Goal: Task Accomplishment & Management: Use online tool/utility

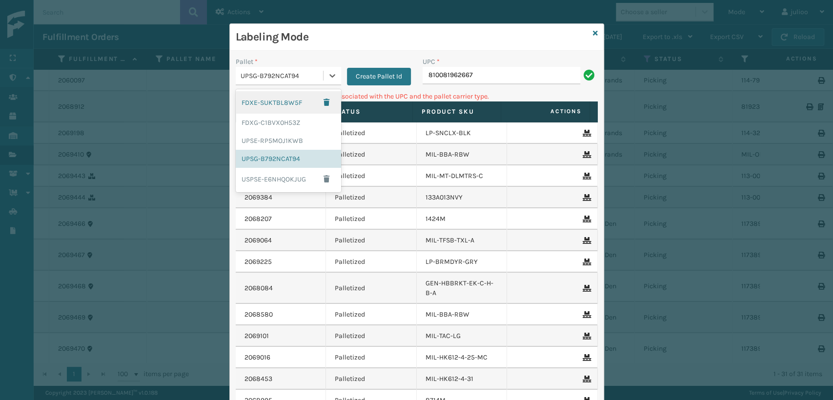
click at [303, 77] on div "UPSG-B792NCAT94" at bounding box center [281, 76] width 83 height 10
click at [268, 127] on div "FDXG-C1BVX0H53Z" at bounding box center [288, 123] width 105 height 18
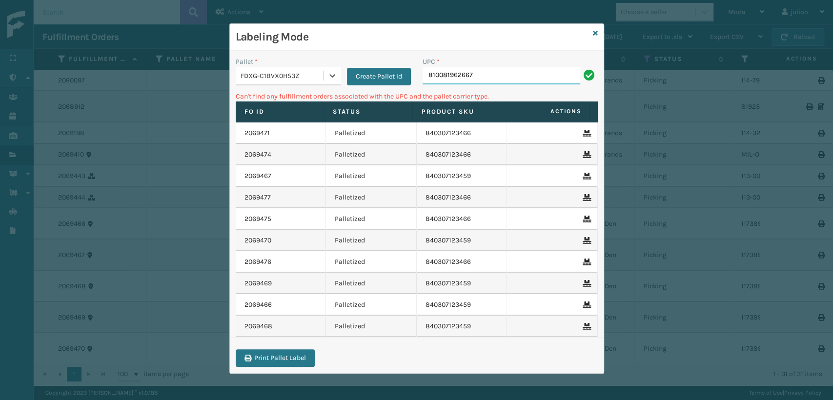
click at [496, 78] on input "810081962667" at bounding box center [501, 76] width 158 height 18
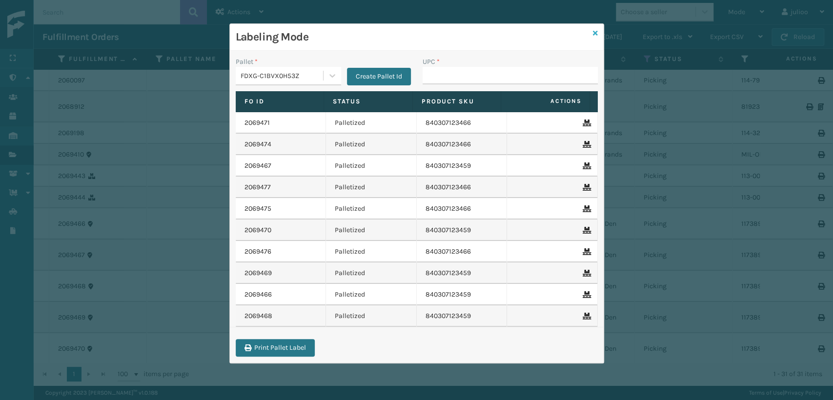
click at [594, 35] on icon at bounding box center [595, 33] width 5 height 7
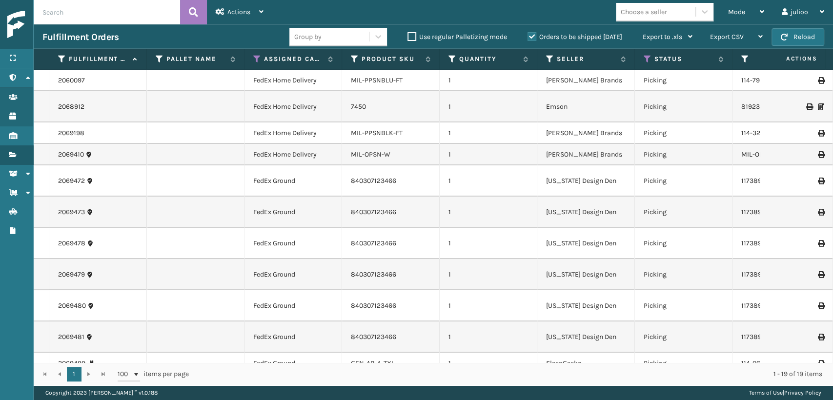
click at [531, 39] on label "Orders to be shipped [DATE]" at bounding box center [574, 37] width 95 height 8
click at [528, 38] on input "Orders to be shipped [DATE]" at bounding box center [527, 34] width 0 height 6
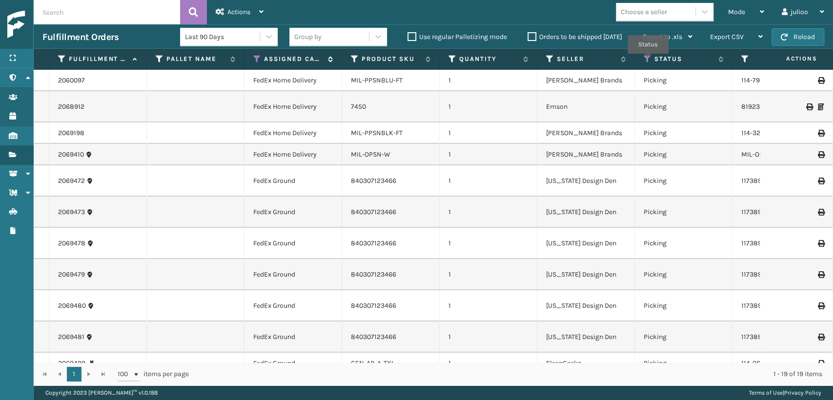
click at [254, 57] on icon at bounding box center [257, 59] width 8 height 9
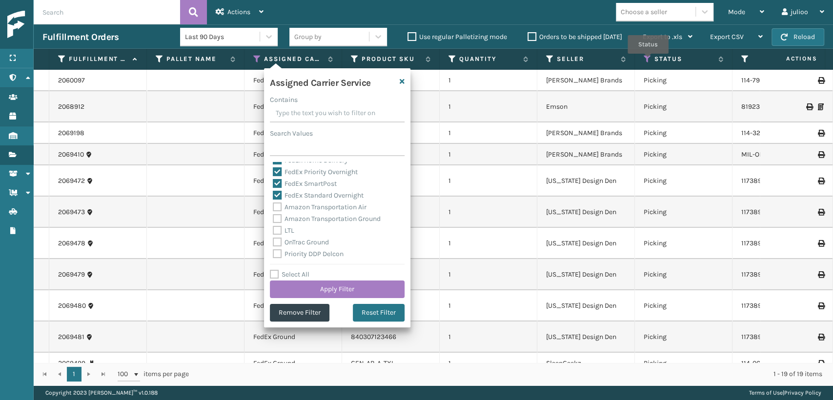
scroll to position [162, 0]
click at [371, 315] on button "Reset Filter" at bounding box center [379, 313] width 52 height 18
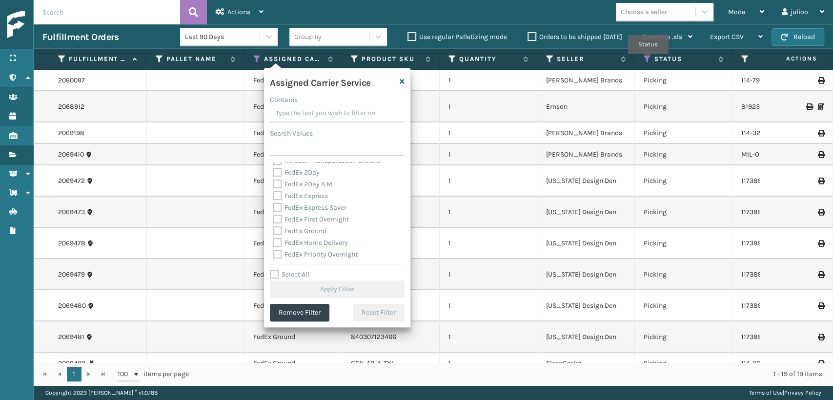
scroll to position [0, 0]
click at [400, 81] on icon "button" at bounding box center [401, 81] width 5 height 7
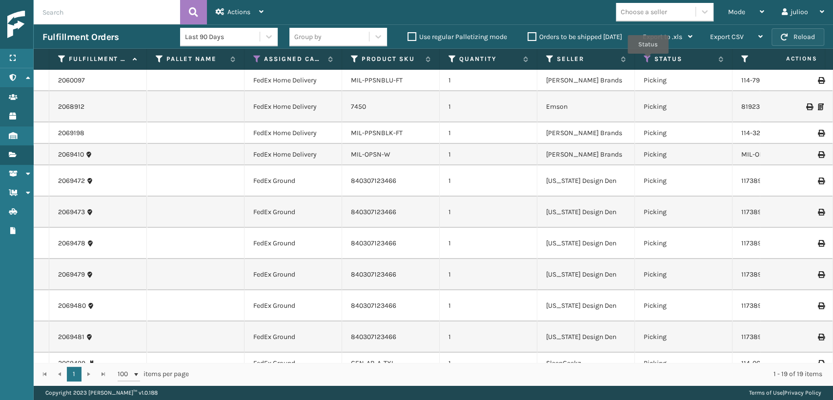
click at [794, 40] on button "Reload" at bounding box center [797, 37] width 53 height 18
click at [258, 55] on icon at bounding box center [257, 59] width 8 height 9
click at [220, 145] on td at bounding box center [196, 154] width 98 height 21
click at [260, 58] on icon at bounding box center [257, 59] width 8 height 9
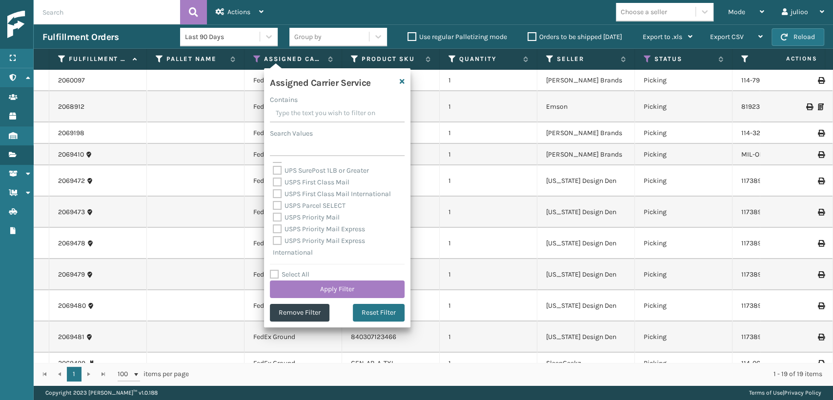
scroll to position [300, 0]
click at [276, 273] on label "Select All" at bounding box center [290, 274] width 40 height 8
click at [276, 270] on input "Select All" at bounding box center [343, 269] width 146 height 1
checkbox input "true"
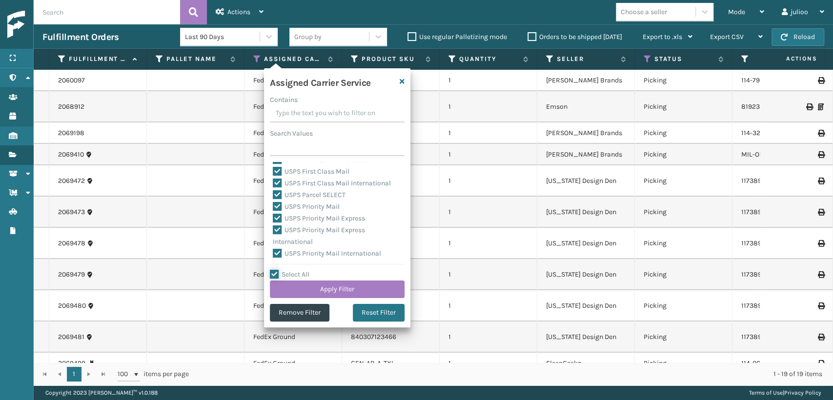
checkbox input "true"
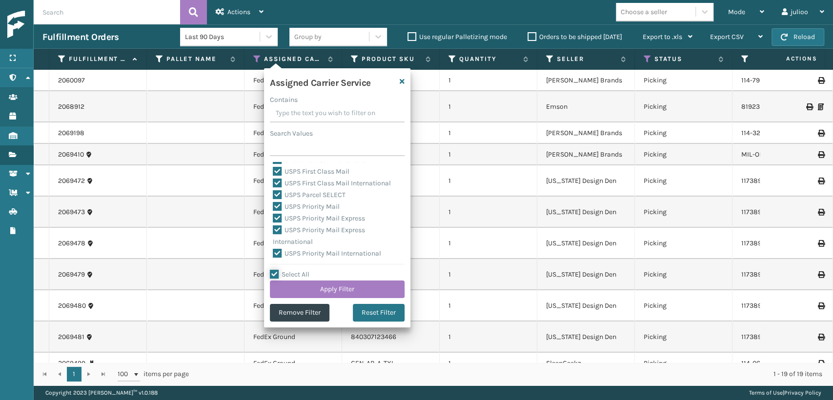
checkbox input "true"
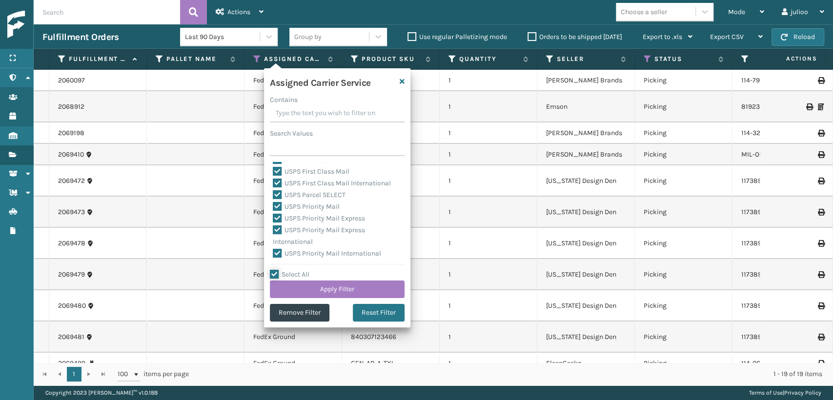
checkbox input "true"
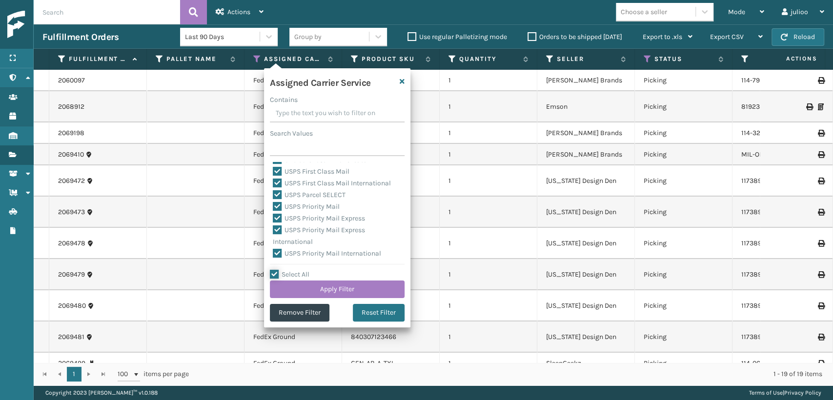
checkbox input "true"
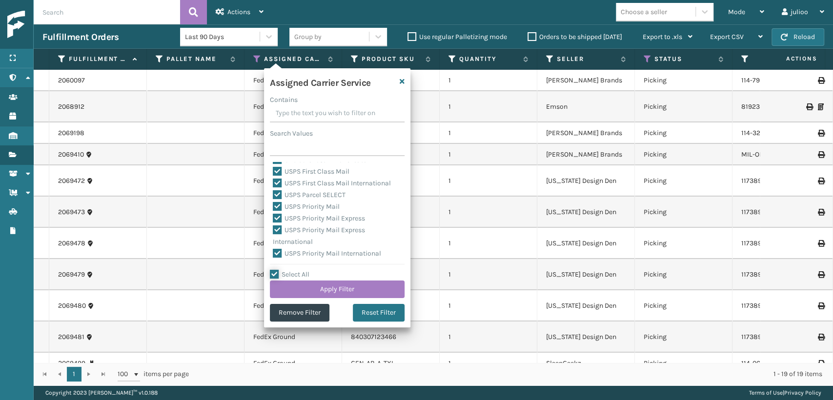
checkbox input "true"
click at [276, 254] on label "USPS Priority Mail International" at bounding box center [327, 253] width 108 height 8
click at [273, 254] on input "USPS Priority Mail International" at bounding box center [273, 251] width 0 height 6
checkbox input "false"
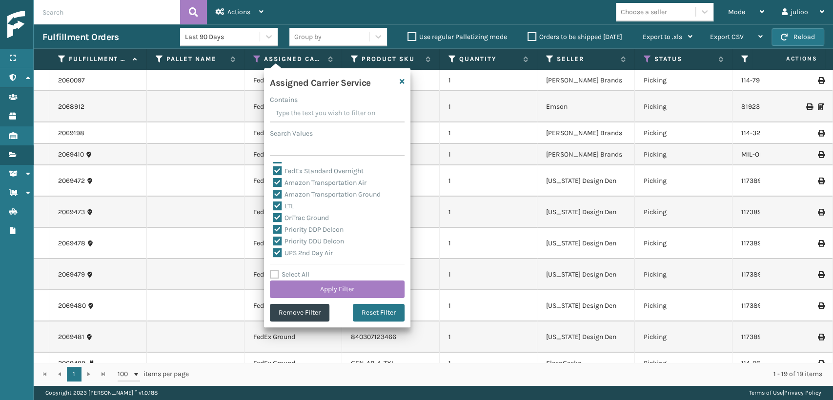
scroll to position [83, 0]
click at [274, 223] on label "LTL" at bounding box center [283, 224] width 21 height 8
click at [273, 223] on input "LTL" at bounding box center [273, 222] width 0 height 6
checkbox input "false"
click at [275, 237] on label "OnTrac Ground" at bounding box center [301, 236] width 56 height 8
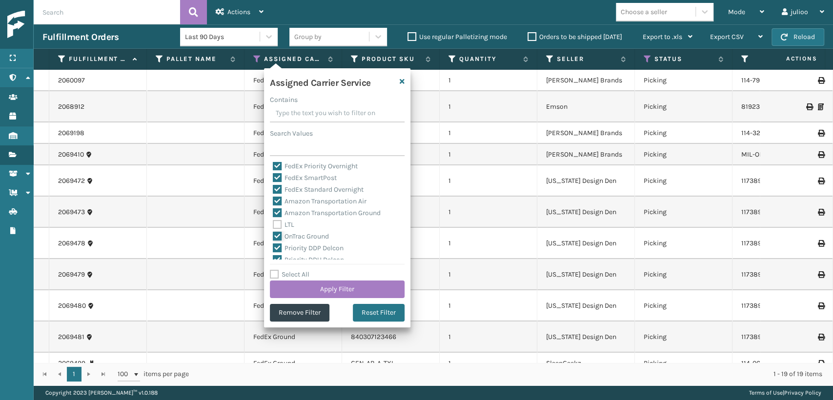
click at [273, 237] on input "OnTrac Ground" at bounding box center [273, 234] width 0 height 6
checkbox input "false"
click at [277, 247] on label "Priority DDP Delcon" at bounding box center [308, 248] width 71 height 8
click at [273, 247] on input "Priority DDP Delcon" at bounding box center [273, 245] width 0 height 6
checkbox input "false"
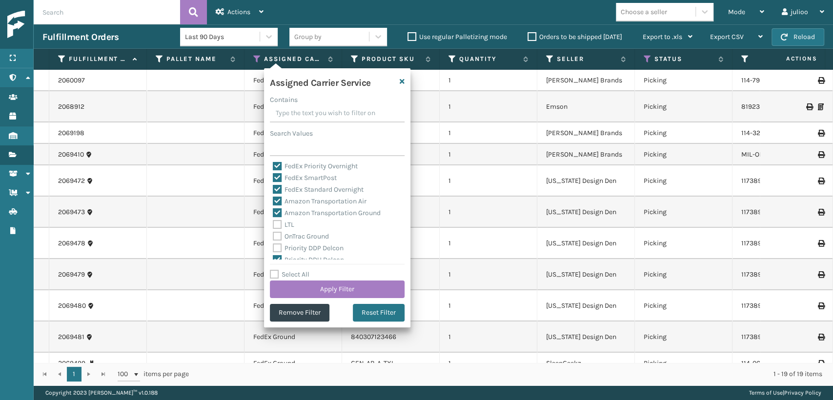
click at [280, 212] on label "Amazon Transportation Ground" at bounding box center [327, 213] width 108 height 8
click at [273, 212] on input "Amazon Transportation Ground" at bounding box center [273, 210] width 0 height 6
checkbox input "false"
click at [278, 199] on label "Amazon Transportation Air" at bounding box center [320, 201] width 94 height 8
click at [273, 199] on input "Amazon Transportation Air" at bounding box center [273, 199] width 0 height 6
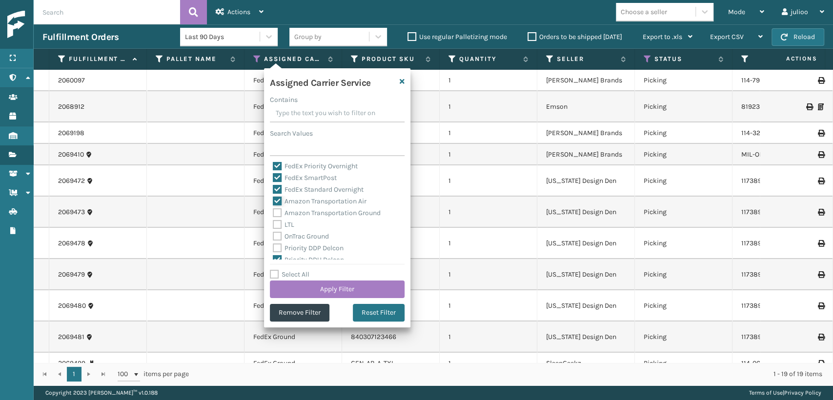
checkbox input "false"
click at [280, 204] on label "Priority DDU Delcon" at bounding box center [308, 205] width 71 height 8
click at [273, 204] on input "Priority DDU Delcon" at bounding box center [273, 203] width 0 height 6
checkbox input "false"
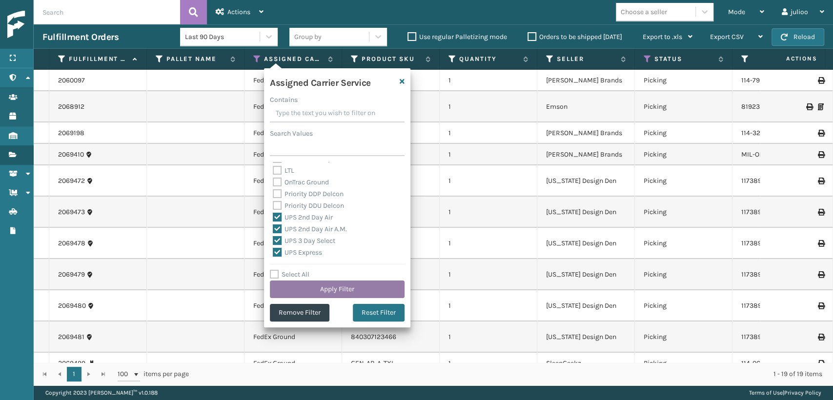
click at [321, 291] on button "Apply Filter" at bounding box center [337, 289] width 135 height 18
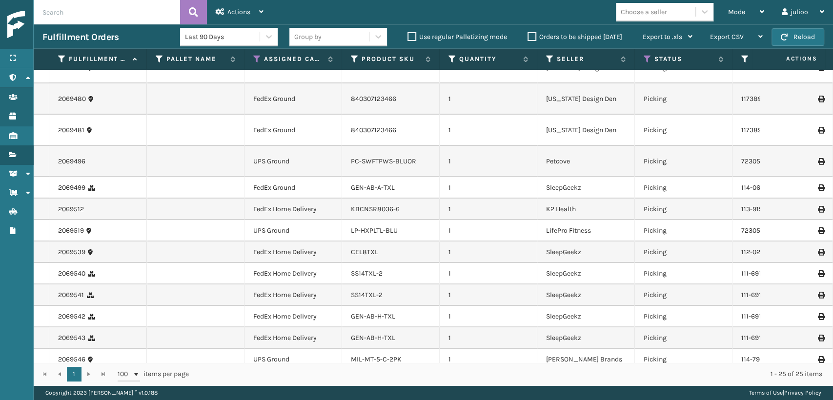
scroll to position [0, 0]
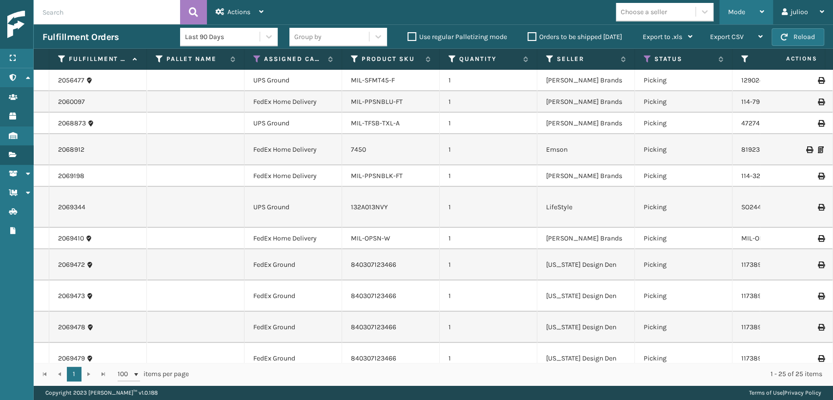
click at [743, 6] on div "Mode" at bounding box center [746, 12] width 36 height 24
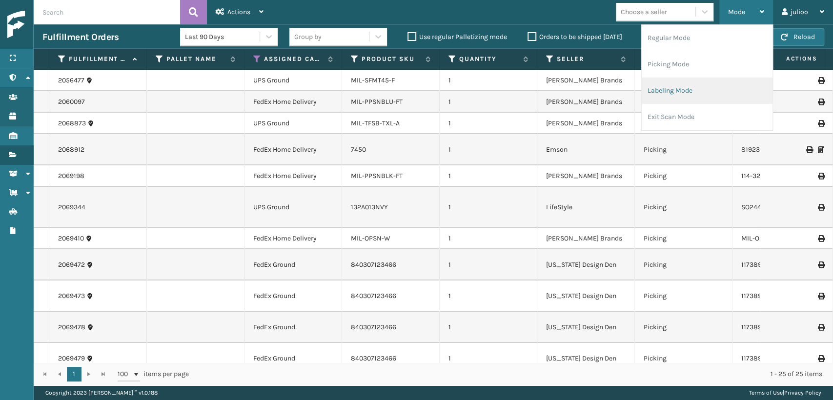
click at [677, 93] on li "Labeling Mode" at bounding box center [706, 91] width 131 height 26
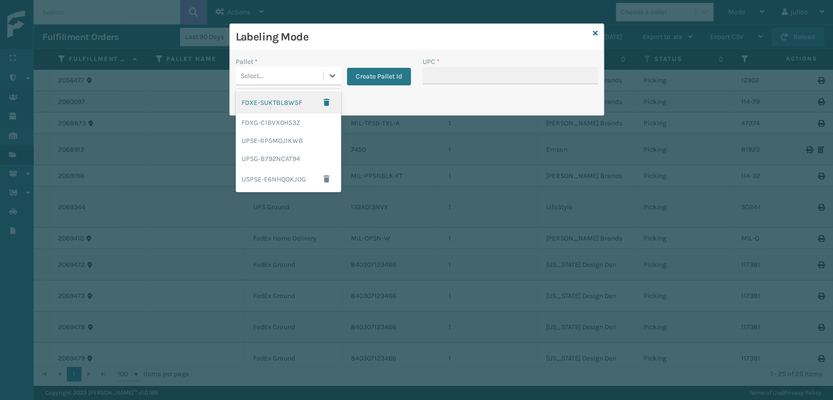
drag, startPoint x: 308, startPoint y: 81, endPoint x: 301, endPoint y: 133, distance: 52.1
click at [308, 82] on div "Select..." at bounding box center [279, 76] width 87 height 16
click at [270, 123] on div "FDXG-C1BVX0H53Z" at bounding box center [288, 123] width 105 height 18
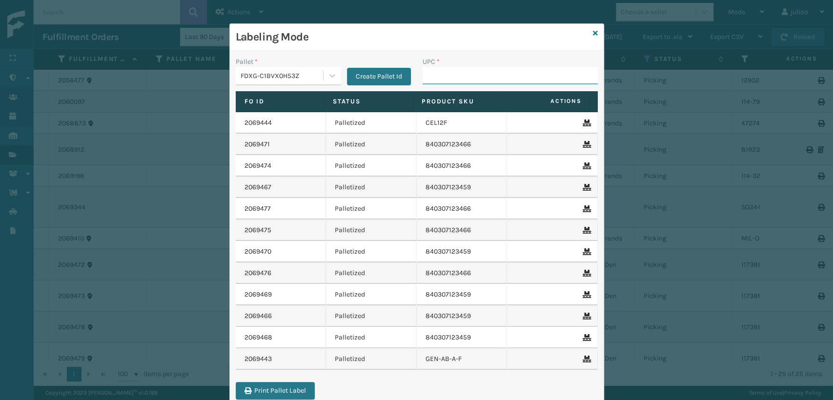
click at [436, 73] on input "UPC *" at bounding box center [509, 76] width 175 height 18
click at [242, 79] on div "FDXG-C1BVX0H53Z" at bounding box center [281, 76] width 83 height 10
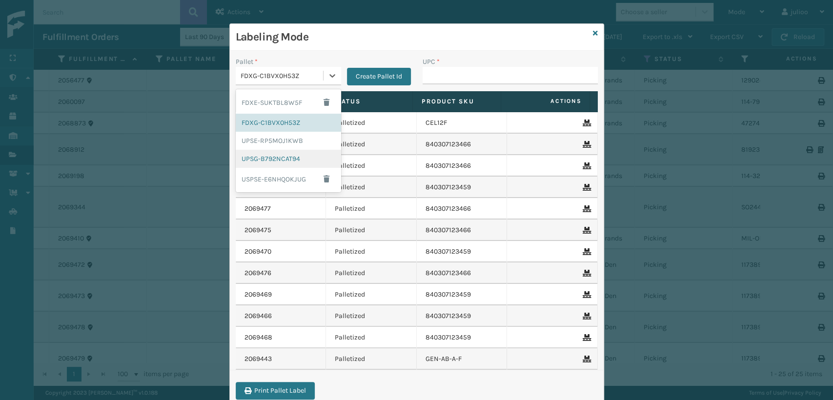
click at [244, 158] on div "UPSG-B792NCAT94" at bounding box center [288, 159] width 105 height 18
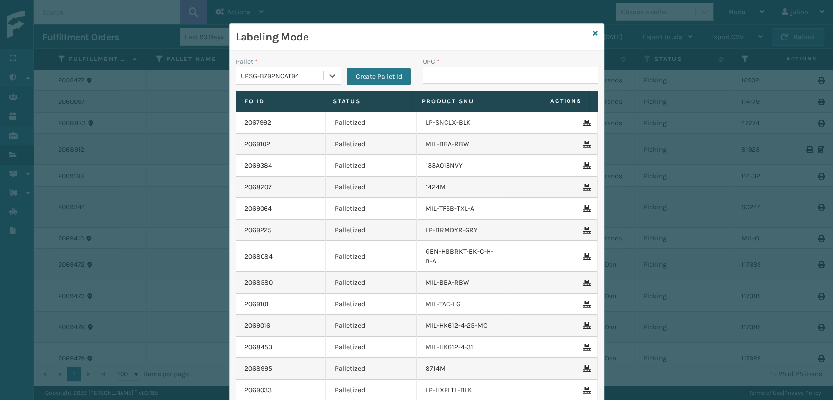
type input "132A013NVY"
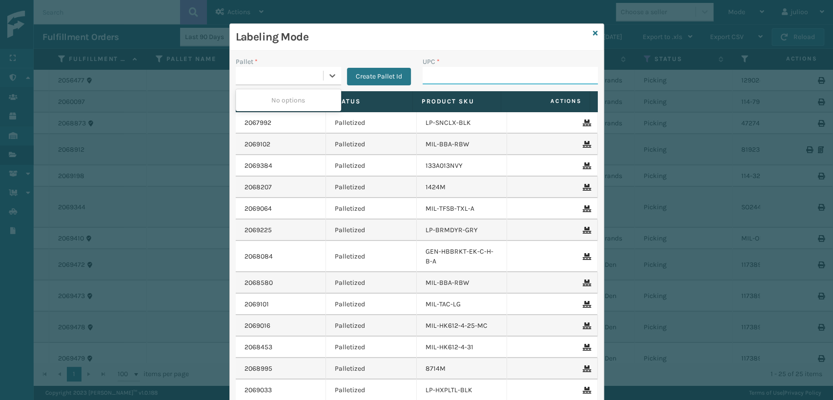
drag, startPoint x: 446, startPoint y: 76, endPoint x: 451, endPoint y: 77, distance: 4.9
click at [450, 77] on input "UPC *" at bounding box center [509, 76] width 175 height 18
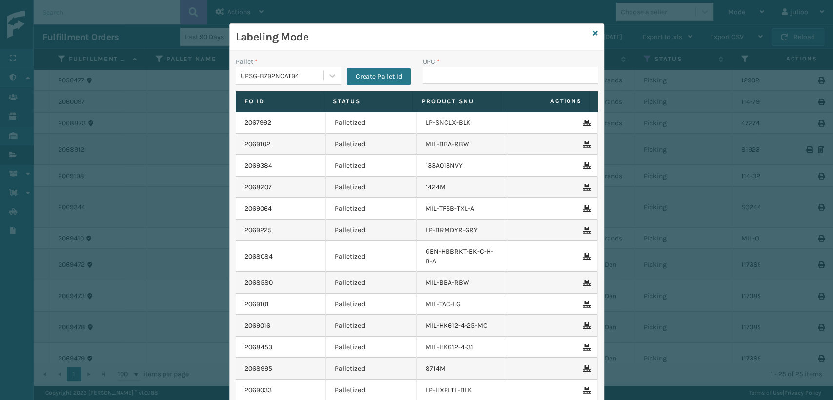
click at [587, 30] on div "Labeling Mode" at bounding box center [417, 37] width 374 height 27
click at [593, 32] on icon at bounding box center [595, 33] width 5 height 7
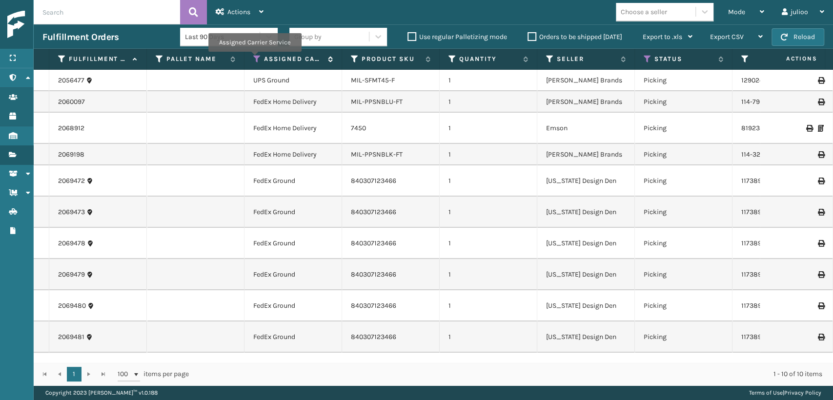
click at [254, 59] on icon at bounding box center [257, 59] width 8 height 9
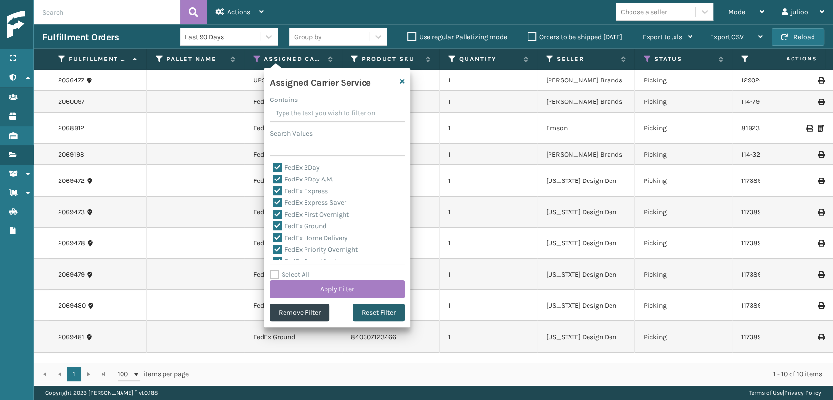
click at [363, 315] on button "Reset Filter" at bounding box center [379, 313] width 52 height 18
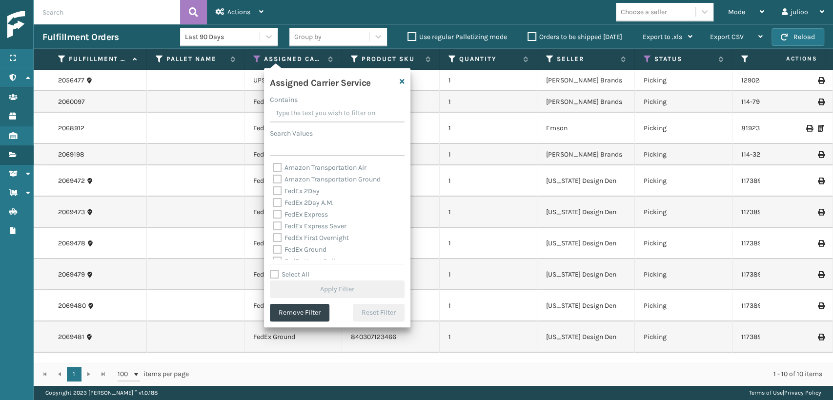
click at [281, 192] on label "FedEx 2Day" at bounding box center [296, 191] width 47 height 8
click at [273, 192] on input "FedEx 2Day" at bounding box center [273, 188] width 0 height 6
checkbox input "true"
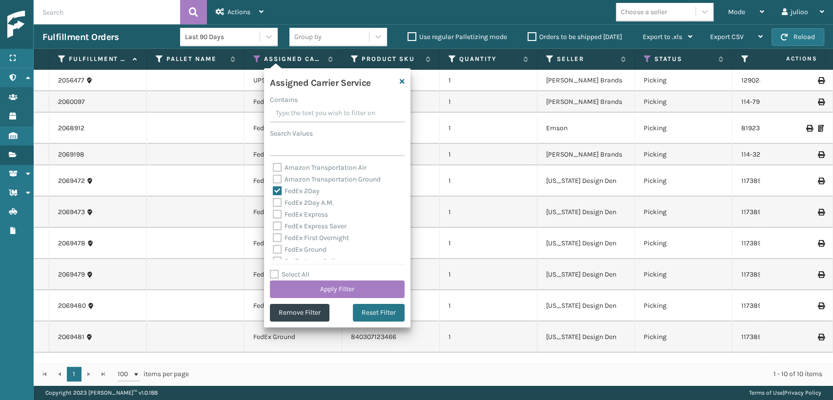
click at [278, 207] on div "FedEx 2Day A.M." at bounding box center [337, 203] width 129 height 12
click at [276, 202] on label "FedEx 2Day A.M." at bounding box center [303, 203] width 61 height 8
click at [273, 202] on input "FedEx 2Day A.M." at bounding box center [273, 200] width 0 height 6
checkbox input "true"
drag, startPoint x: 273, startPoint y: 213, endPoint x: 273, endPoint y: 226, distance: 13.2
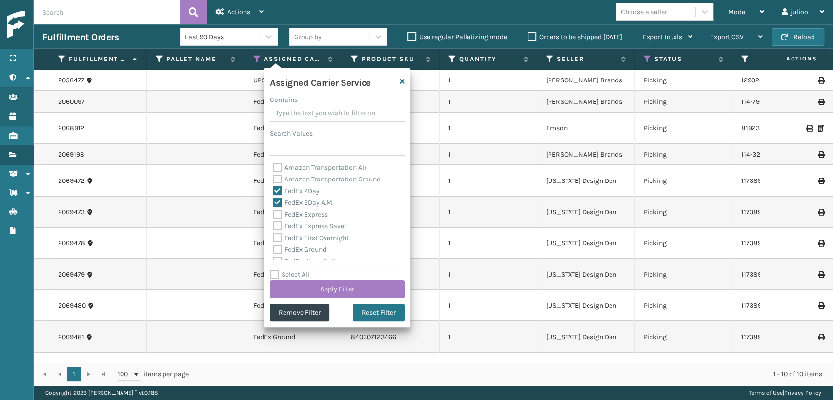
click at [273, 213] on label "FedEx Express" at bounding box center [300, 214] width 55 height 8
click at [273, 213] on input "FedEx Express" at bounding box center [273, 212] width 0 height 6
checkbox input "true"
click at [277, 227] on label "FedEx Express Saver" at bounding box center [310, 226] width 74 height 8
click at [273, 227] on input "FedEx Express Saver" at bounding box center [273, 223] width 0 height 6
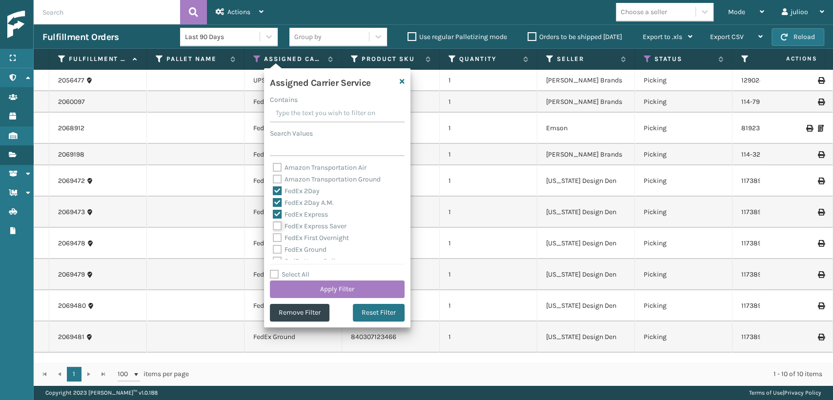
checkbox input "true"
click at [277, 232] on div "Amazon Transportation Air Amazon Transportation Ground FedEx 2Day FedEx 2Day A.…" at bounding box center [337, 211] width 135 height 98
click at [276, 238] on label "FedEx First Overnight" at bounding box center [311, 238] width 76 height 8
click at [273, 238] on input "FedEx First Overnight" at bounding box center [273, 235] width 0 height 6
checkbox input "true"
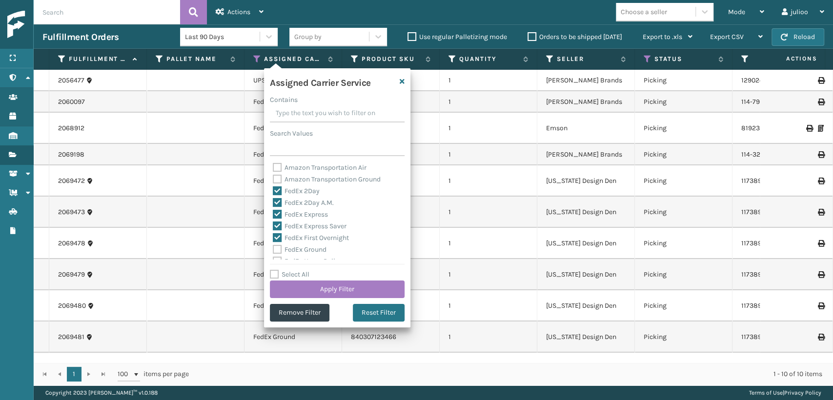
click at [278, 251] on label "FedEx Ground" at bounding box center [300, 249] width 54 height 8
click at [273, 250] on input "FedEx Ground" at bounding box center [273, 247] width 0 height 6
checkbox input "true"
click at [276, 240] on label "FedEx Standard Overnight" at bounding box center [318, 242] width 91 height 8
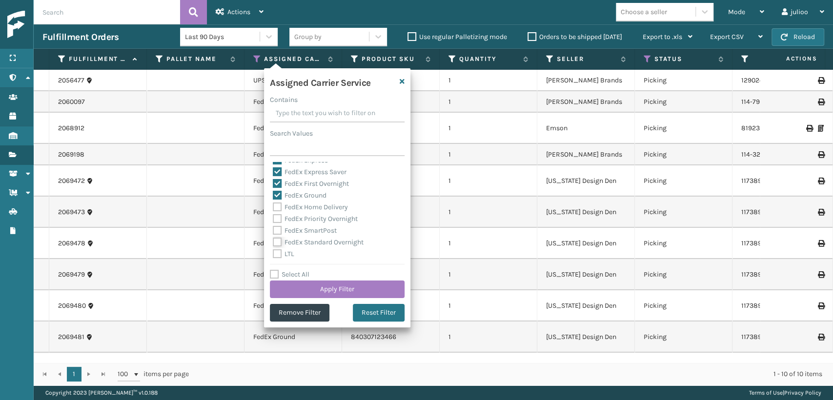
click at [273, 240] on input "FedEx Standard Overnight" at bounding box center [273, 240] width 0 height 6
checkbox input "true"
click at [276, 231] on label "FedEx SmartPost" at bounding box center [305, 230] width 64 height 8
click at [273, 231] on input "FedEx SmartPost" at bounding box center [273, 228] width 0 height 6
checkbox input "true"
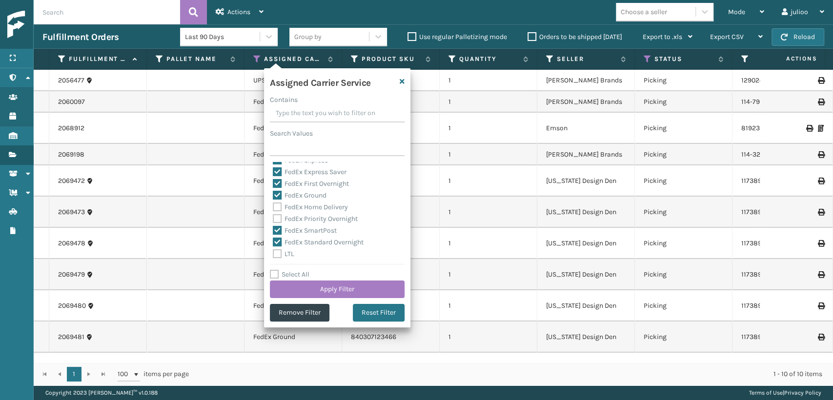
click at [277, 216] on label "FedEx Priority Overnight" at bounding box center [315, 219] width 85 height 8
click at [273, 216] on input "FedEx Priority Overnight" at bounding box center [273, 216] width 0 height 6
checkbox input "true"
click at [277, 207] on label "FedEx Home Delivery" at bounding box center [310, 207] width 75 height 8
click at [273, 207] on input "FedEx Home Delivery" at bounding box center [273, 204] width 0 height 6
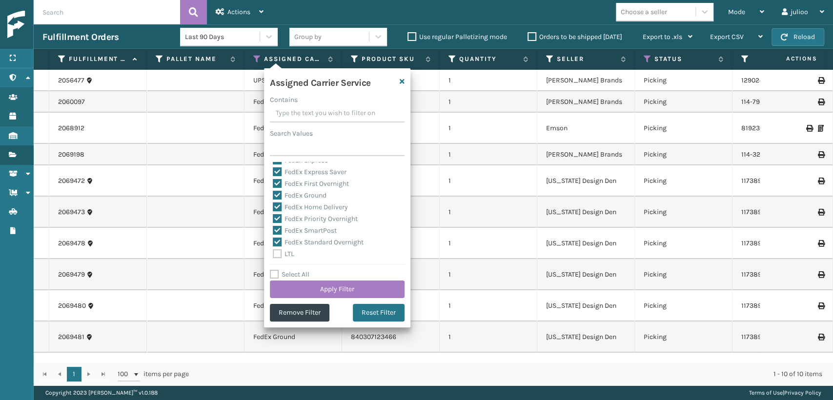
checkbox input "true"
drag, startPoint x: 301, startPoint y: 290, endPoint x: 306, endPoint y: 281, distance: 10.7
click at [306, 281] on button "Apply Filter" at bounding box center [337, 289] width 135 height 18
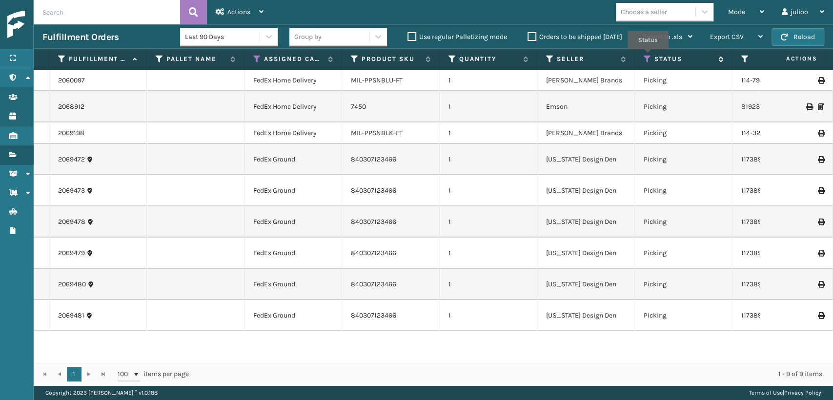
click at [648, 59] on icon at bounding box center [647, 59] width 8 height 9
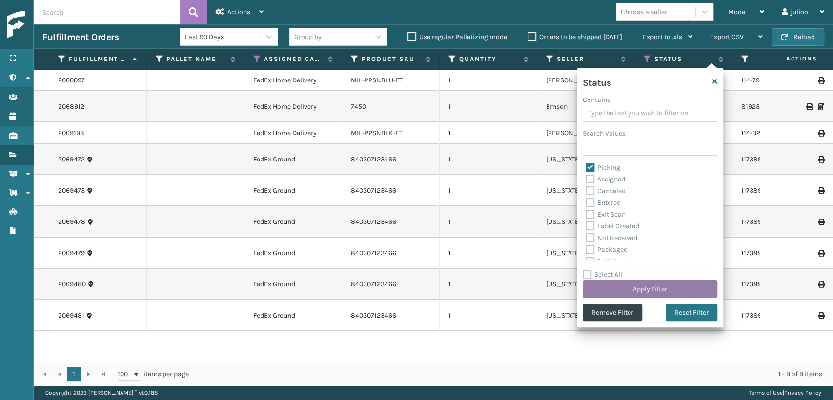
click at [648, 284] on button "Apply Filter" at bounding box center [649, 289] width 135 height 18
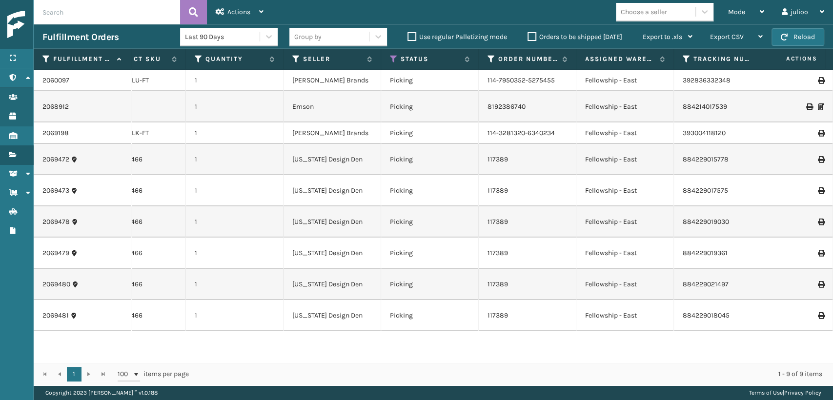
scroll to position [0, 0]
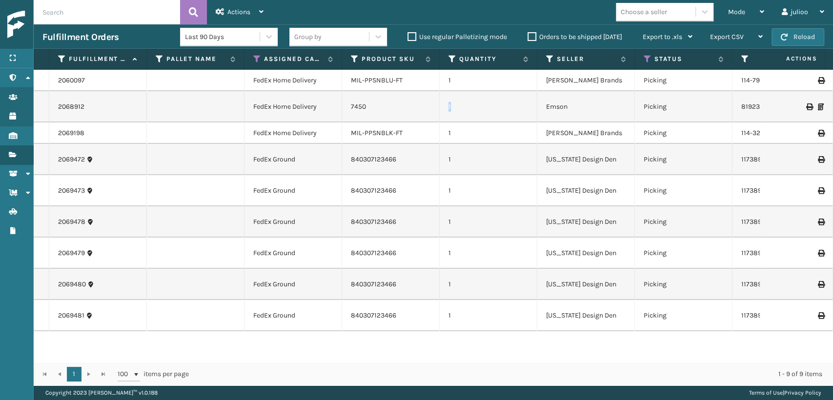
drag, startPoint x: 529, startPoint y: 108, endPoint x: 441, endPoint y: 112, distance: 87.9
click at [441, 112] on td "1" at bounding box center [488, 106] width 98 height 31
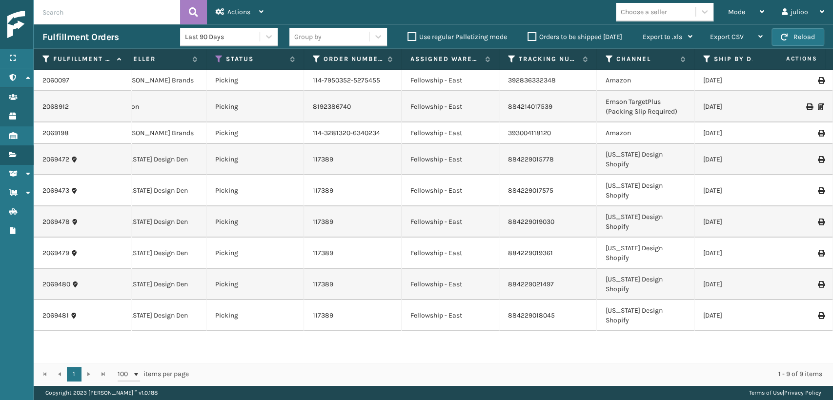
scroll to position [0, 468]
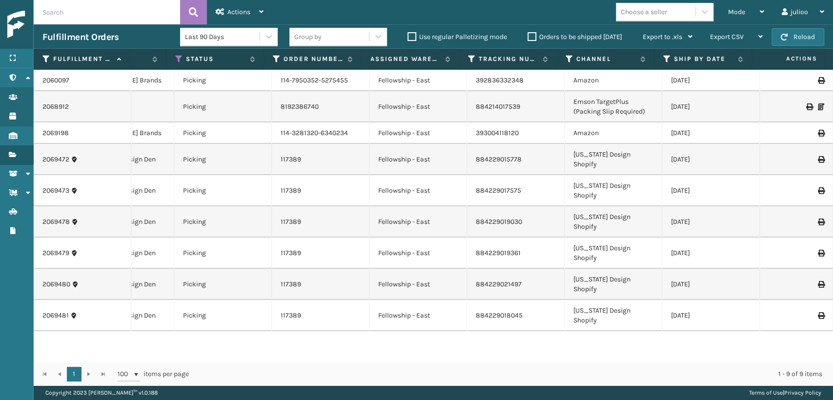
drag, startPoint x: 328, startPoint y: 358, endPoint x: 587, endPoint y: 311, distance: 263.3
click at [584, 309] on div "2060097 FedEx Home Delivery MIL-PPSNBLU-FT 1 [PERSON_NAME] Brands Picking 114-7…" at bounding box center [433, 216] width 799 height 293
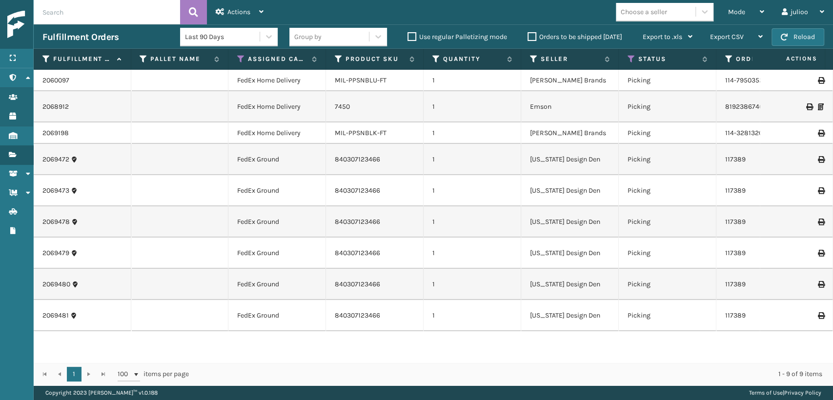
scroll to position [0, 0]
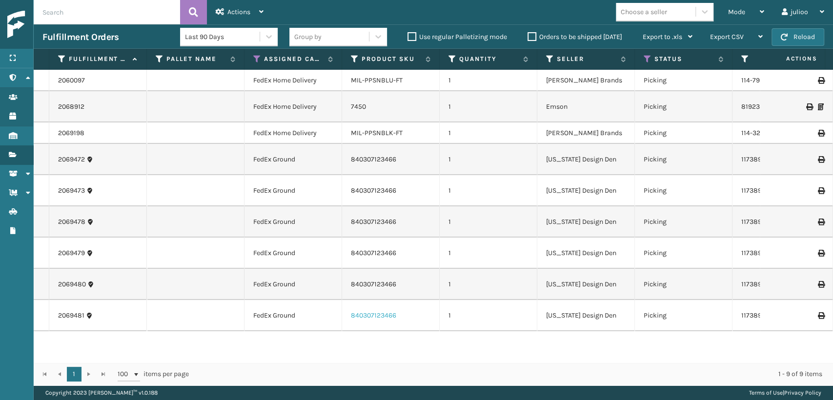
click at [360, 311] on link "840307123466" at bounding box center [373, 315] width 45 height 8
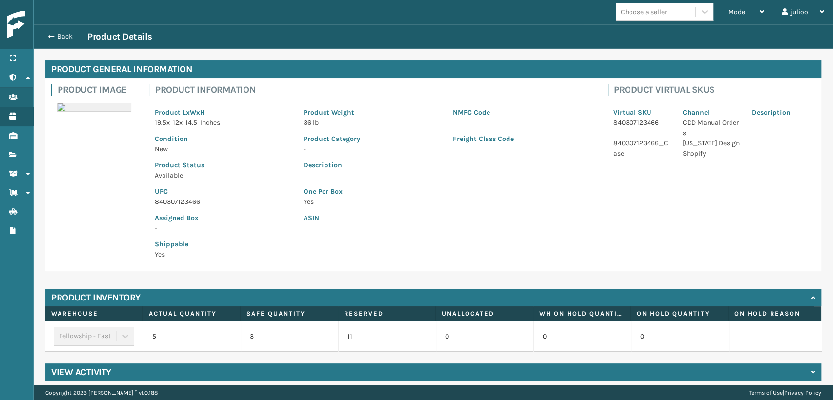
scroll to position [49, 0]
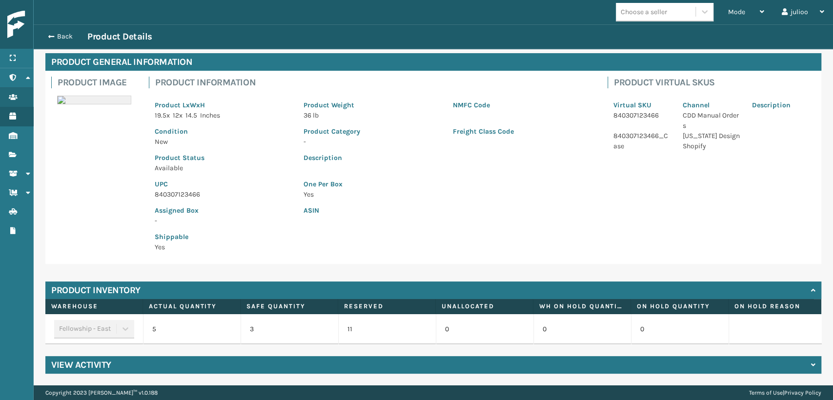
click at [81, 367] on h4 "View Activity" at bounding box center [81, 365] width 60 height 12
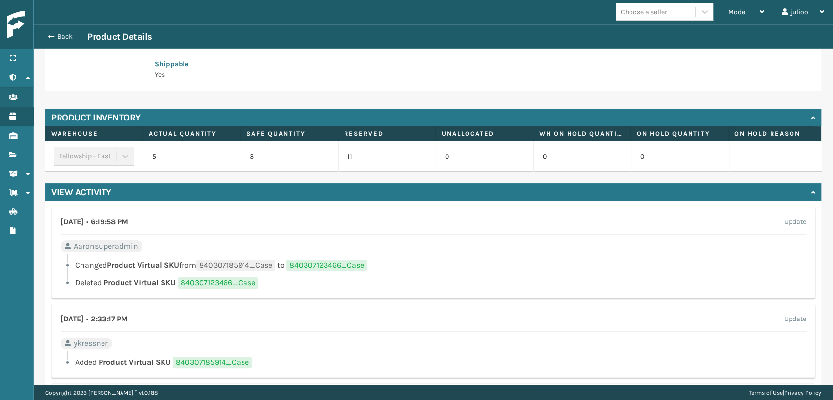
scroll to position [217, 0]
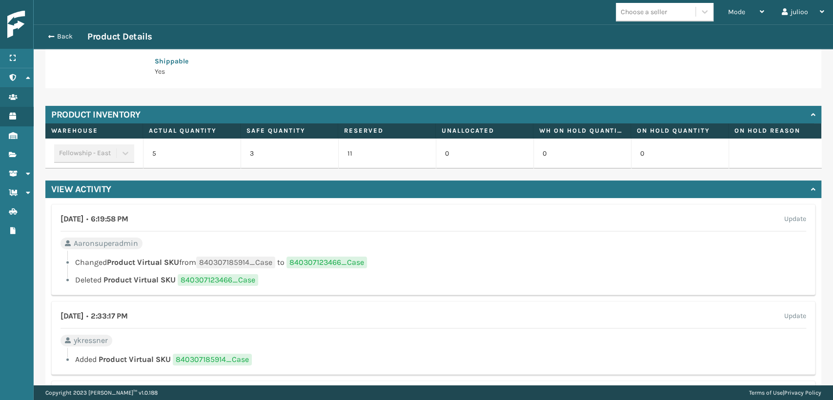
click at [82, 198] on div "View Activity" at bounding box center [432, 189] width 775 height 18
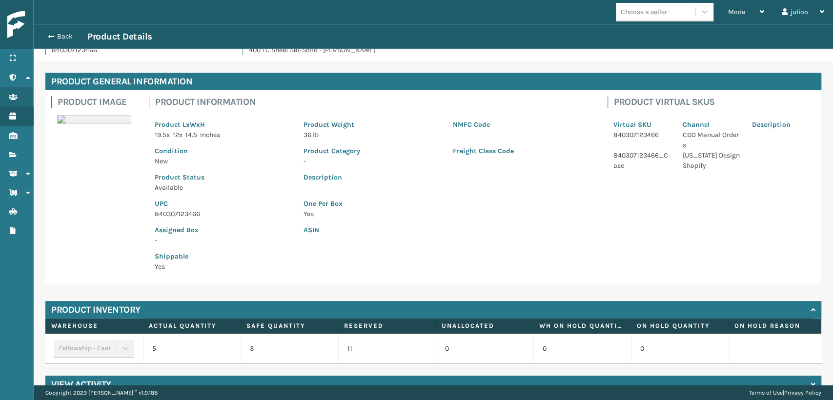
scroll to position [0, 0]
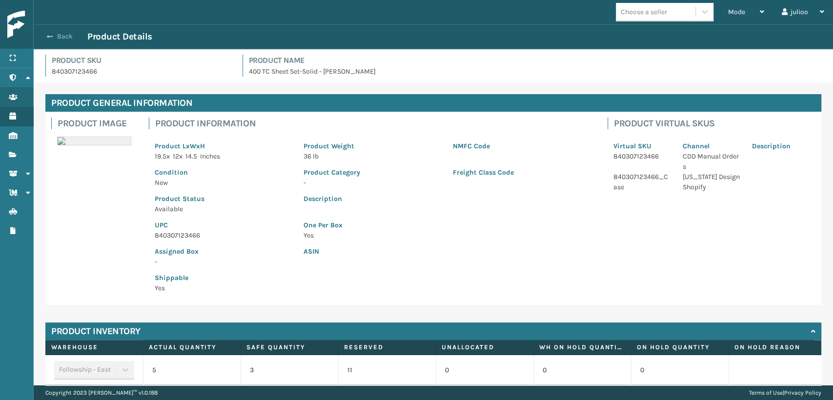
click at [51, 38] on button "Back" at bounding box center [64, 36] width 45 height 9
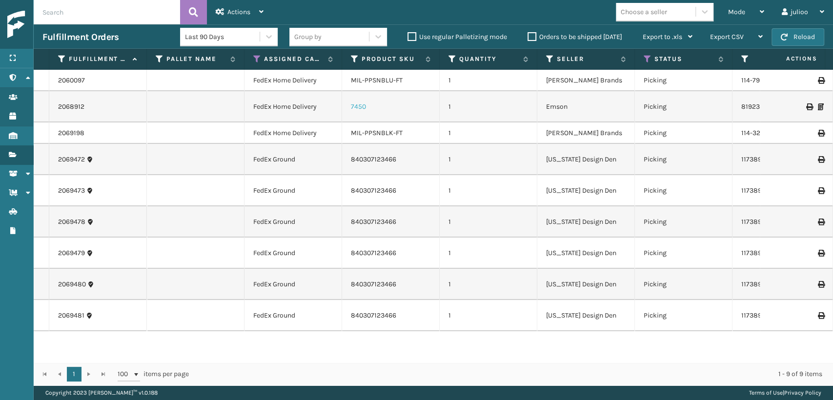
click at [364, 108] on link "7450" at bounding box center [358, 106] width 15 height 8
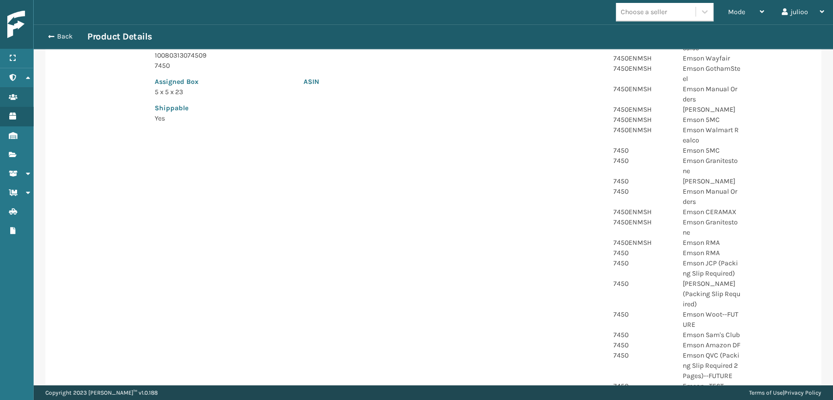
scroll to position [97, 0]
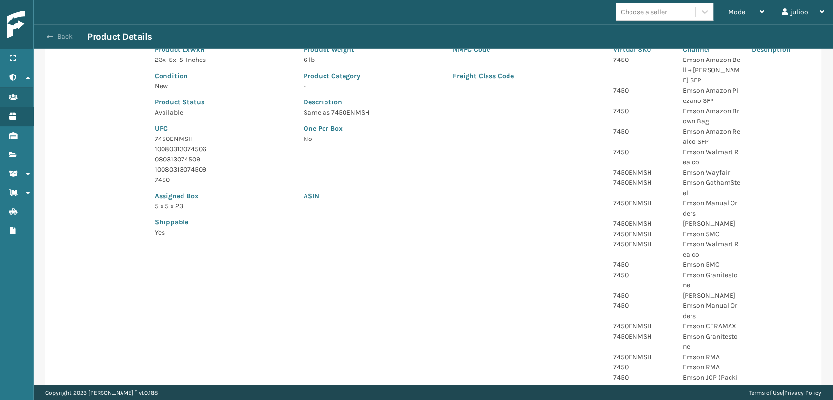
click at [62, 33] on button "Back" at bounding box center [64, 36] width 45 height 9
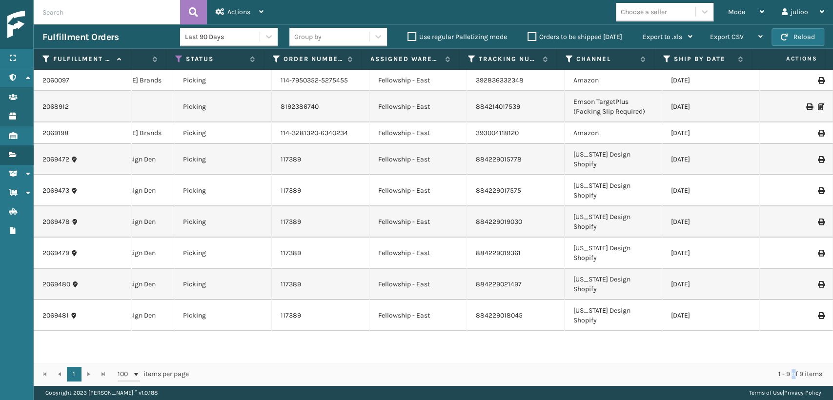
drag, startPoint x: 513, startPoint y: 360, endPoint x: 792, endPoint y: 365, distance: 279.5
click at [792, 365] on div "1 1 100 items per page 1 - 9 of 9 items" at bounding box center [433, 373] width 799 height 23
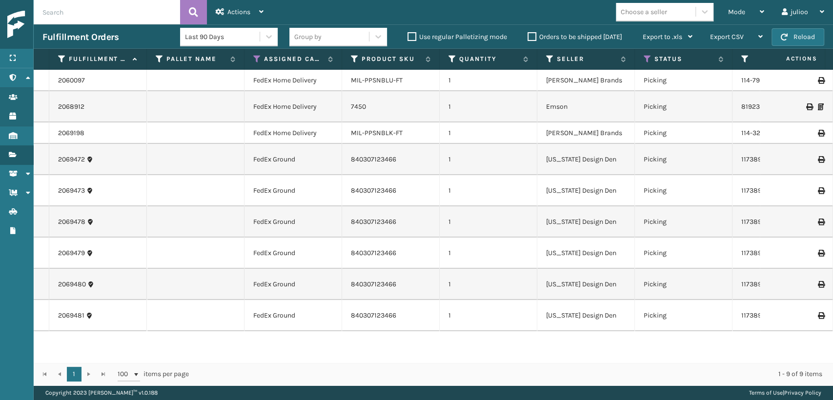
drag, startPoint x: 108, startPoint y: 333, endPoint x: 102, endPoint y: 334, distance: 6.0
click at [107, 333] on div "2060097 FedEx Home Delivery MIL-PPSNBLU-FT 1 [PERSON_NAME] Brands Picking 114-7…" at bounding box center [433, 216] width 799 height 293
click at [490, 315] on div "2060097 FedEx Home Delivery MIL-PPSNBLU-FT 1 [PERSON_NAME] Brands Picking 114-7…" at bounding box center [433, 216] width 799 height 293
drag, startPoint x: 246, startPoint y: 3, endPoint x: 209, endPoint y: 48, distance: 58.2
click at [242, 9] on div "Actions" at bounding box center [240, 12] width 48 height 24
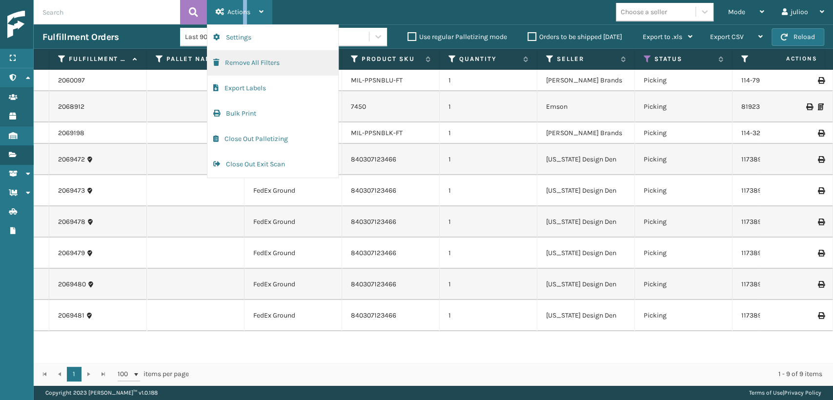
click at [231, 52] on button "Remove All Filters" at bounding box center [272, 62] width 131 height 25
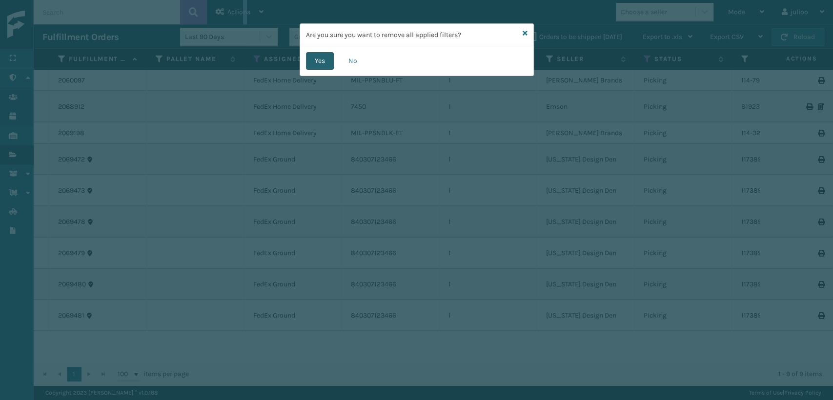
click at [327, 55] on button "Yes" at bounding box center [320, 61] width 28 height 18
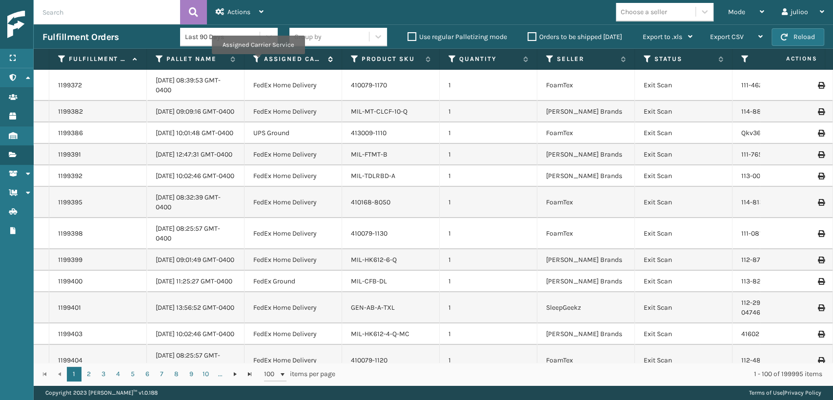
click at [258, 61] on icon at bounding box center [257, 59] width 8 height 9
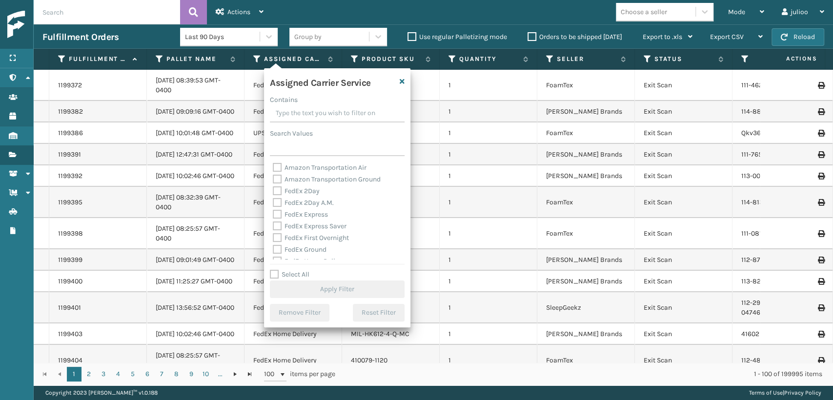
click at [281, 189] on label "FedEx 2Day" at bounding box center [296, 191] width 47 height 8
click at [273, 189] on input "FedEx 2Day" at bounding box center [273, 188] width 0 height 6
checkbox input "true"
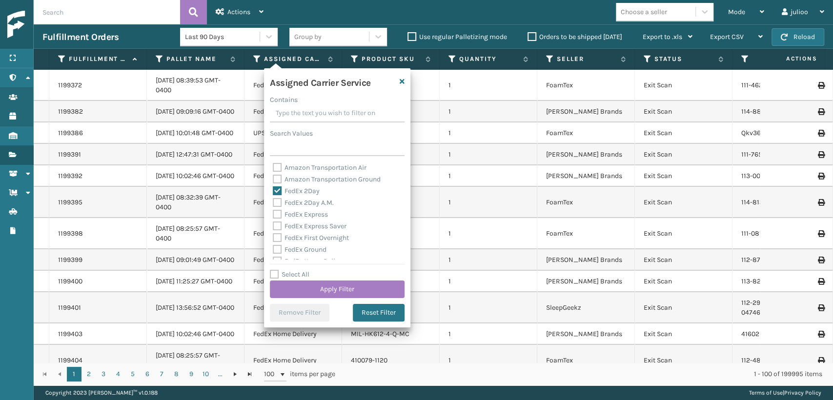
click at [281, 196] on div "FedEx 2Day" at bounding box center [337, 191] width 129 height 12
click at [279, 204] on label "FedEx 2Day A.M." at bounding box center [303, 203] width 61 height 8
click at [273, 203] on input "FedEx 2Day A.M." at bounding box center [273, 200] width 0 height 6
checkbox input "true"
click at [279, 212] on div "Amazon Transportation Air Amazon Transportation Ground FedEx 2Day FedEx 2Day A.…" at bounding box center [337, 211] width 135 height 98
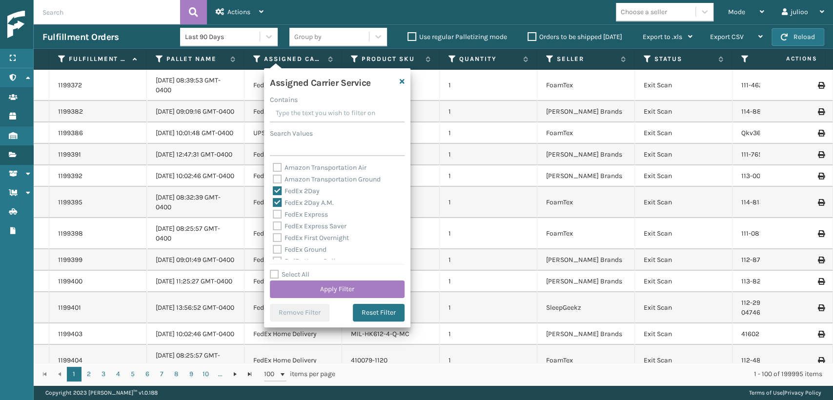
click at [277, 213] on label "FedEx Express" at bounding box center [300, 214] width 55 height 8
click at [273, 213] on input "FedEx Express" at bounding box center [273, 212] width 0 height 6
checkbox input "true"
click at [275, 228] on label "FedEx Express Saver" at bounding box center [310, 226] width 74 height 8
click at [273, 227] on input "FedEx Express Saver" at bounding box center [273, 223] width 0 height 6
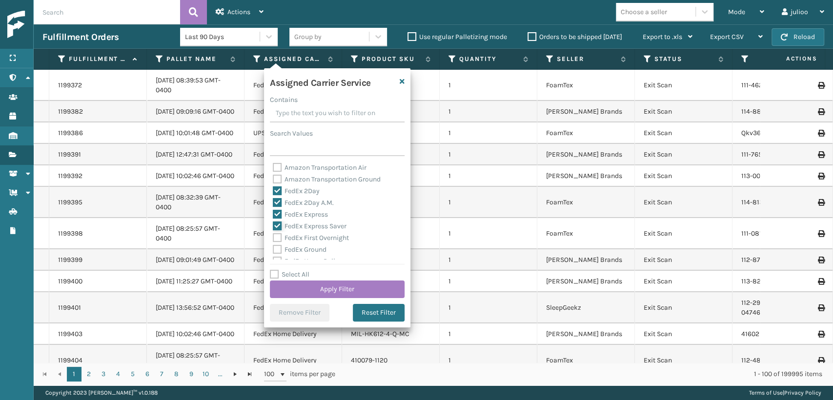
checkbox input "true"
click at [275, 239] on label "FedEx First Overnight" at bounding box center [311, 238] width 76 height 8
click at [273, 238] on input "FedEx First Overnight" at bounding box center [273, 235] width 0 height 6
checkbox input "true"
click at [276, 252] on label "FedEx Ground" at bounding box center [300, 249] width 54 height 8
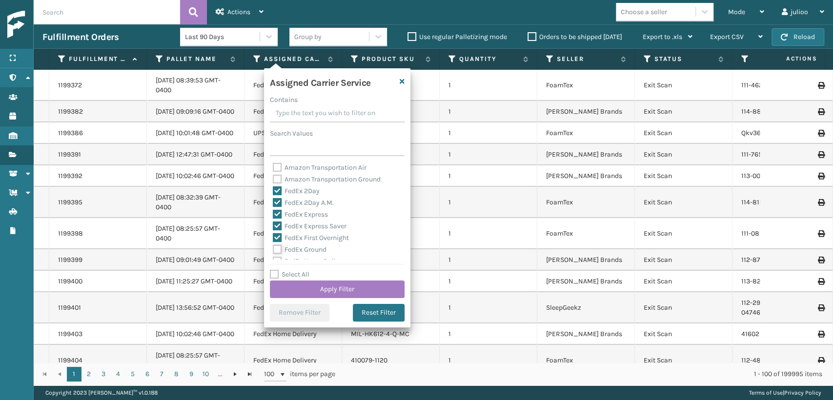
click at [273, 250] on input "FedEx Ground" at bounding box center [273, 247] width 0 height 6
checkbox input "true"
click at [277, 237] on div "FedEx Standard Overnight" at bounding box center [337, 243] width 129 height 12
click at [277, 229] on label "FedEx SmartPost" at bounding box center [305, 230] width 64 height 8
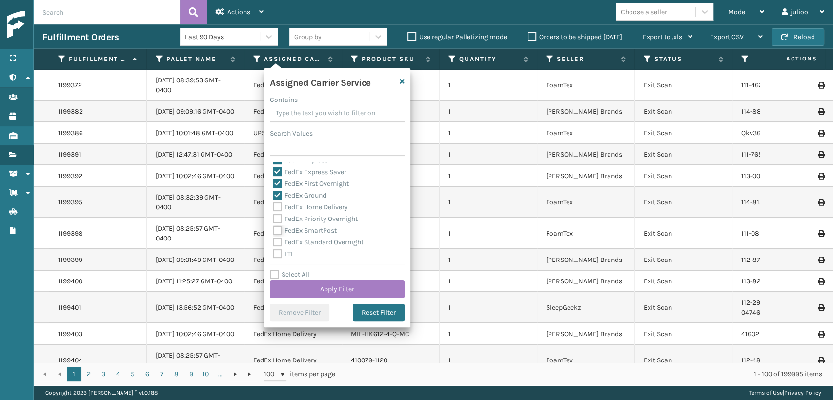
click at [273, 229] on input "FedEx SmartPost" at bounding box center [273, 228] width 0 height 6
checkbox input "true"
click at [277, 219] on label "FedEx Priority Overnight" at bounding box center [315, 219] width 85 height 8
click at [273, 219] on input "FedEx Priority Overnight" at bounding box center [273, 216] width 0 height 6
checkbox input "true"
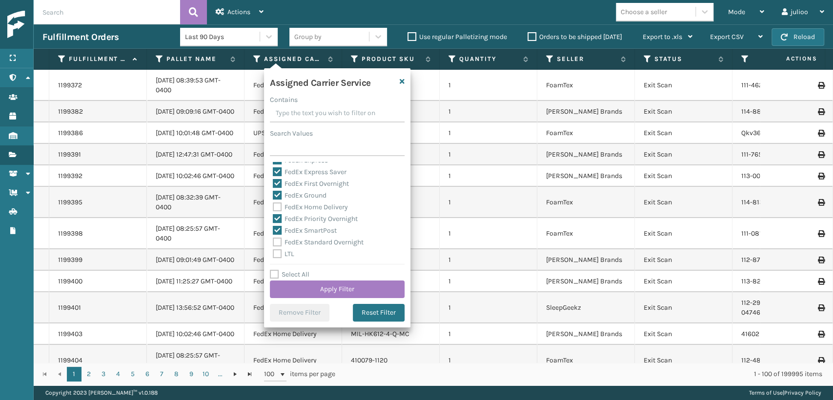
drag, startPoint x: 277, startPoint y: 210, endPoint x: 275, endPoint y: 220, distance: 11.0
click at [277, 212] on div "FedEx Home Delivery" at bounding box center [337, 207] width 129 height 12
click at [274, 243] on label "FedEx Standard Overnight" at bounding box center [318, 242] width 91 height 8
click at [273, 243] on input "FedEx Standard Overnight" at bounding box center [273, 240] width 0 height 6
checkbox input "true"
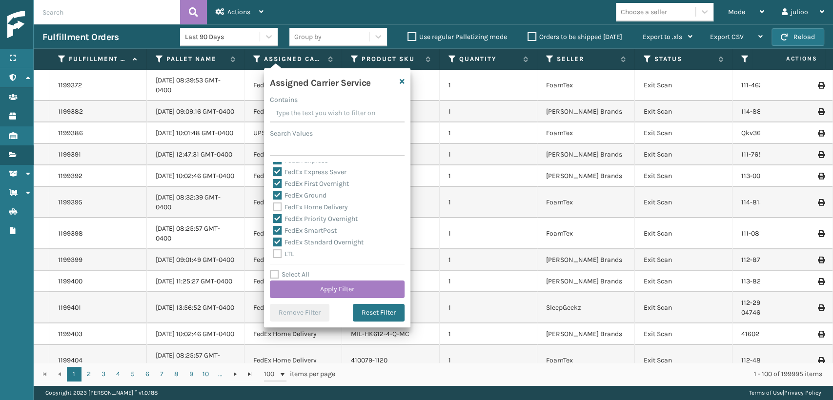
click at [279, 207] on label "FedEx Home Delivery" at bounding box center [310, 207] width 75 height 8
click at [273, 207] on input "FedEx Home Delivery" at bounding box center [273, 204] width 0 height 6
checkbox input "true"
click at [320, 292] on button "Apply Filter" at bounding box center [337, 289] width 135 height 18
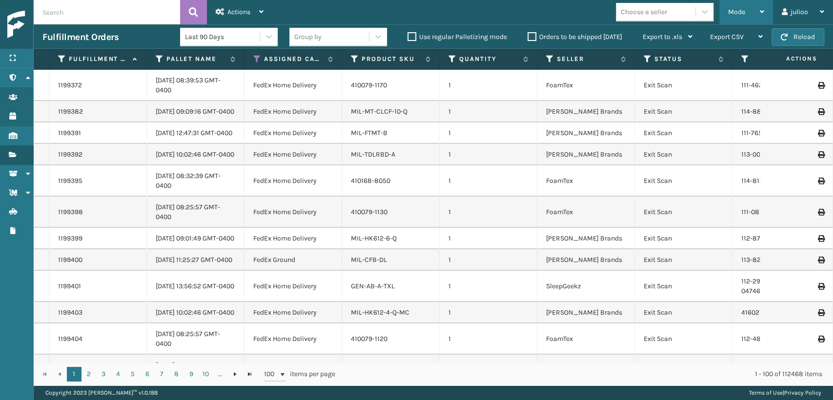
click at [730, 7] on div "Mode" at bounding box center [746, 12] width 36 height 24
drag, startPoint x: 404, startPoint y: 113, endPoint x: 417, endPoint y: 111, distance: 12.9
click at [414, 111] on div "MIL-MT-CLCF-10-Q" at bounding box center [390, 112] width 79 height 10
click at [648, 60] on icon at bounding box center [647, 59] width 8 height 9
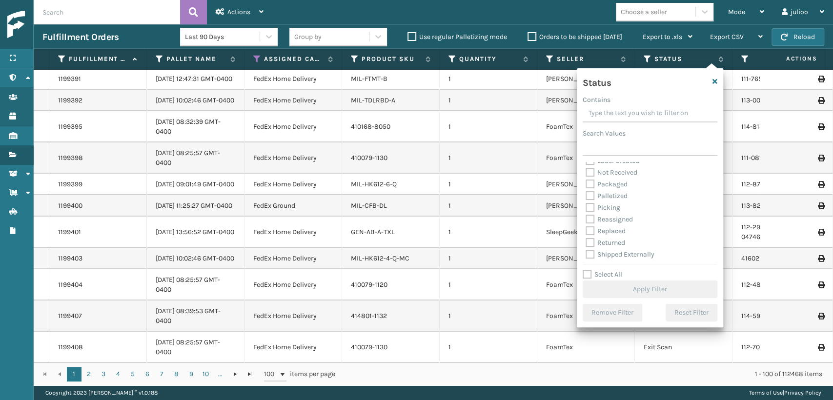
scroll to position [55, 0]
drag, startPoint x: 592, startPoint y: 205, endPoint x: 593, endPoint y: 217, distance: 12.3
click at [593, 205] on label "Picking" at bounding box center [602, 206] width 35 height 8
click at [586, 205] on input "Picking" at bounding box center [585, 204] width 0 height 6
checkbox input "true"
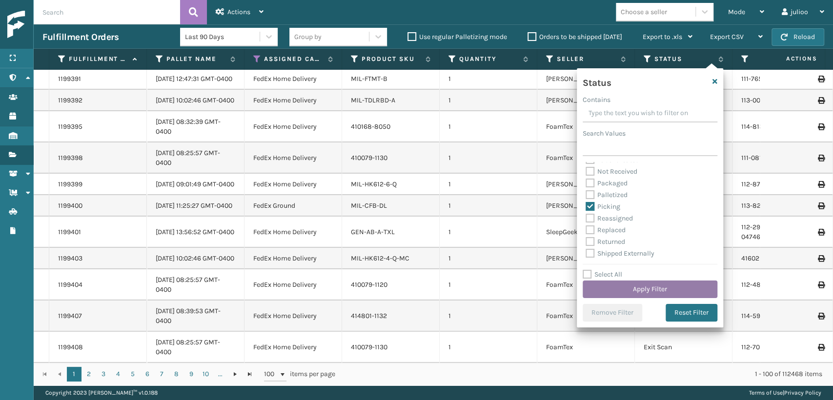
click at [637, 290] on button "Apply Filter" at bounding box center [649, 289] width 135 height 18
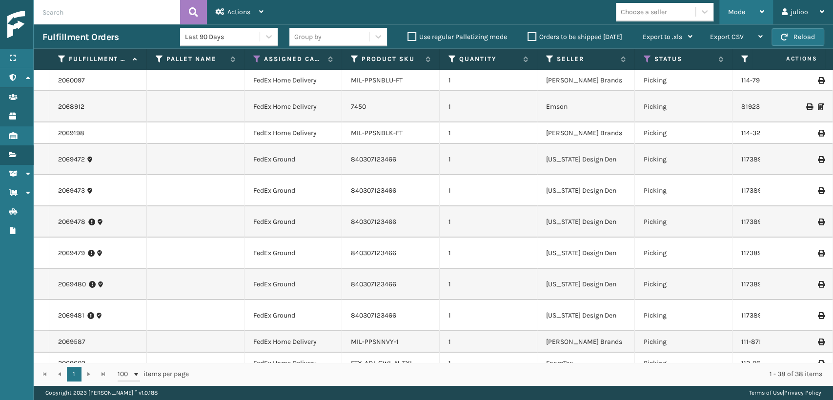
click at [747, 9] on div "Mode" at bounding box center [746, 12] width 36 height 24
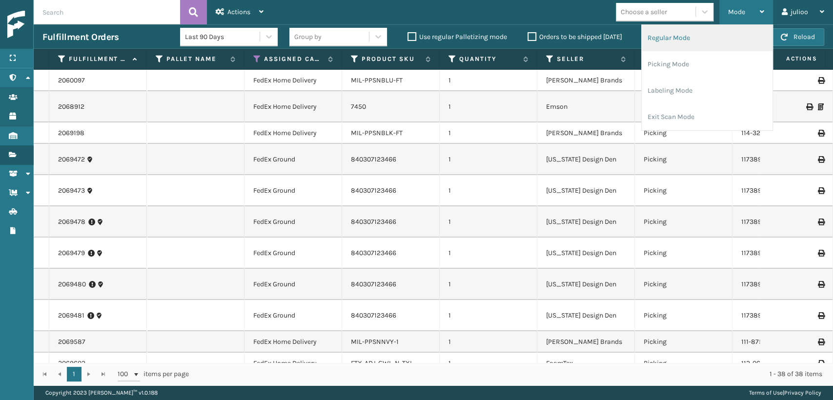
click at [737, 31] on li "Regular Mode" at bounding box center [706, 38] width 131 height 26
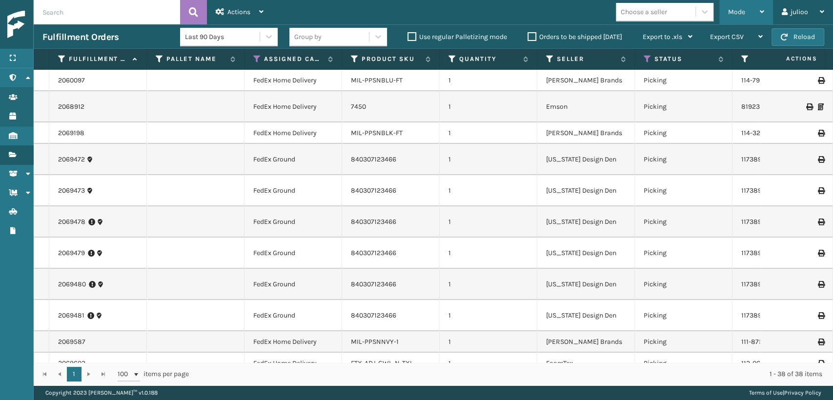
click at [742, 9] on span "Mode" at bounding box center [736, 12] width 17 height 8
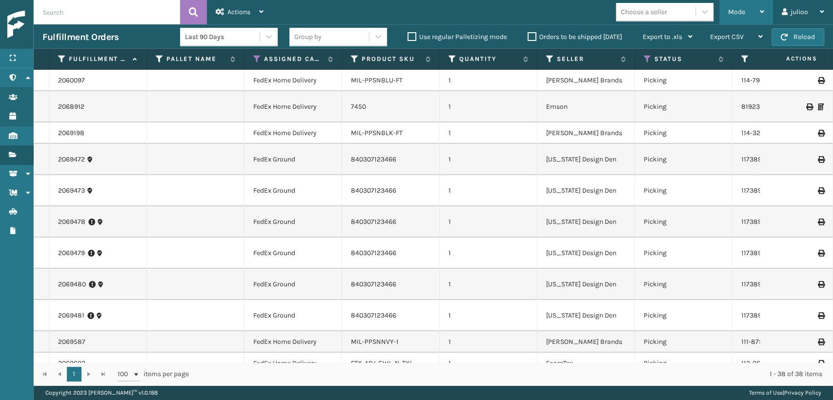
click at [734, 6] on div "Mode" at bounding box center [746, 12] width 36 height 24
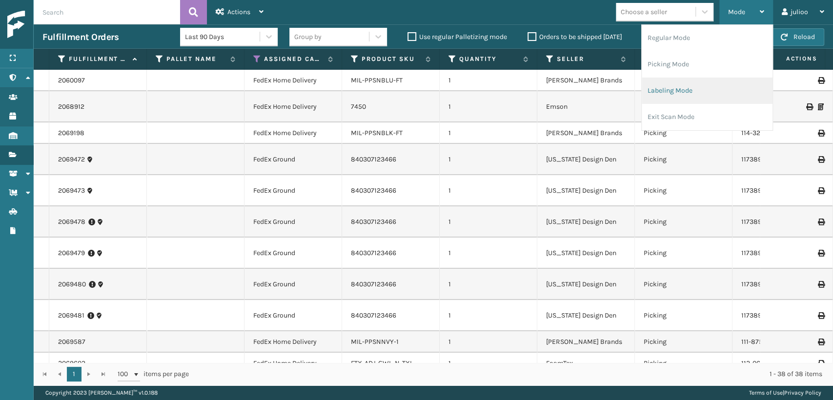
click at [691, 89] on li "Labeling Mode" at bounding box center [706, 91] width 131 height 26
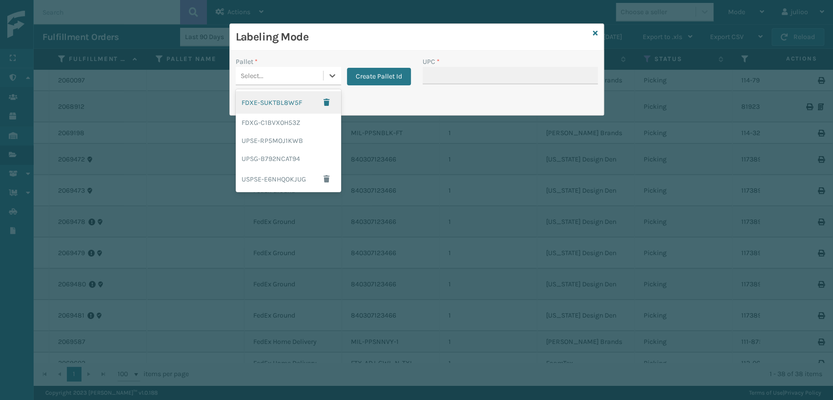
drag, startPoint x: 287, startPoint y: 72, endPoint x: 289, endPoint y: 86, distance: 13.8
click at [290, 81] on div "Select..." at bounding box center [279, 76] width 87 height 16
click at [289, 122] on div "FDXG-C1BVX0H53Z" at bounding box center [288, 123] width 105 height 18
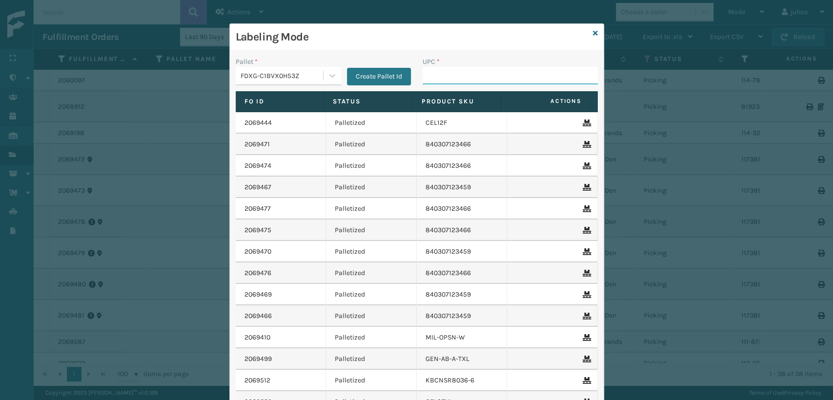
click at [427, 72] on input "UPC *" at bounding box center [509, 76] width 175 height 18
click at [445, 75] on input "UPC *" at bounding box center [509, 76] width 175 height 18
click at [437, 76] on input "UPC *" at bounding box center [509, 76] width 175 height 18
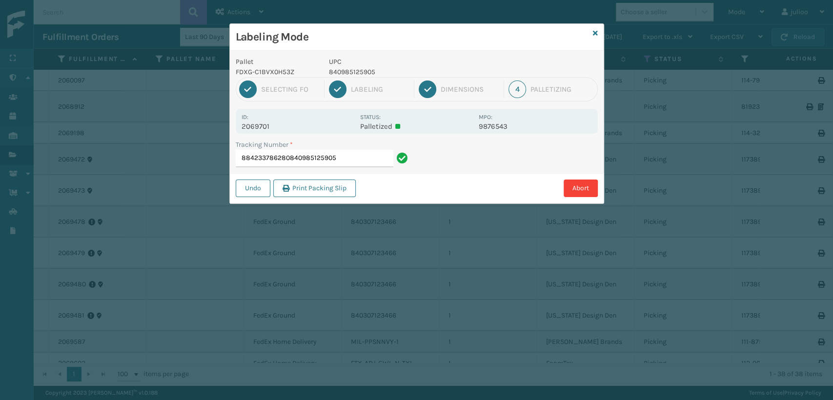
type input "884233786280840985125905"
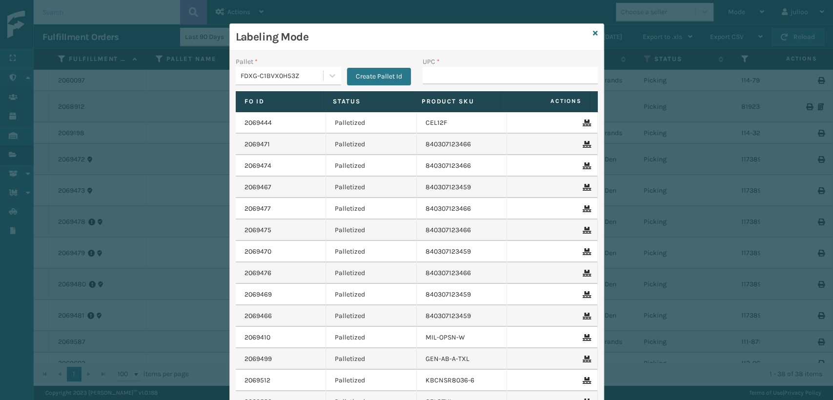
click at [594, 36] on div "Labeling Mode" at bounding box center [417, 37] width 374 height 27
click at [593, 32] on icon at bounding box center [595, 33] width 5 height 7
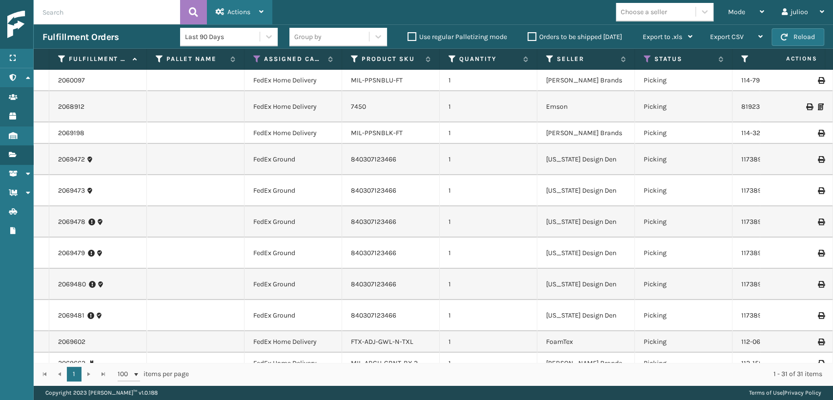
click at [232, 9] on span "Actions" at bounding box center [238, 12] width 23 height 8
click at [398, 110] on div "7450" at bounding box center [390, 107] width 79 height 10
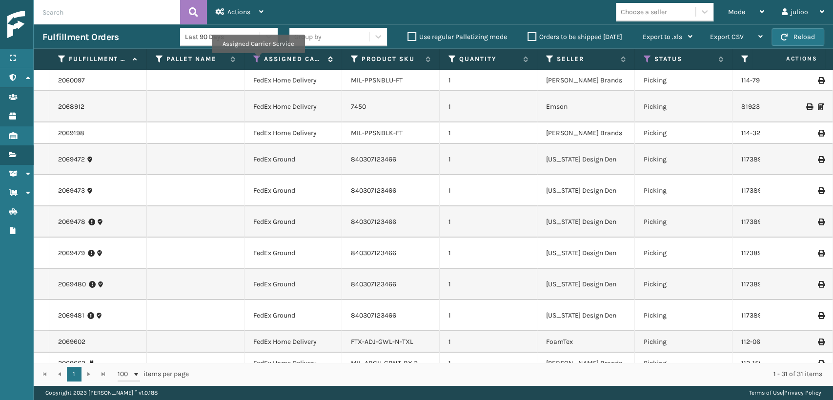
click at [258, 60] on icon at bounding box center [257, 59] width 8 height 9
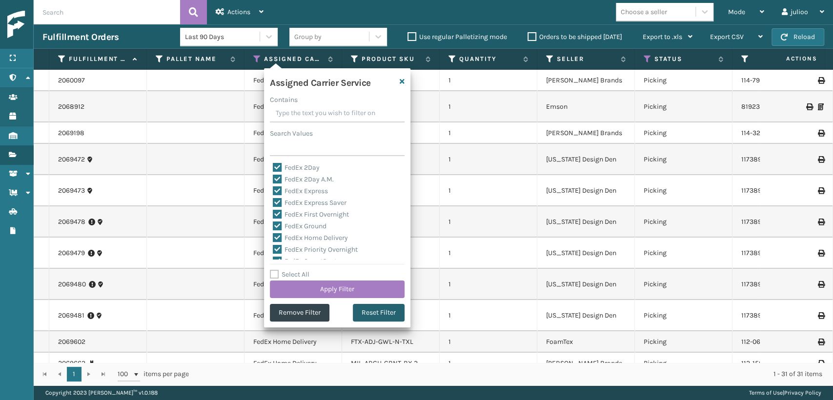
click at [367, 311] on button "Reset Filter" at bounding box center [379, 313] width 52 height 18
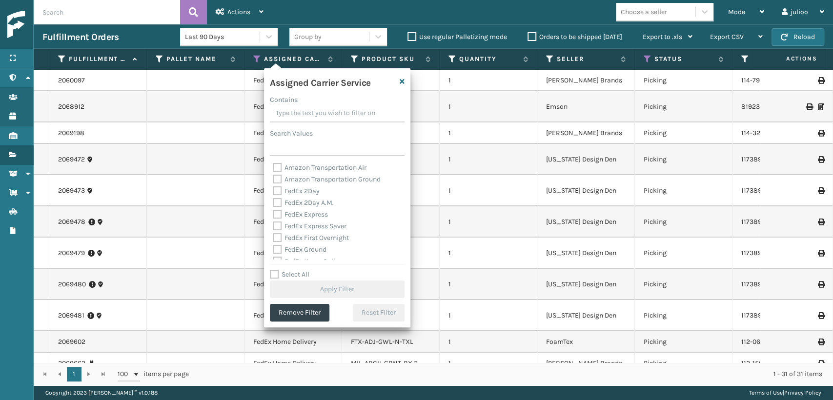
click at [278, 170] on label "Amazon Transportation Air" at bounding box center [320, 167] width 94 height 8
click at [273, 168] on input "Amazon Transportation Air" at bounding box center [273, 165] width 0 height 6
checkbox input "true"
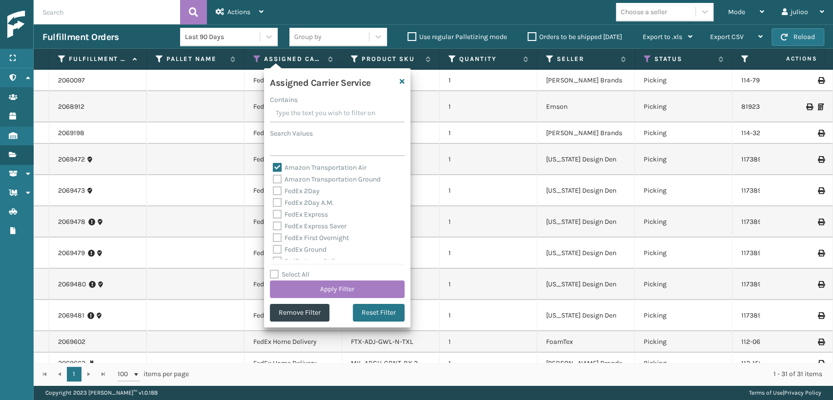
click at [276, 184] on div "Amazon Transportation Ground" at bounding box center [337, 180] width 129 height 12
click at [276, 180] on label "Amazon Transportation Ground" at bounding box center [327, 179] width 108 height 8
click at [273, 180] on input "Amazon Transportation Ground" at bounding box center [273, 177] width 0 height 6
checkbox input "true"
click at [327, 288] on button "Apply Filter" at bounding box center [337, 289] width 135 height 18
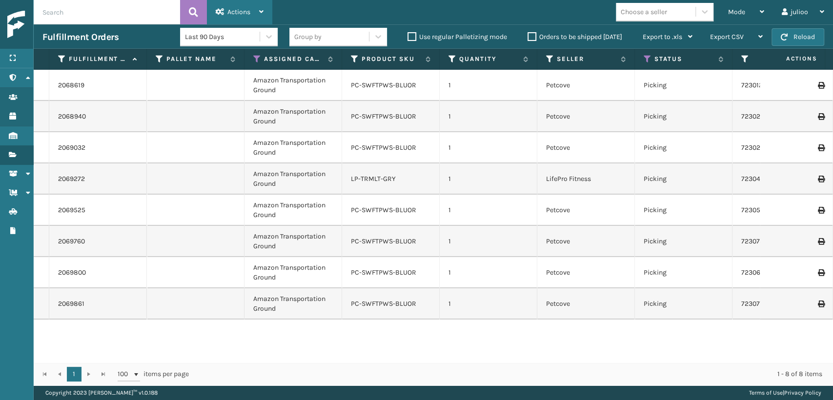
drag, startPoint x: 228, startPoint y: 10, endPoint x: 239, endPoint y: 55, distance: 45.8
click at [227, 11] on span "Actions" at bounding box center [238, 12] width 23 height 8
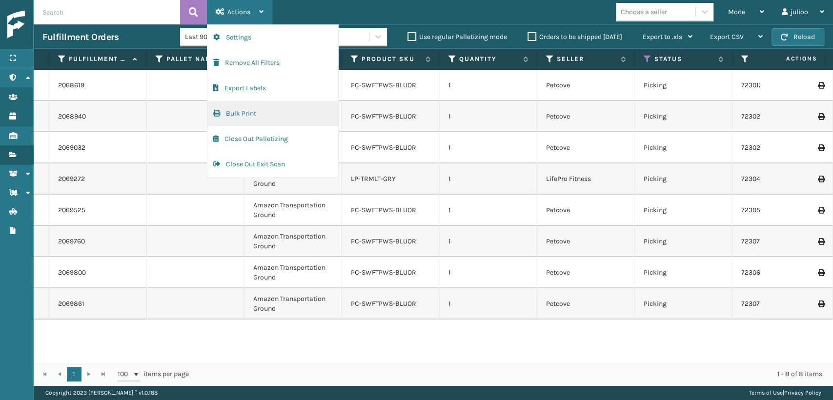
click at [236, 119] on button "Bulk Print" at bounding box center [272, 113] width 131 height 25
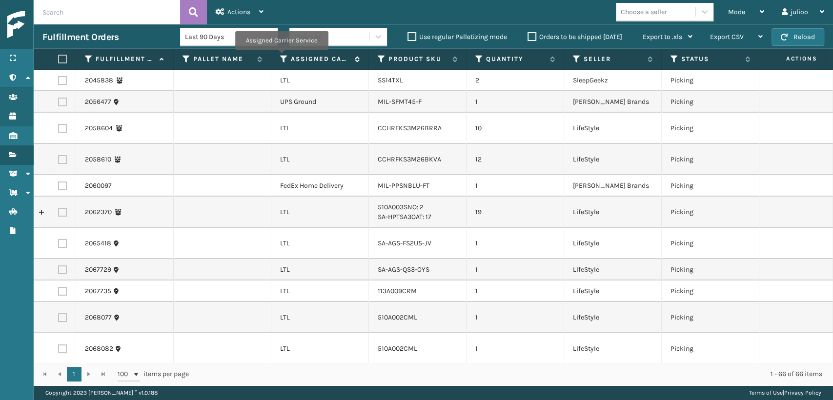
click at [281, 57] on icon at bounding box center [284, 59] width 8 height 9
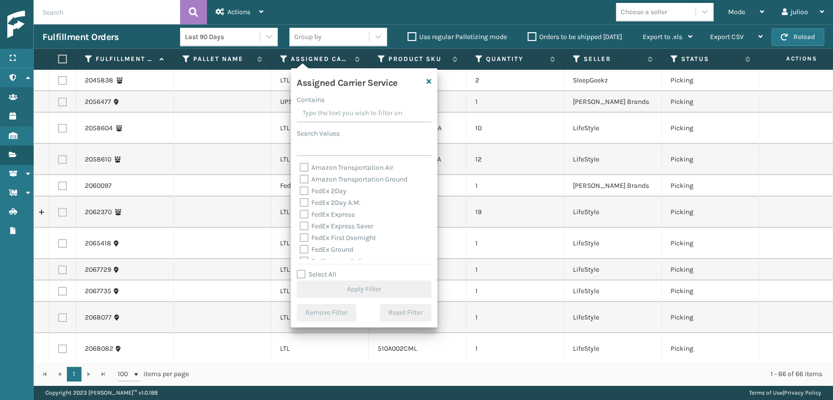
click at [304, 169] on label "Amazon Transportation Air" at bounding box center [346, 167] width 94 height 8
click at [300, 168] on input "Amazon Transportation Air" at bounding box center [299, 165] width 0 height 6
checkbox input "true"
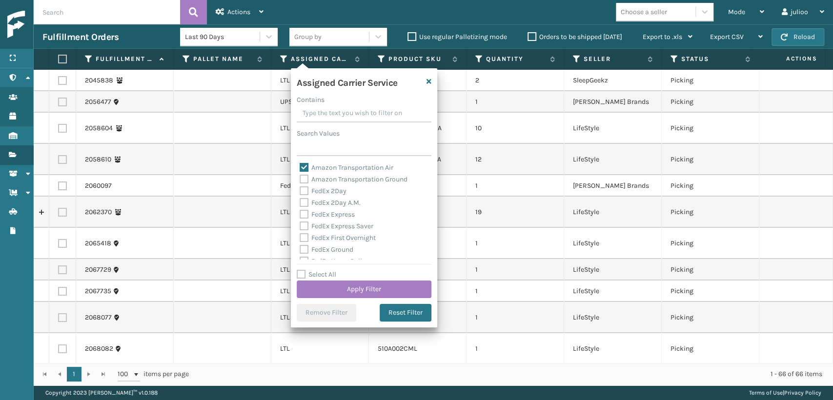
click at [305, 180] on label "Amazon Transportation Ground" at bounding box center [353, 179] width 108 height 8
click at [300, 180] on input "Amazon Transportation Ground" at bounding box center [299, 177] width 0 height 6
checkbox input "true"
click at [322, 288] on button "Apply Filter" at bounding box center [364, 289] width 135 height 18
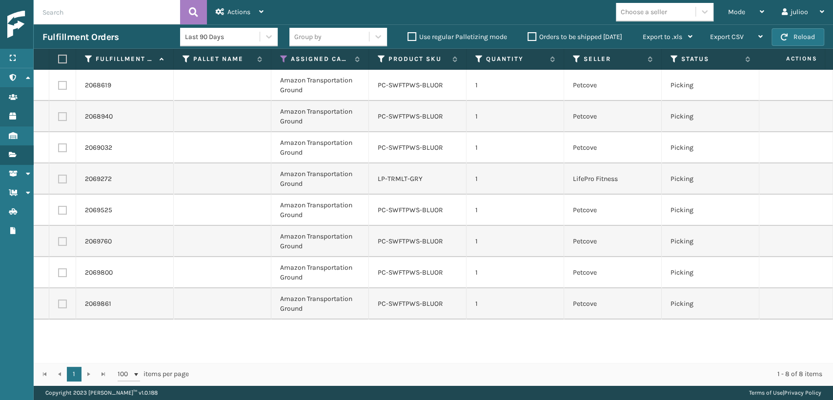
click at [64, 57] on label at bounding box center [61, 59] width 6 height 9
click at [59, 57] on input "checkbox" at bounding box center [58, 59] width 0 height 6
checkbox input "true"
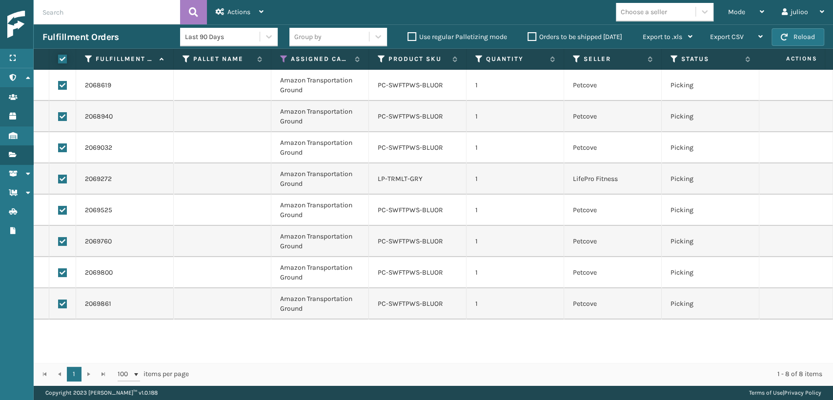
checkbox input "true"
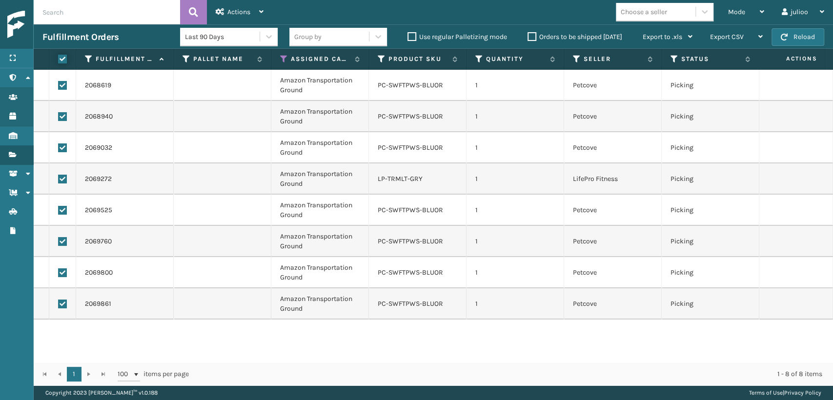
checkbox input "true"
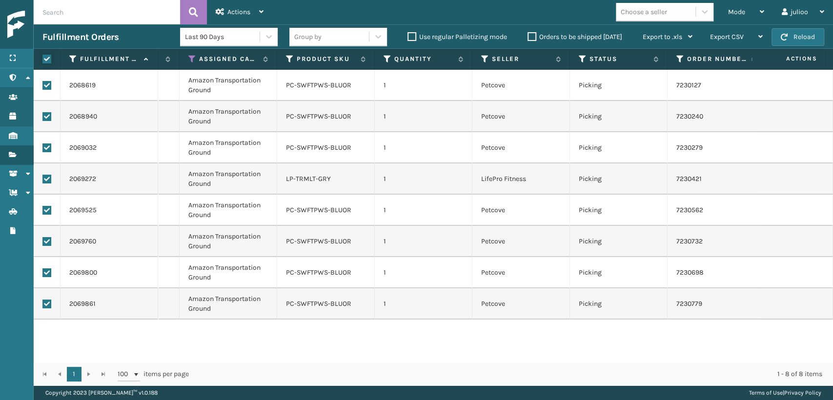
scroll to position [0, 0]
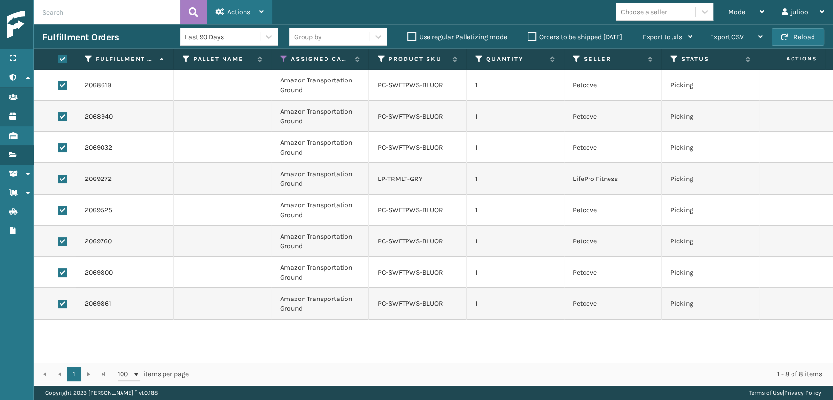
click at [244, 5] on div "Actions" at bounding box center [240, 12] width 48 height 24
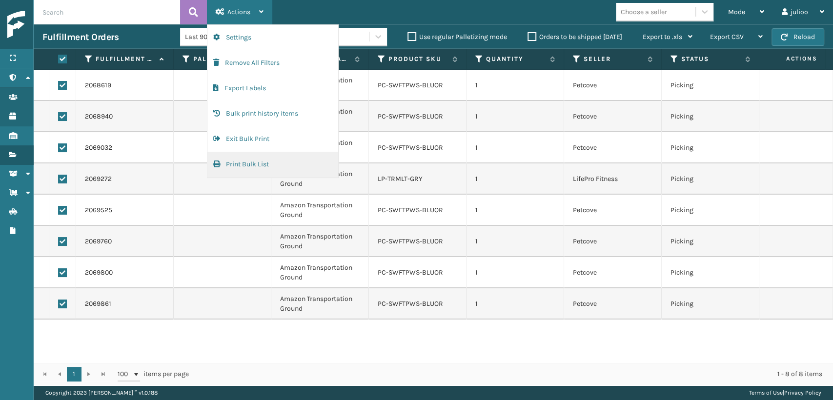
click at [230, 158] on button "Print Bulk List" at bounding box center [272, 164] width 131 height 25
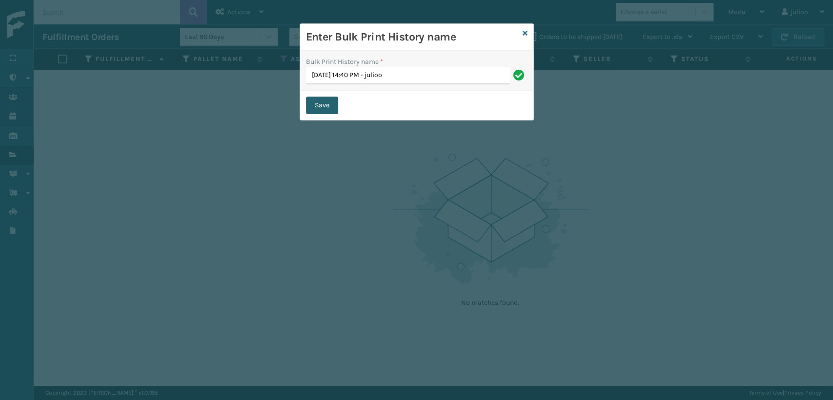
click at [314, 106] on button "Save" at bounding box center [322, 106] width 32 height 18
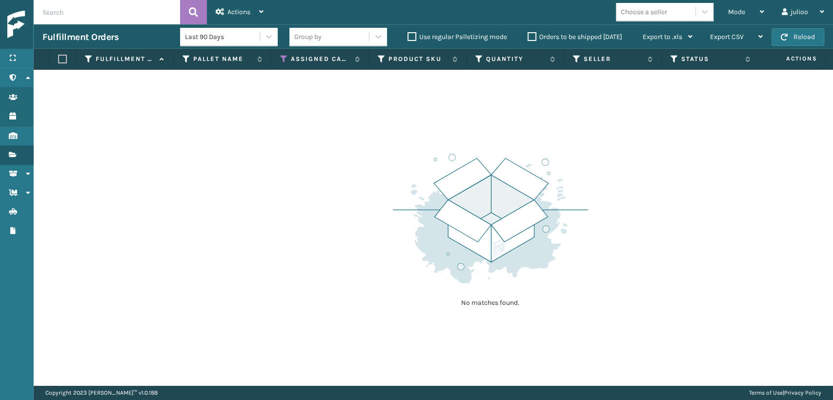
drag, startPoint x: 313, startPoint y: 108, endPoint x: 69, endPoint y: 357, distance: 348.7
click at [671, 57] on icon at bounding box center [674, 59] width 8 height 9
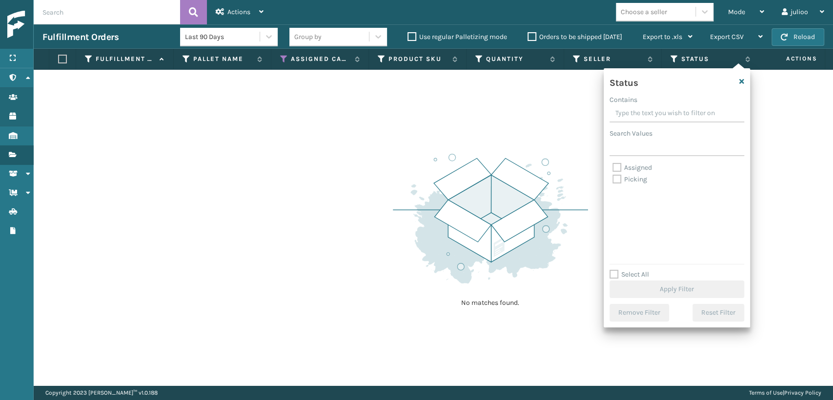
click at [617, 169] on label "Assigned" at bounding box center [632, 167] width 40 height 8
click at [613, 168] on input "Assigned" at bounding box center [612, 165] width 0 height 6
checkbox input "true"
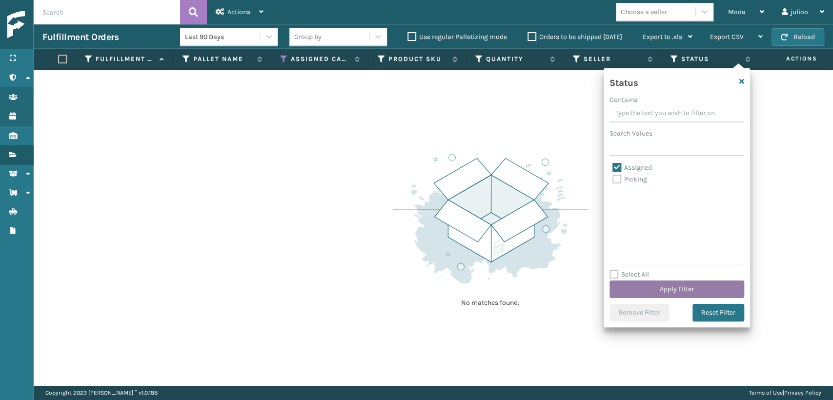
click at [635, 287] on button "Apply Filter" at bounding box center [676, 289] width 135 height 18
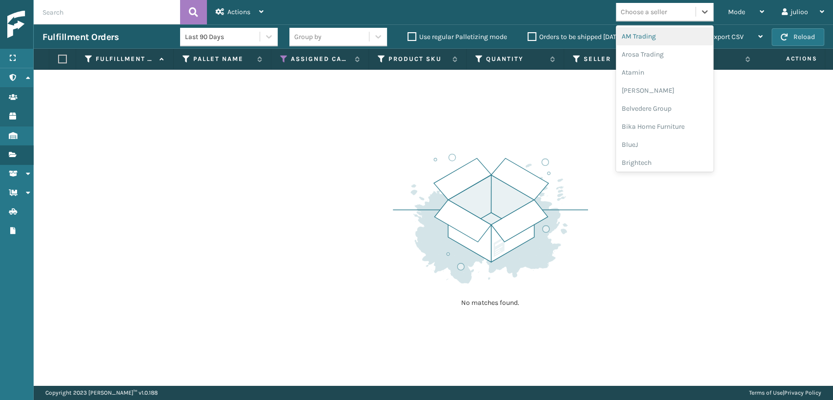
click at [648, 14] on div "Choose a seller" at bounding box center [643, 12] width 46 height 10
type input "LI"
click at [647, 56] on div "LifePro Fitness" at bounding box center [664, 54] width 98 height 18
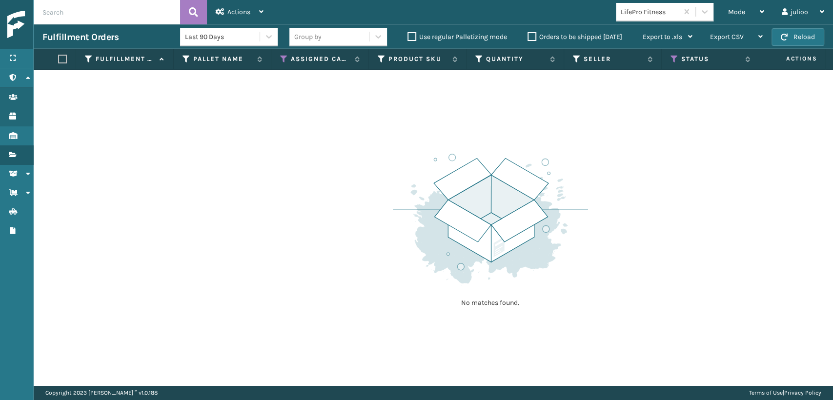
click at [148, 2] on input "text" at bounding box center [107, 12] width 146 height 24
type input "LP-TRMLT-GRY"
click at [193, 4] on button at bounding box center [193, 12] width 27 height 24
click at [529, 39] on label "Orders to be shipped [DATE]" at bounding box center [574, 37] width 95 height 8
click at [528, 38] on input "Orders to be shipped [DATE]" at bounding box center [527, 34] width 0 height 6
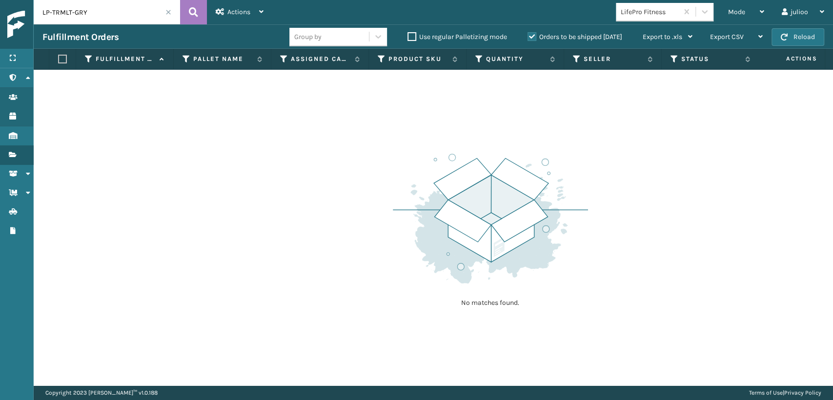
click at [531, 36] on label "Orders to be shipped [DATE]" at bounding box center [574, 37] width 95 height 8
click at [528, 36] on input "Orders to be shipped [DATE]" at bounding box center [527, 34] width 0 height 6
click at [279, 61] on th "Assigned Carrier Service" at bounding box center [320, 59] width 98 height 21
click at [284, 58] on icon at bounding box center [284, 59] width 8 height 9
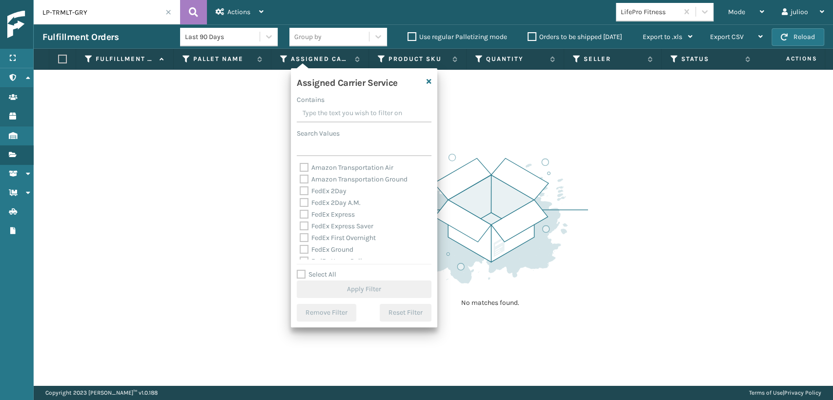
click at [308, 169] on label "Amazon Transportation Air" at bounding box center [346, 167] width 94 height 8
click at [300, 168] on input "Amazon Transportation Air" at bounding box center [299, 165] width 0 height 6
checkbox input "true"
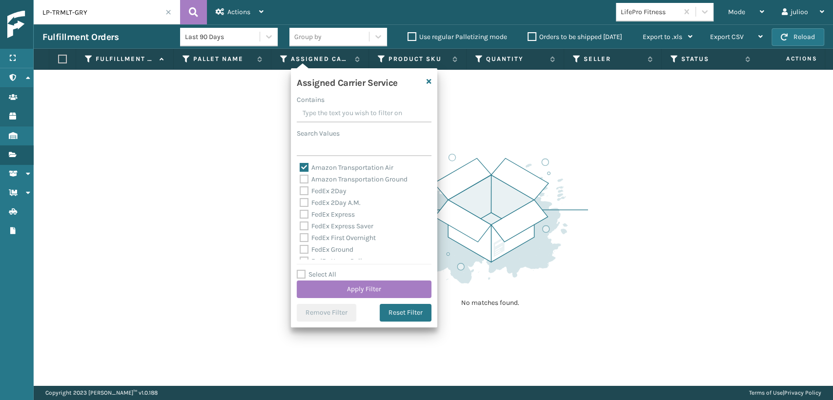
click at [308, 177] on label "Amazon Transportation Ground" at bounding box center [353, 179] width 108 height 8
click at [300, 177] on input "Amazon Transportation Ground" at bounding box center [299, 177] width 0 height 6
checkbox input "true"
click at [315, 286] on button "Apply Filter" at bounding box center [364, 289] width 135 height 18
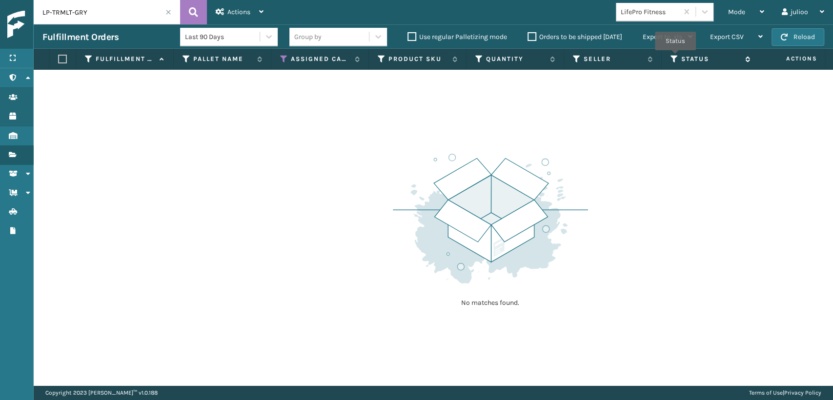
click at [675, 57] on icon at bounding box center [674, 59] width 8 height 9
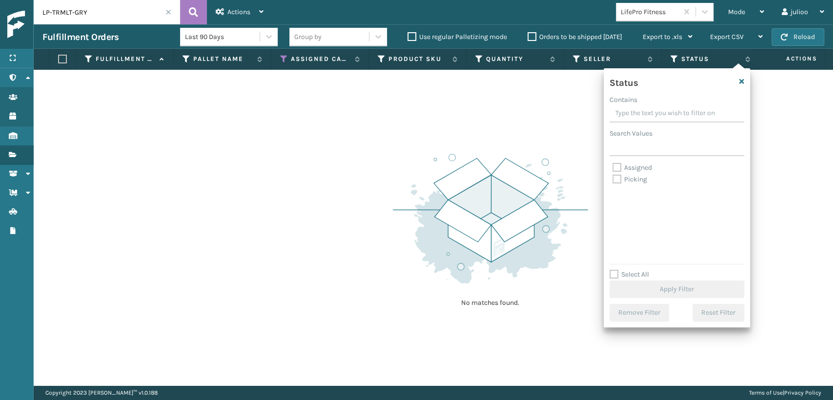
click at [615, 169] on label "Assigned" at bounding box center [632, 167] width 40 height 8
click at [613, 168] on input "Assigned" at bounding box center [612, 165] width 0 height 6
checkbox input "true"
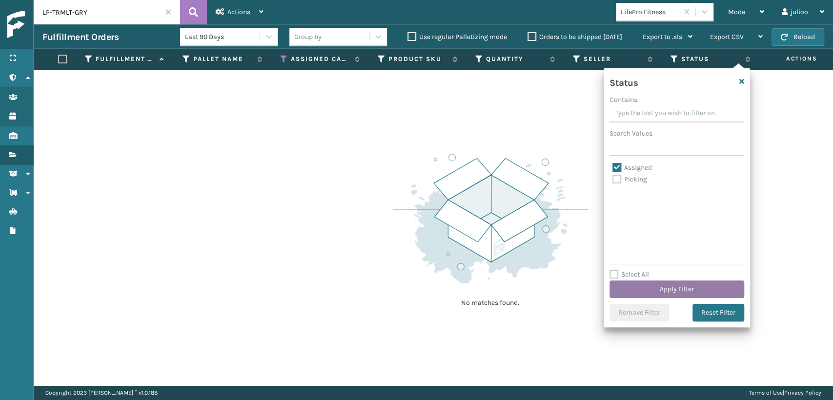
click at [627, 290] on button "Apply Filter" at bounding box center [676, 289] width 135 height 18
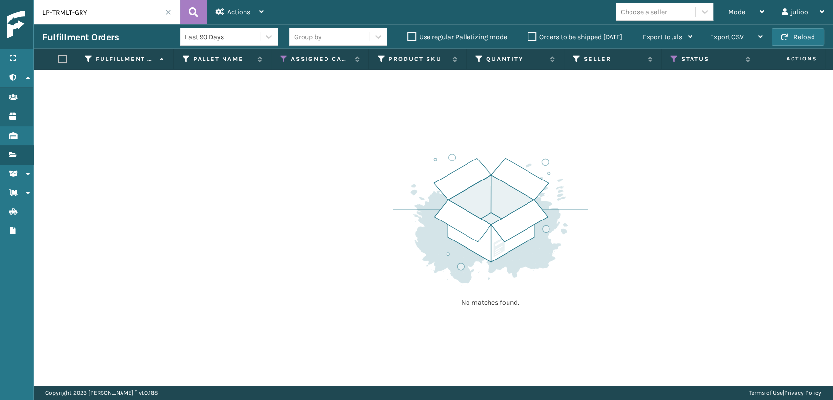
click at [167, 12] on span at bounding box center [168, 12] width 6 height 6
click at [729, 14] on span "Mode" at bounding box center [736, 12] width 17 height 8
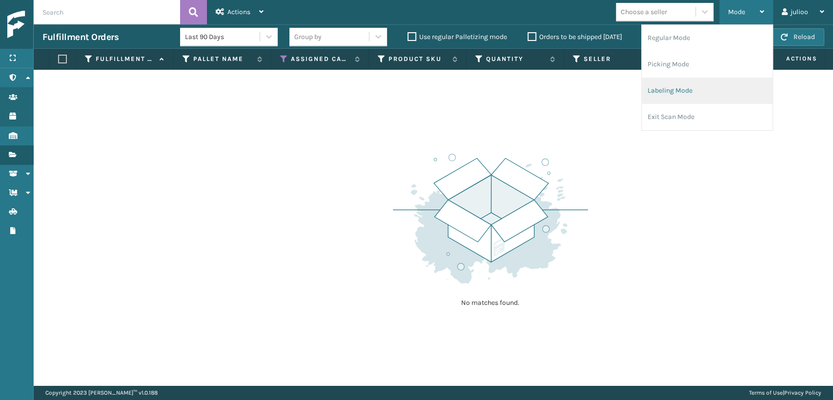
click at [675, 90] on li "Labeling Mode" at bounding box center [706, 91] width 131 height 26
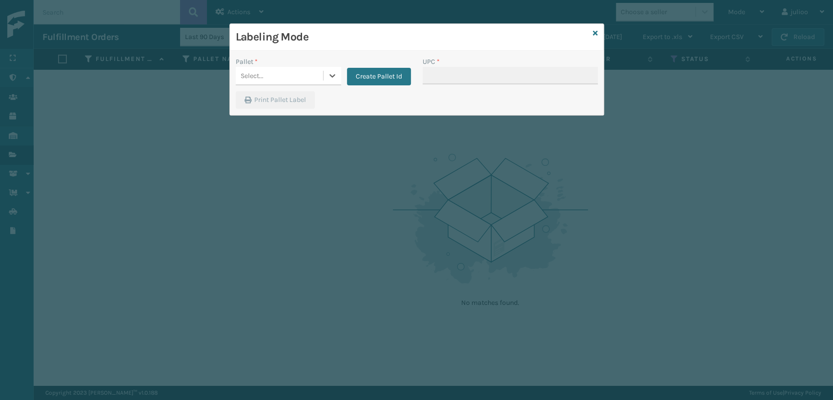
click at [260, 78] on div "Select..." at bounding box center [251, 76] width 23 height 10
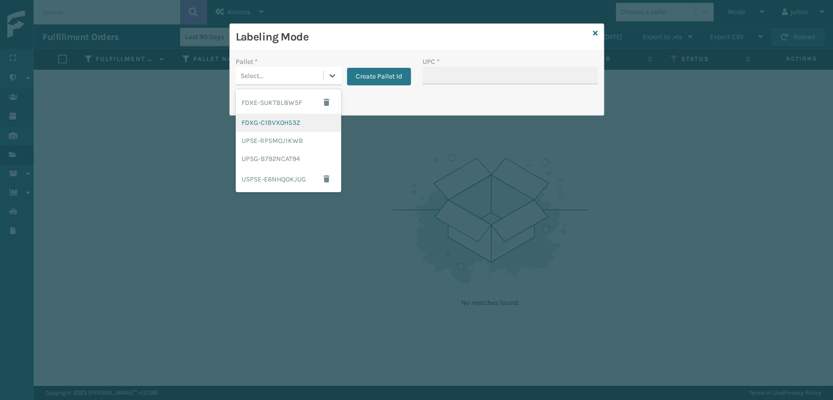
click at [254, 124] on div "FDXG-C1BVX0H53Z" at bounding box center [288, 123] width 105 height 18
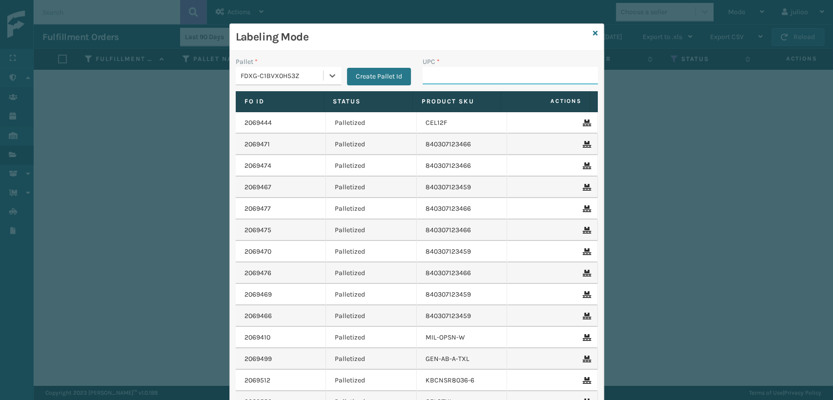
click at [489, 75] on input "UPC *" at bounding box center [509, 76] width 175 height 18
type input "MIL-ARCH-CBNT-BX 2"
type input "MIL-ARCH-CBNT-BX 13"
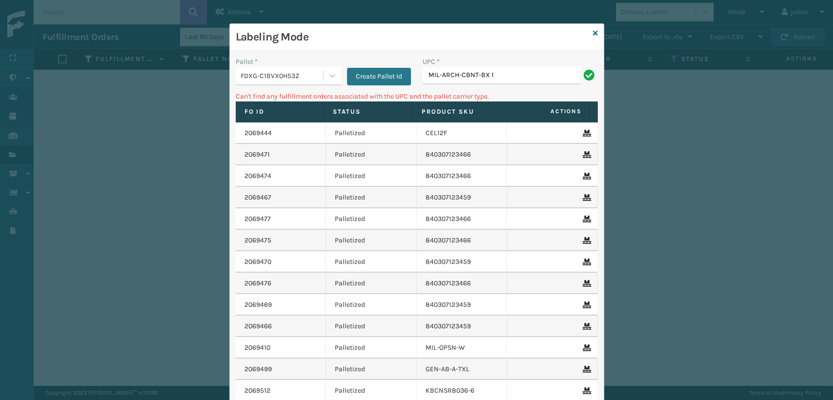
type input "MIL-ARCH-CBNT-BX 1"
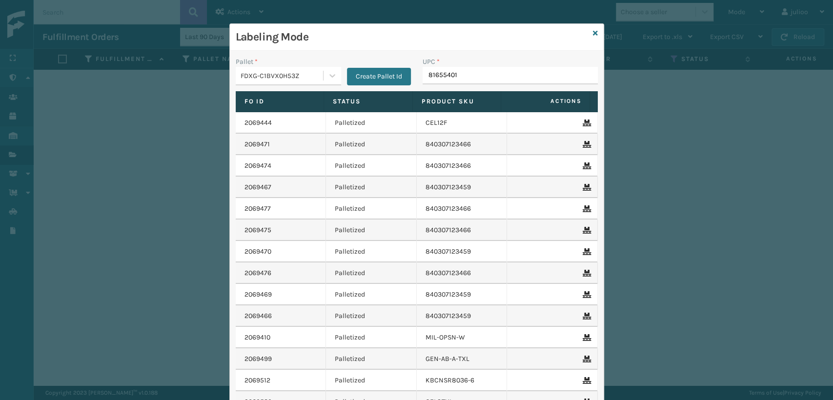
type input "816554010"
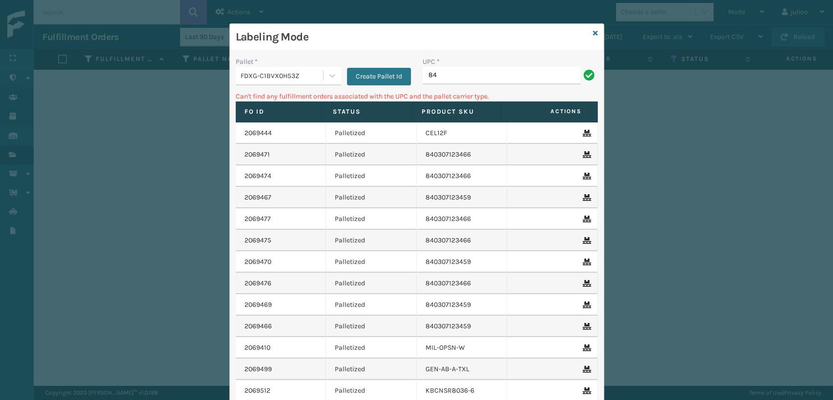
type input "8"
type input "840985123246"
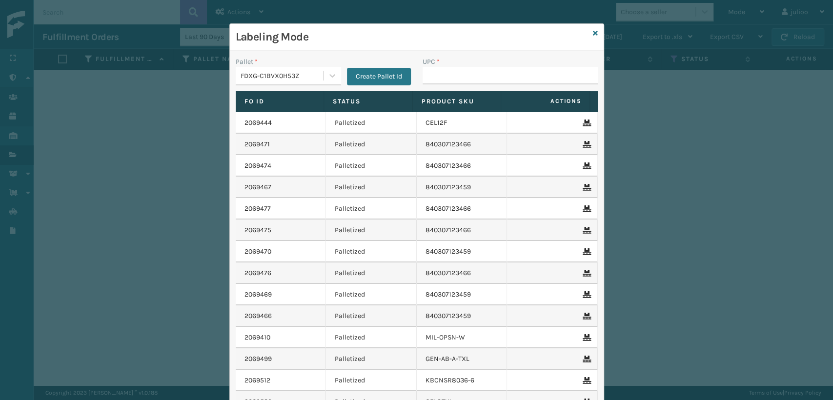
click at [285, 80] on div "FDXG-C1BVX0H53Z" at bounding box center [279, 76] width 87 height 16
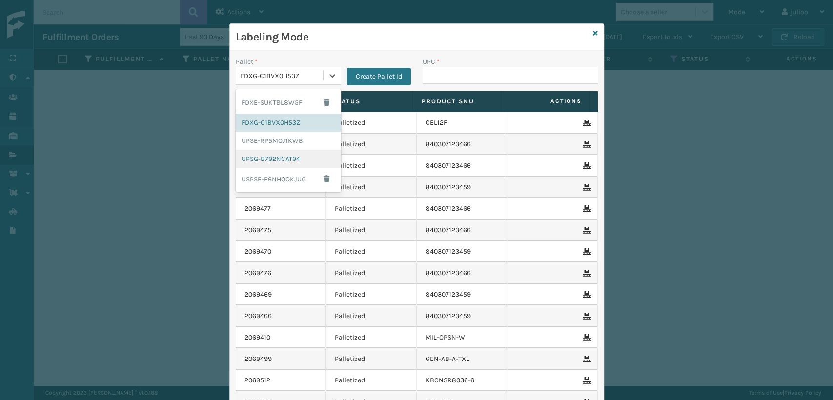
click at [273, 161] on div "UPSG-B792NCAT94" at bounding box center [288, 159] width 105 height 18
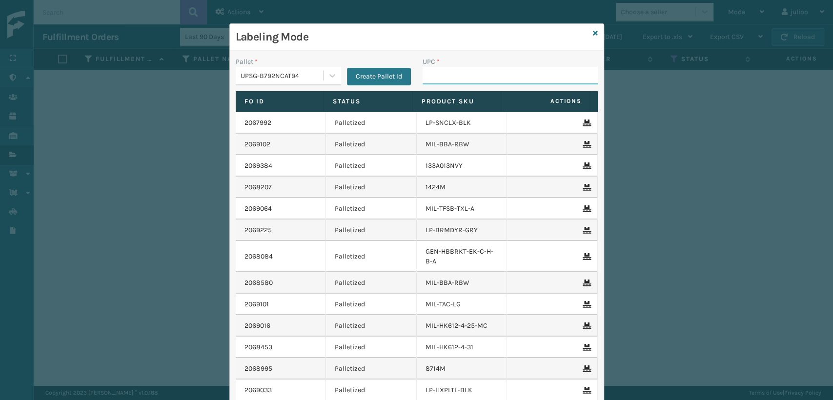
click at [528, 75] on input "UPC *" at bounding box center [509, 76] width 175 height 18
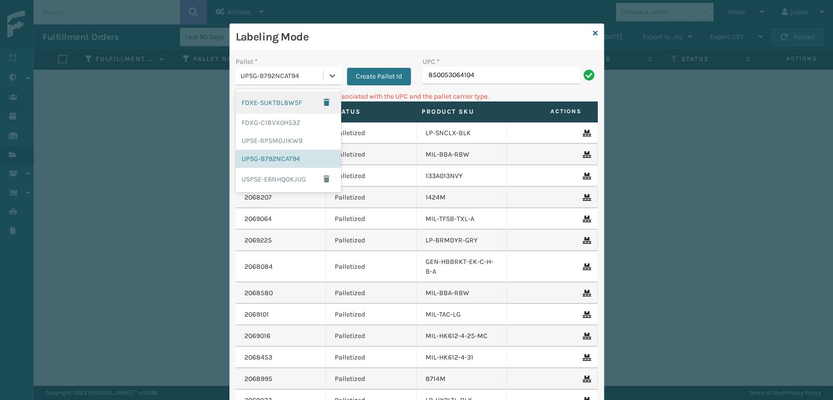
click at [296, 77] on div "UPSG-B792NCAT94" at bounding box center [281, 76] width 83 height 10
click at [291, 125] on div "FDXG-C1BVX0H53Z" at bounding box center [288, 123] width 105 height 18
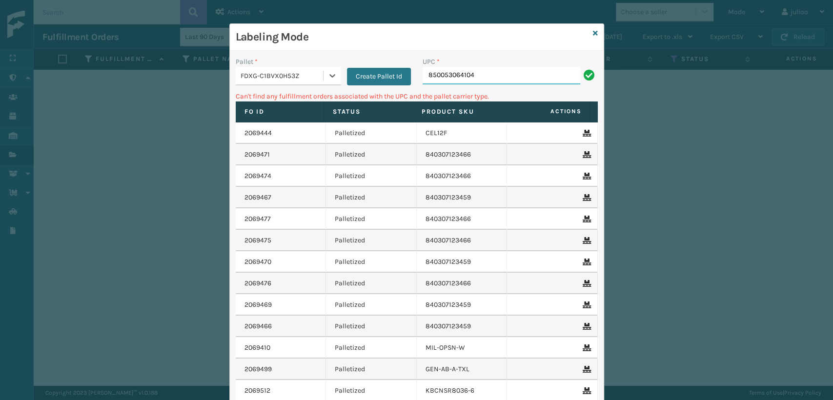
click at [492, 75] on input "850053064104" at bounding box center [501, 76] width 158 height 18
click at [305, 75] on div "FDXG-C1BVX0H53Z" at bounding box center [281, 76] width 83 height 10
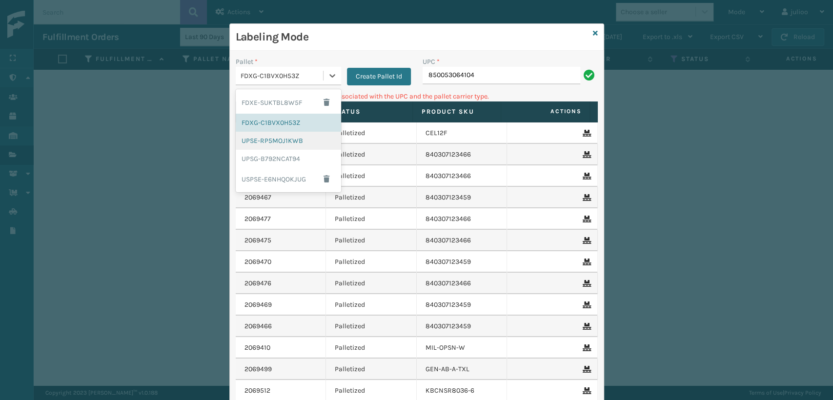
click at [293, 137] on div "UPSE-RP5MOJ1KWB" at bounding box center [288, 141] width 105 height 18
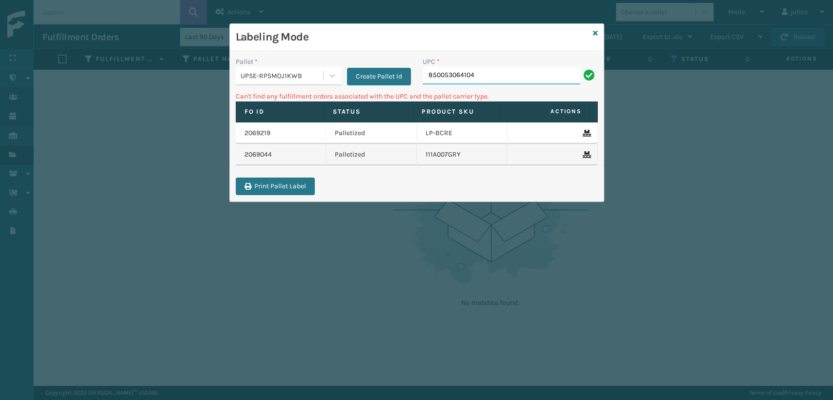
click at [490, 78] on input "850053064104" at bounding box center [501, 76] width 158 height 18
click at [593, 34] on icon at bounding box center [595, 33] width 5 height 7
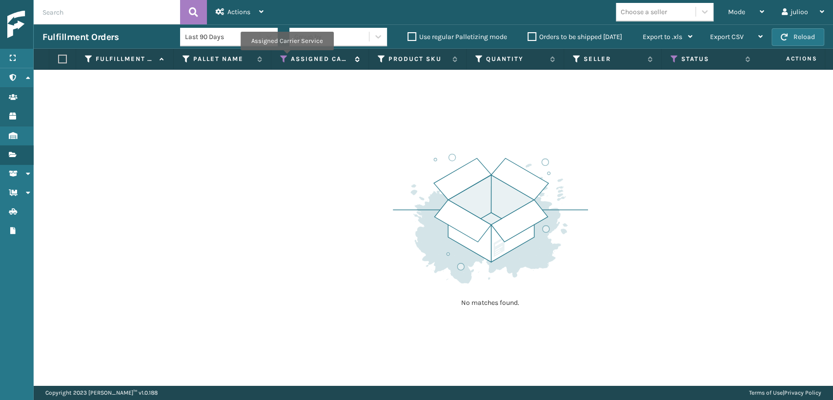
click at [286, 57] on icon at bounding box center [284, 59] width 8 height 9
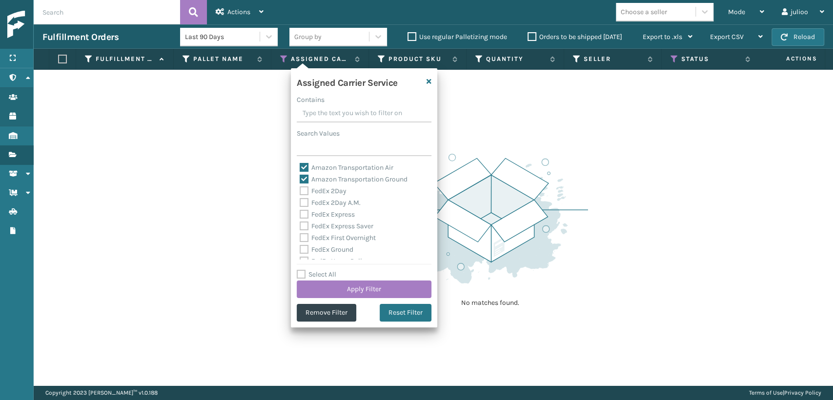
drag, startPoint x: 300, startPoint y: 177, endPoint x: 304, endPoint y: 171, distance: 7.0
click at [300, 176] on label "Amazon Transportation Ground" at bounding box center [353, 179] width 108 height 8
click at [303, 165] on label "Amazon Transportation Air" at bounding box center [346, 167] width 94 height 8
click at [300, 165] on input "Amazon Transportation Air" at bounding box center [299, 165] width 0 height 6
checkbox input "false"
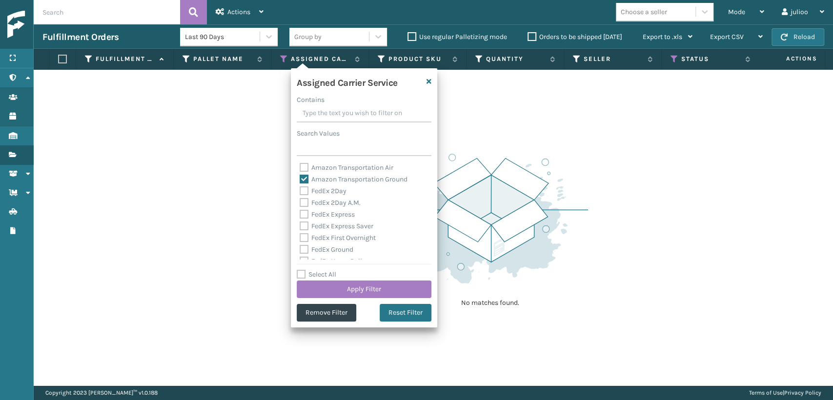
click at [303, 177] on label "Amazon Transportation Ground" at bounding box center [353, 179] width 108 height 8
click at [300, 177] on input "Amazon Transportation Ground" at bounding box center [299, 177] width 0 height 6
checkbox input "false"
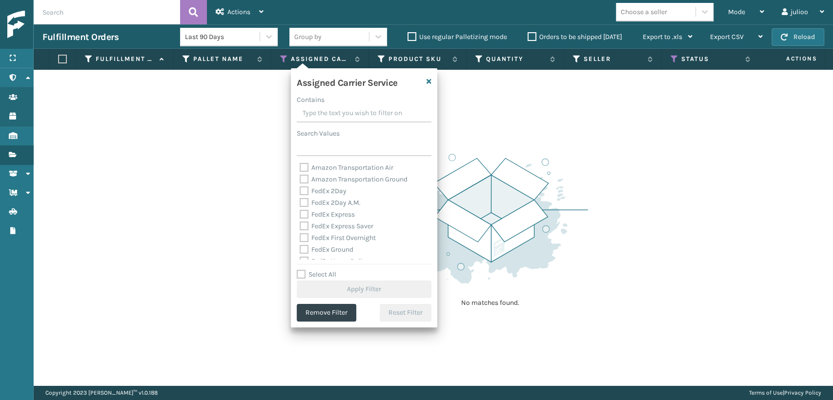
click at [305, 194] on label "FedEx 2Day" at bounding box center [322, 191] width 47 height 8
click at [300, 192] on input "FedEx 2Day" at bounding box center [299, 188] width 0 height 6
checkbox input "true"
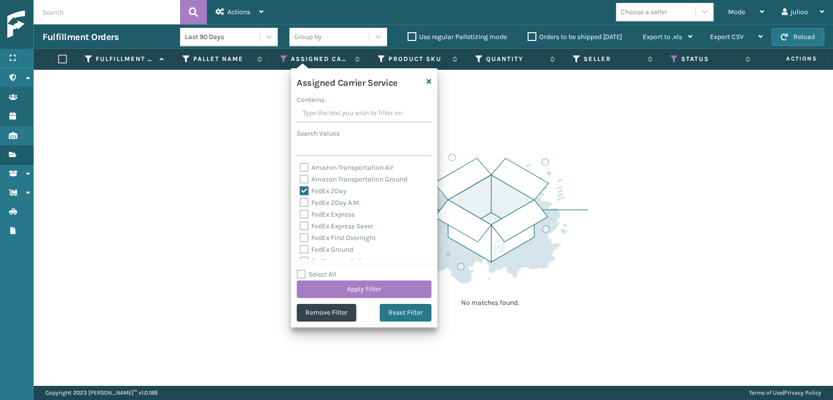
click at [303, 200] on label "FedEx 2Day A.M." at bounding box center [329, 203] width 61 height 8
click at [300, 200] on input "FedEx 2Day A.M." at bounding box center [299, 200] width 0 height 6
checkbox input "true"
click at [304, 210] on div "FedEx Express" at bounding box center [363, 215] width 129 height 12
click at [302, 218] on div "FedEx Express" at bounding box center [363, 215] width 129 height 12
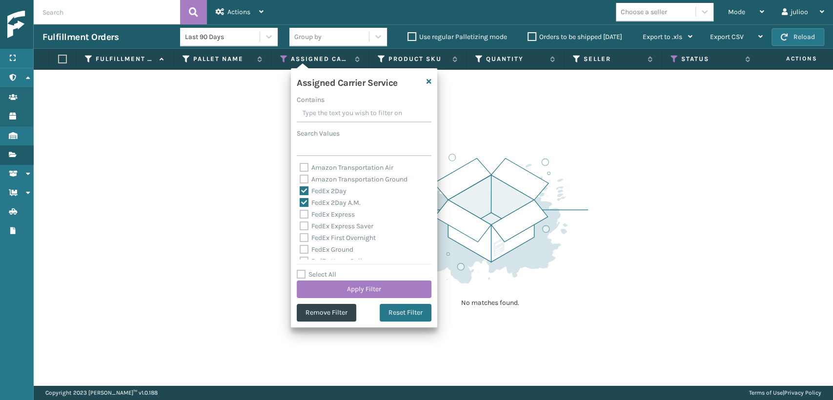
click at [302, 213] on label "FedEx Express" at bounding box center [326, 214] width 55 height 8
click at [300, 213] on input "FedEx Express" at bounding box center [299, 212] width 0 height 6
checkbox input "true"
click at [301, 228] on label "FedEx Express Saver" at bounding box center [336, 226] width 74 height 8
click at [300, 227] on input "FedEx Express Saver" at bounding box center [299, 223] width 0 height 6
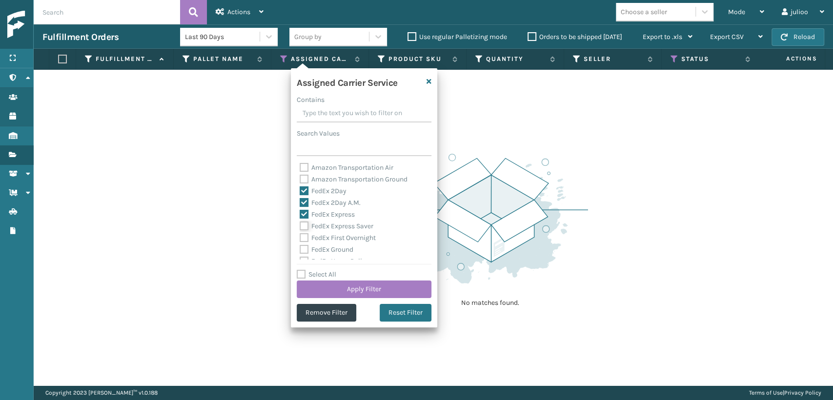
checkbox input "true"
click at [305, 242] on label "FedEx First Overnight" at bounding box center [337, 238] width 76 height 8
click at [300, 238] on input "FedEx First Overnight" at bounding box center [299, 235] width 0 height 6
checkbox input "true"
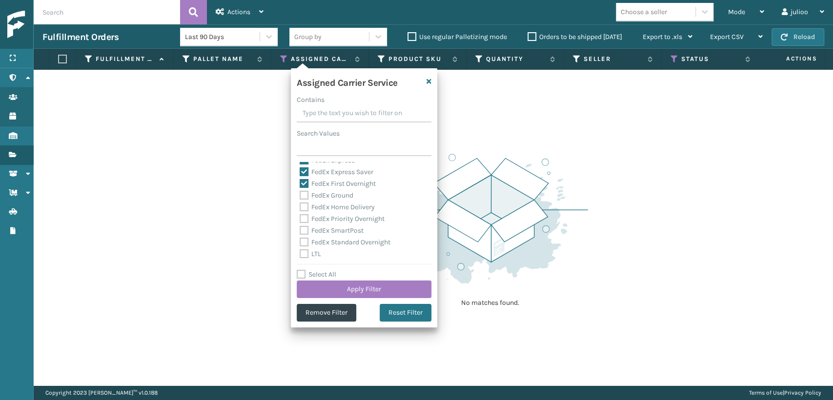
click at [305, 231] on label "FedEx SmartPost" at bounding box center [331, 230] width 64 height 8
click at [300, 231] on input "FedEx SmartPost" at bounding box center [299, 228] width 0 height 6
checkbox input "true"
click at [304, 220] on label "FedEx Priority Overnight" at bounding box center [341, 219] width 85 height 8
click at [300, 219] on input "FedEx Priority Overnight" at bounding box center [299, 216] width 0 height 6
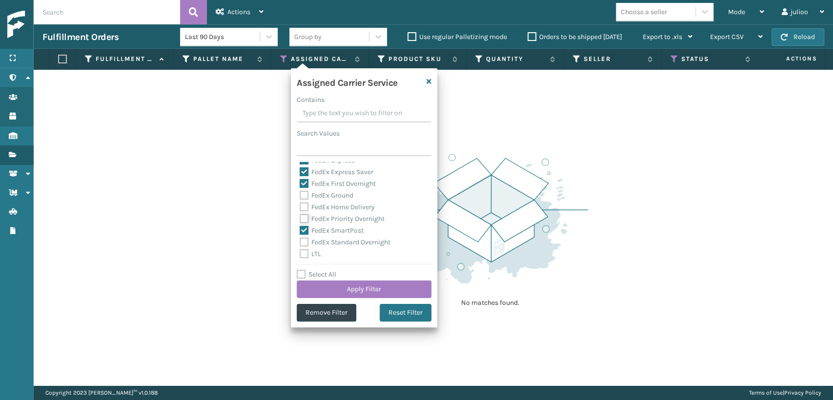
checkbox input "true"
click at [300, 212] on div "FedEx Home Delivery" at bounding box center [363, 207] width 129 height 12
click at [304, 208] on label "FedEx Home Delivery" at bounding box center [336, 207] width 75 height 8
click at [300, 208] on input "FedEx Home Delivery" at bounding box center [299, 204] width 0 height 6
checkbox input "true"
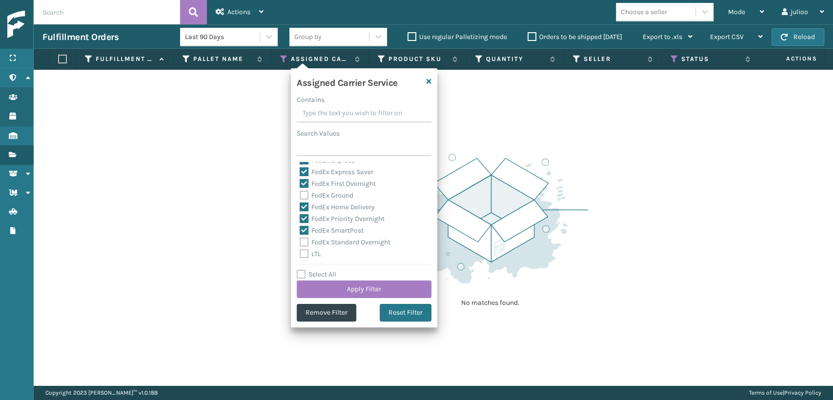
click at [307, 195] on label "FedEx Ground" at bounding box center [326, 195] width 54 height 8
click at [300, 195] on input "FedEx Ground" at bounding box center [299, 193] width 0 height 6
checkbox input "true"
click at [302, 244] on label "FedEx Standard Overnight" at bounding box center [344, 242] width 91 height 8
click at [300, 243] on input "FedEx Standard Overnight" at bounding box center [299, 240] width 0 height 6
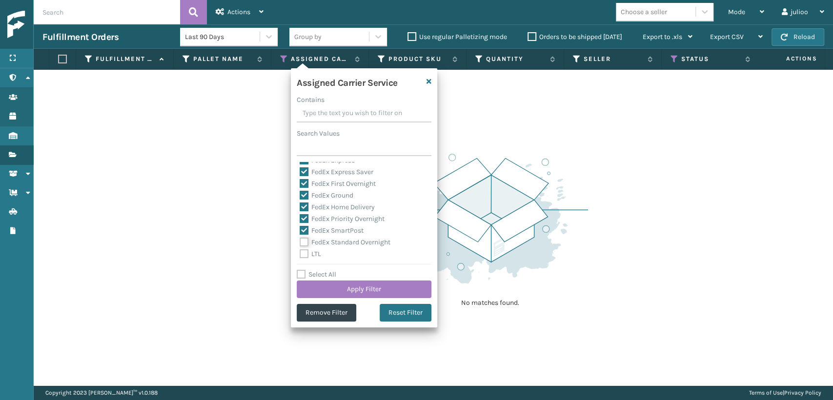
checkbox input "true"
click at [334, 293] on button "Apply Filter" at bounding box center [364, 289] width 135 height 18
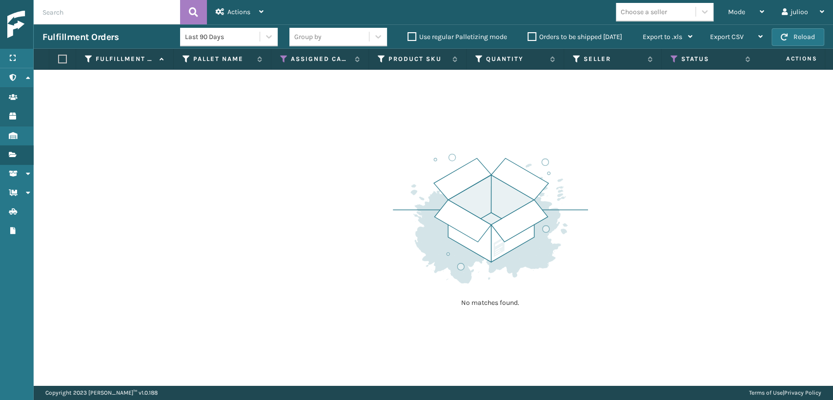
click at [669, 58] on th "Status" at bounding box center [710, 59] width 98 height 21
click at [674, 61] on icon at bounding box center [674, 59] width 8 height 9
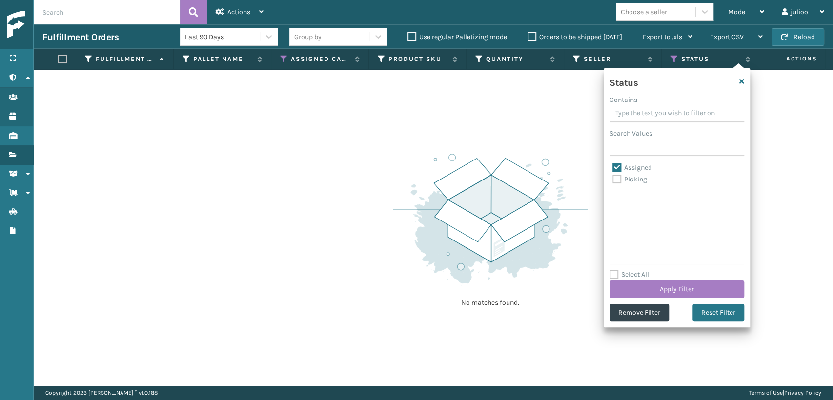
click at [617, 168] on label "Assigned" at bounding box center [632, 167] width 40 height 8
click at [613, 168] on input "Assigned" at bounding box center [612, 165] width 0 height 6
checkbox input "false"
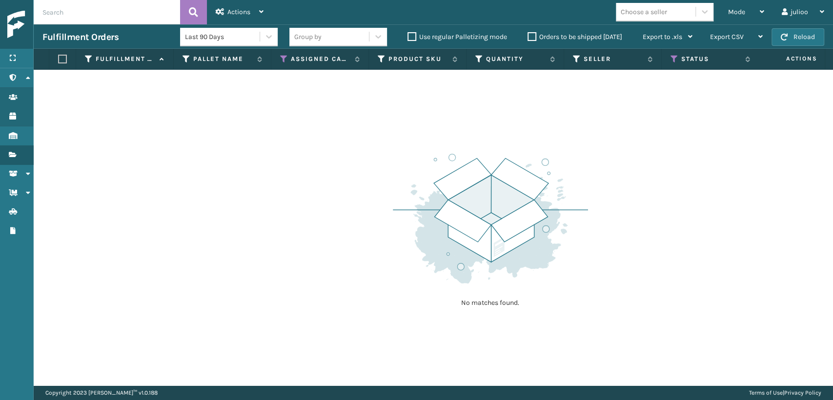
click at [533, 39] on label "Orders to be shipped [DATE]" at bounding box center [574, 37] width 95 height 8
click at [528, 38] on input "Orders to be shipped [DATE]" at bounding box center [527, 34] width 0 height 6
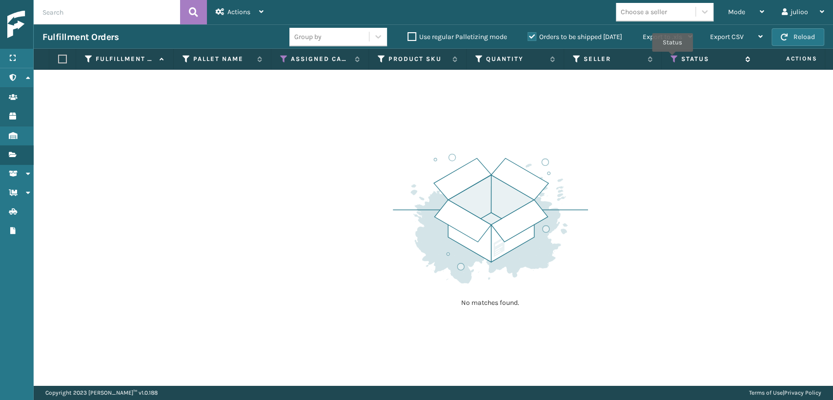
click at [672, 59] on icon at bounding box center [674, 59] width 8 height 9
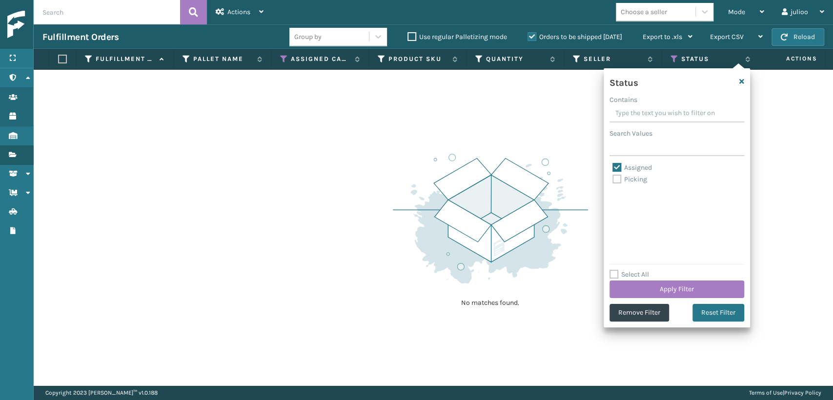
click at [616, 163] on label "Assigned" at bounding box center [632, 167] width 40 height 8
click at [613, 163] on input "Assigned" at bounding box center [612, 165] width 0 height 6
checkbox input "false"
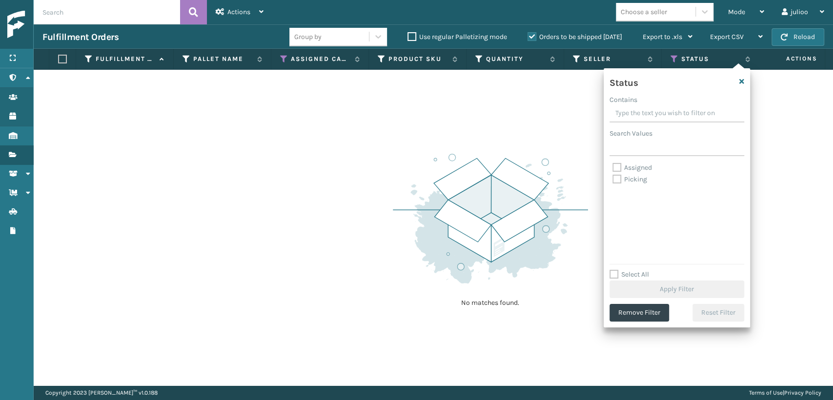
click at [616, 177] on label "Picking" at bounding box center [629, 179] width 35 height 8
click at [613, 177] on input "Picking" at bounding box center [612, 177] width 0 height 6
checkbox input "true"
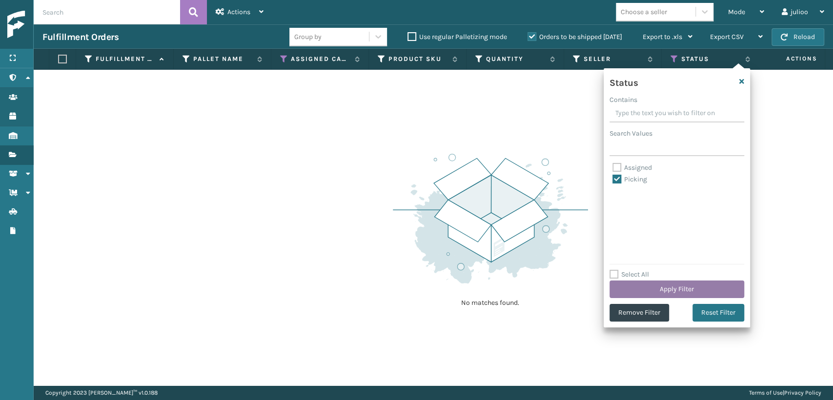
click at [641, 286] on button "Apply Filter" at bounding box center [676, 289] width 135 height 18
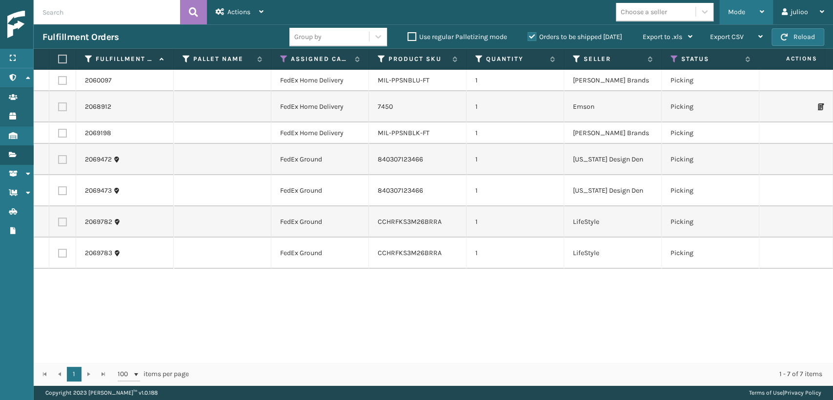
click at [733, 13] on span "Mode" at bounding box center [736, 12] width 17 height 8
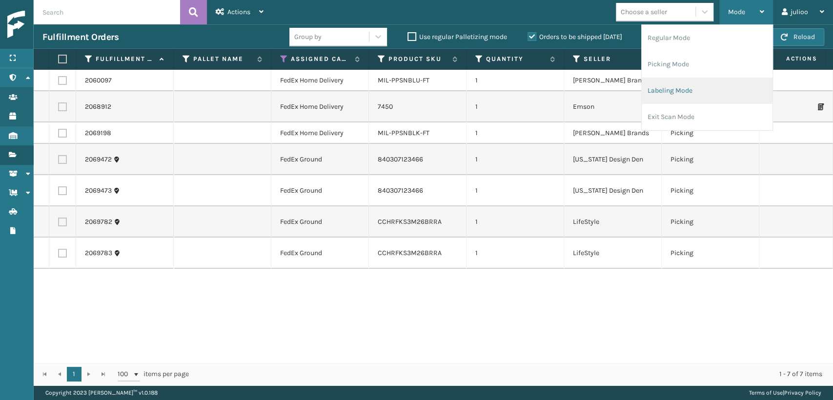
click at [665, 97] on li "Labeling Mode" at bounding box center [706, 91] width 131 height 26
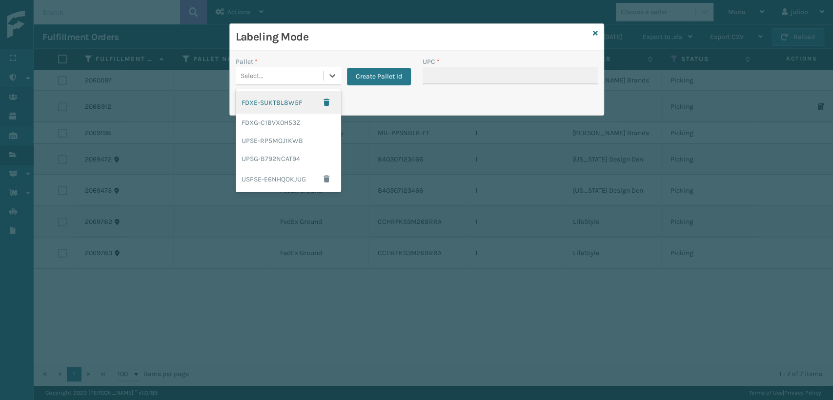
click at [279, 75] on div "Select..." at bounding box center [279, 76] width 87 height 16
click at [256, 126] on div "FDXG-C1BVX0H53Z" at bounding box center [288, 123] width 105 height 18
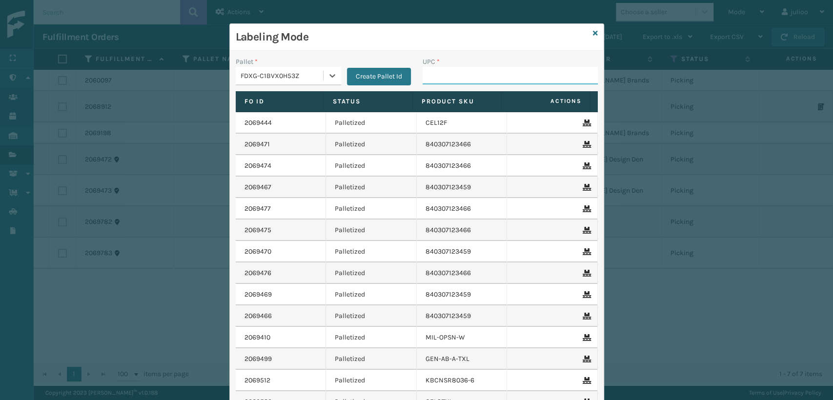
click at [446, 76] on input "UPC *" at bounding box center [509, 76] width 175 height 18
click at [593, 30] on icon at bounding box center [595, 33] width 5 height 7
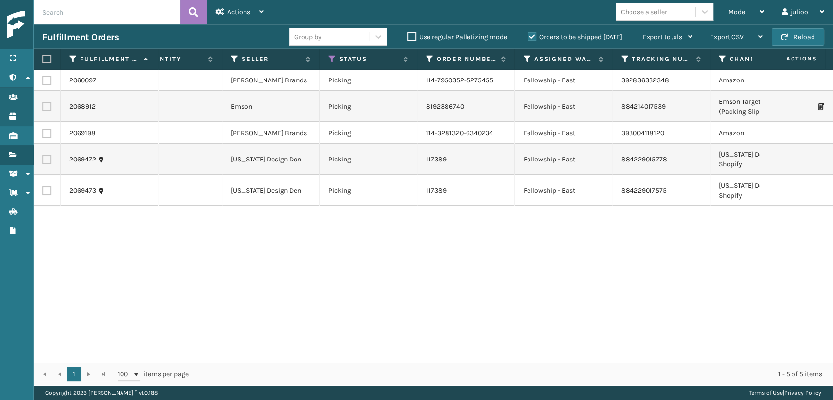
scroll to position [0, 323]
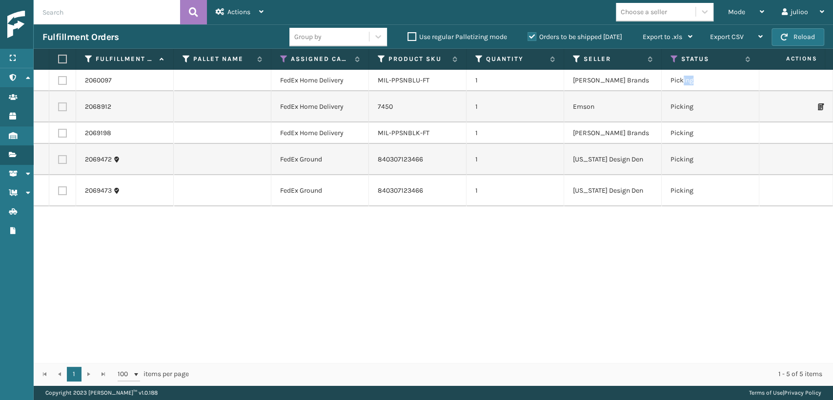
drag, startPoint x: 745, startPoint y: 79, endPoint x: 675, endPoint y: 80, distance: 70.2
click at [676, 79] on td "Picking" at bounding box center [710, 80] width 98 height 21
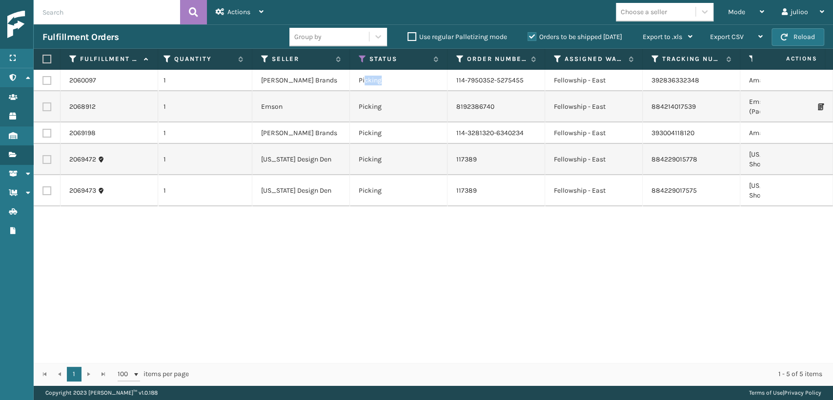
scroll to position [0, 259]
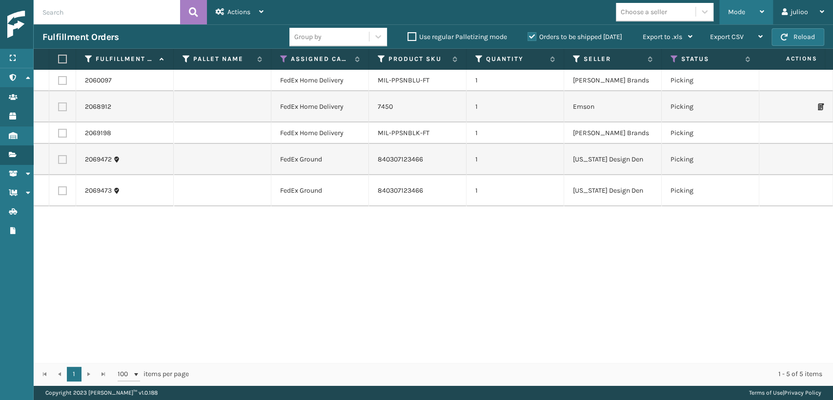
click at [734, 14] on span "Mode" at bounding box center [736, 12] width 17 height 8
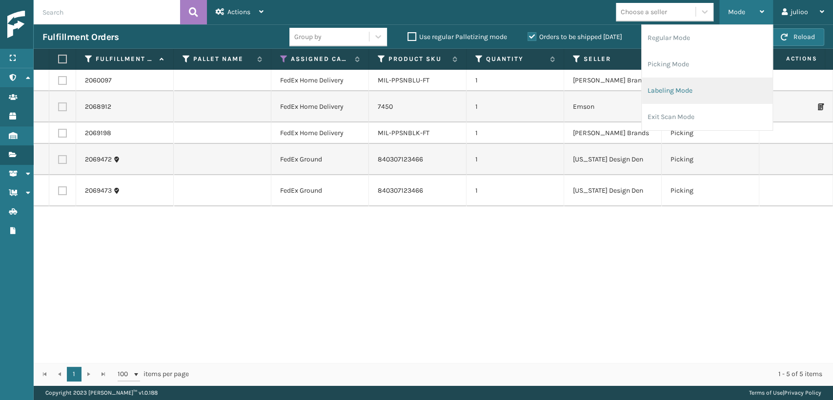
click at [674, 91] on li "Labeling Mode" at bounding box center [706, 91] width 131 height 26
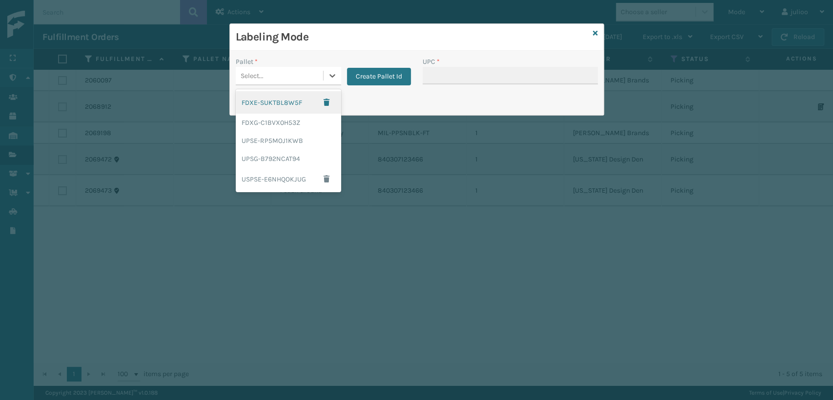
click at [261, 71] on div "Select..." at bounding box center [251, 76] width 23 height 10
click at [276, 157] on div "UPSG-B792NCAT94" at bounding box center [288, 159] width 105 height 18
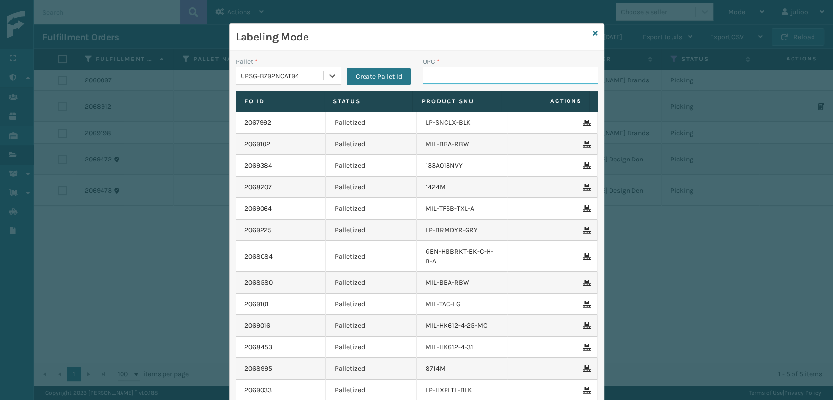
click at [445, 77] on input "UPC *" at bounding box center [509, 76] width 175 height 18
type input "68888027106"
click at [593, 36] on icon at bounding box center [595, 33] width 5 height 7
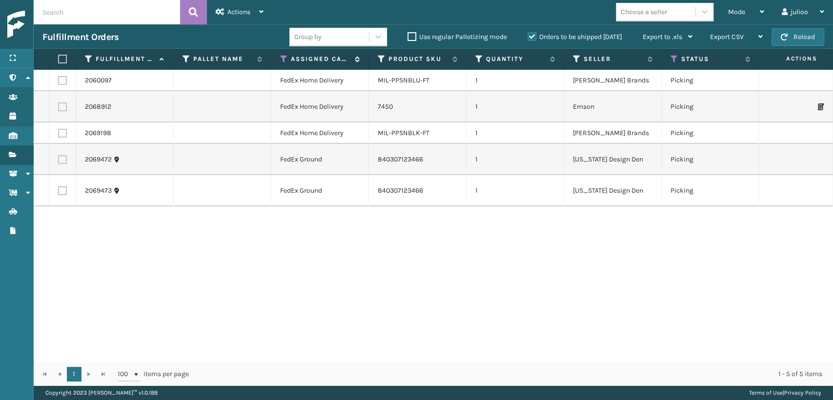
click at [288, 59] on div "Assigned Carrier Service" at bounding box center [319, 59] width 79 height 9
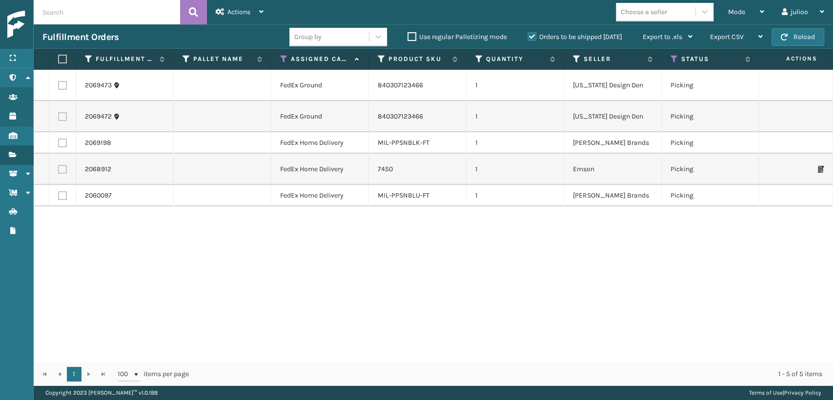
drag, startPoint x: 248, startPoint y: 14, endPoint x: 265, endPoint y: 81, distance: 69.4
click at [250, 15] on div "Actions" at bounding box center [240, 12] width 48 height 24
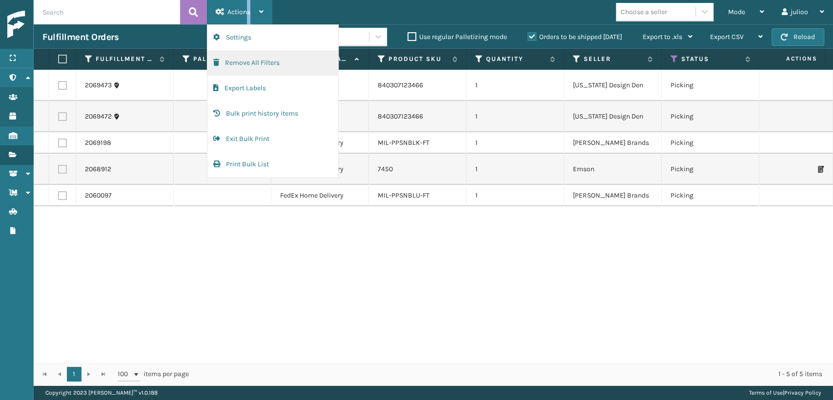
click at [234, 64] on button "Remove All Filters" at bounding box center [272, 62] width 131 height 25
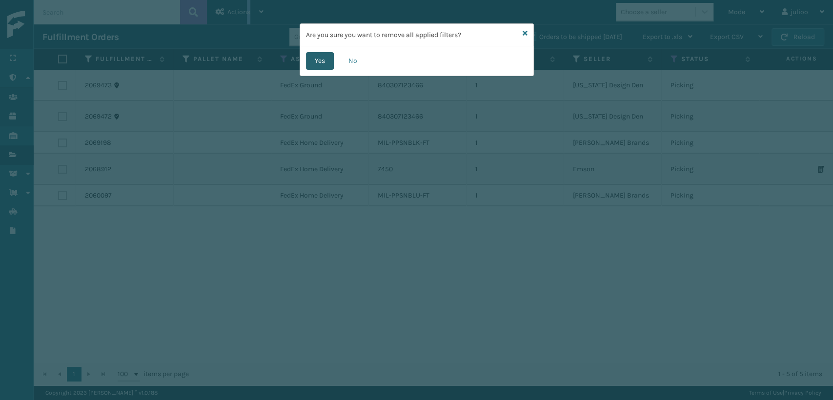
click at [317, 68] on button "Yes" at bounding box center [320, 61] width 28 height 18
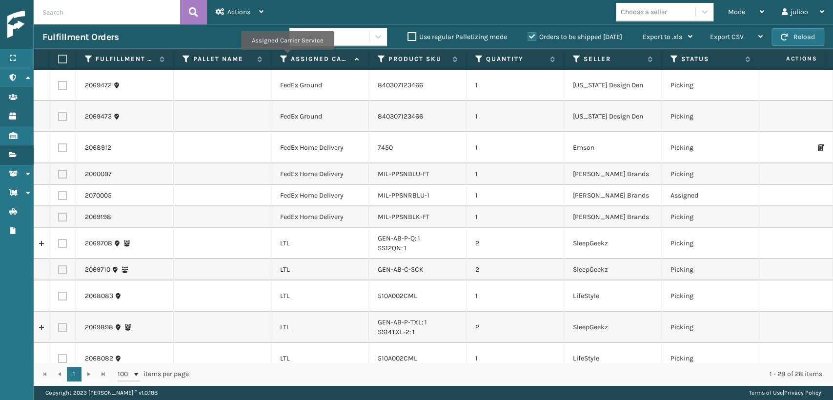
click at [287, 57] on icon at bounding box center [284, 59] width 8 height 9
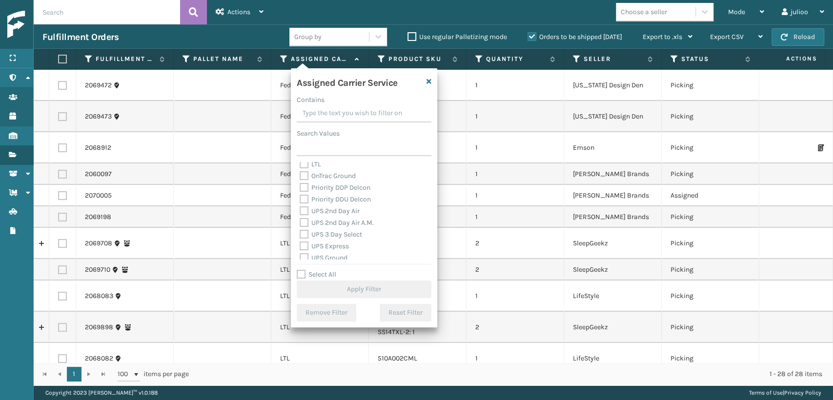
scroll to position [162, 0]
click at [302, 196] on label "UPS 2nd Day Air" at bounding box center [329, 192] width 60 height 8
click at [300, 193] on input "UPS 2nd Day Air" at bounding box center [299, 190] width 0 height 6
checkbox input "true"
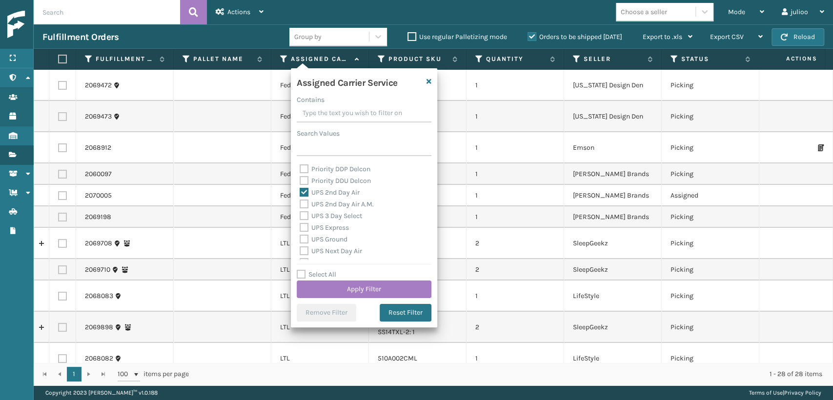
click at [303, 210] on div "UPS 3 Day Select" at bounding box center [363, 216] width 129 height 12
click at [302, 220] on div "UPS 3 Day Select" at bounding box center [363, 216] width 129 height 12
click at [302, 208] on label "UPS 2nd Day Air A.M." at bounding box center [336, 204] width 74 height 8
click at [302, 220] on div "UPS 3 Day Select" at bounding box center [363, 216] width 129 height 12
drag, startPoint x: 301, startPoint y: 222, endPoint x: 301, endPoint y: 210, distance: 11.7
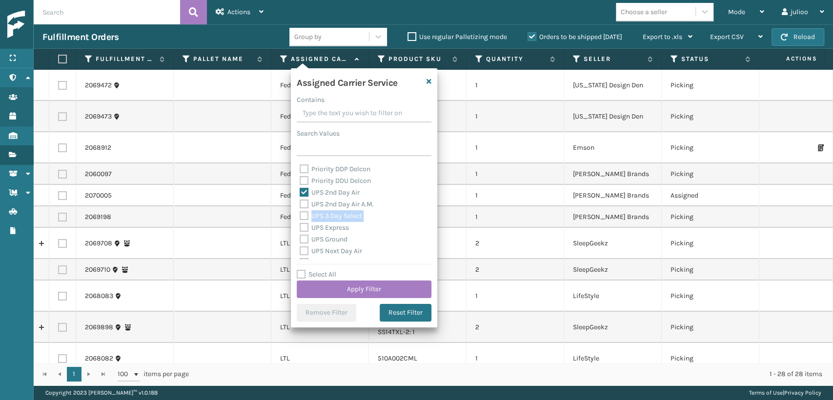
click at [301, 219] on label "UPS 3 Day Select" at bounding box center [330, 216] width 62 height 8
click at [300, 217] on input "UPS 3 Day Select" at bounding box center [299, 213] width 0 height 6
checkbox input "true"
click at [301, 201] on label "UPS 2nd Day Air A.M." at bounding box center [336, 204] width 74 height 8
click at [304, 204] on label "UPS 2nd Day Air A.M." at bounding box center [336, 204] width 74 height 8
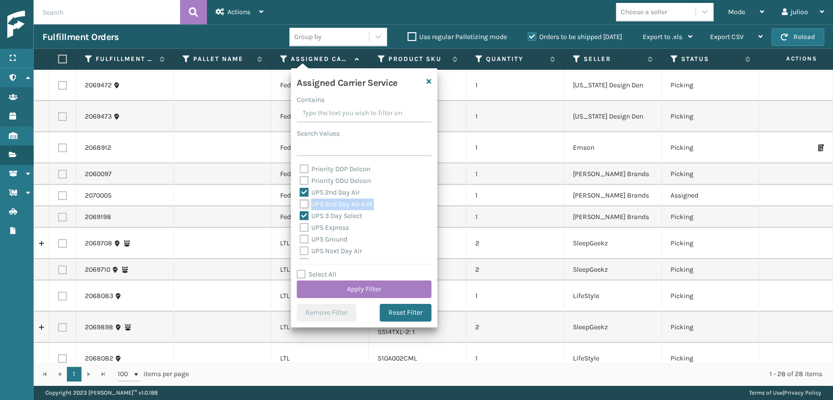
click at [300, 204] on input "UPS 2nd Day Air A.M." at bounding box center [299, 202] width 0 height 6
checkbox input "true"
click at [304, 226] on label "UPS Express" at bounding box center [323, 227] width 49 height 8
click at [300, 226] on input "UPS Express" at bounding box center [299, 225] width 0 height 6
checkbox input "true"
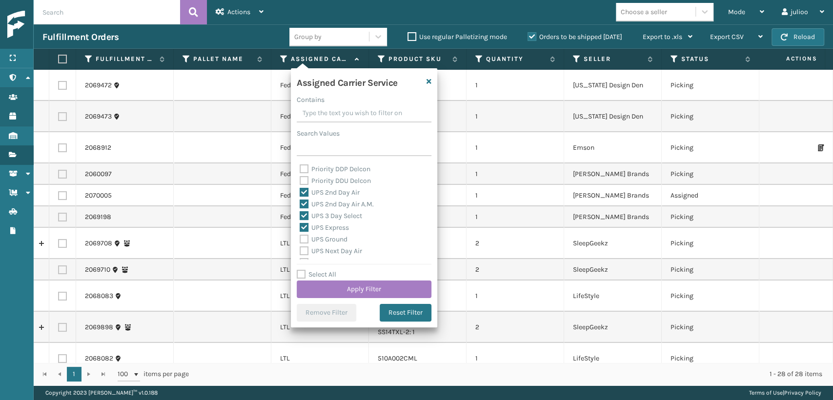
click at [301, 241] on label "UPS Ground" at bounding box center [323, 239] width 48 height 8
click at [300, 240] on input "UPS Ground" at bounding box center [299, 237] width 0 height 6
checkbox input "true"
click at [303, 247] on label "UPS Next Day Air" at bounding box center [330, 251] width 62 height 8
click at [300, 247] on input "UPS Next Day Air" at bounding box center [299, 248] width 0 height 6
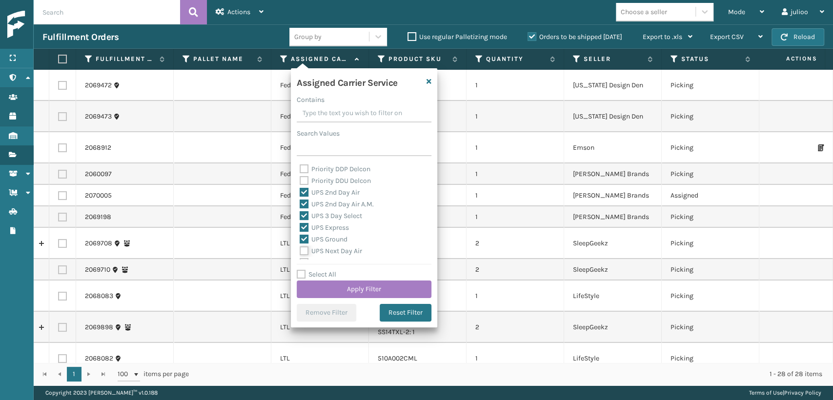
checkbox input "true"
click at [302, 231] on label "UPS Standard" at bounding box center [326, 232] width 54 height 8
click at [300, 231] on input "UPS Standard" at bounding box center [299, 229] width 0 height 6
checkbox input "true"
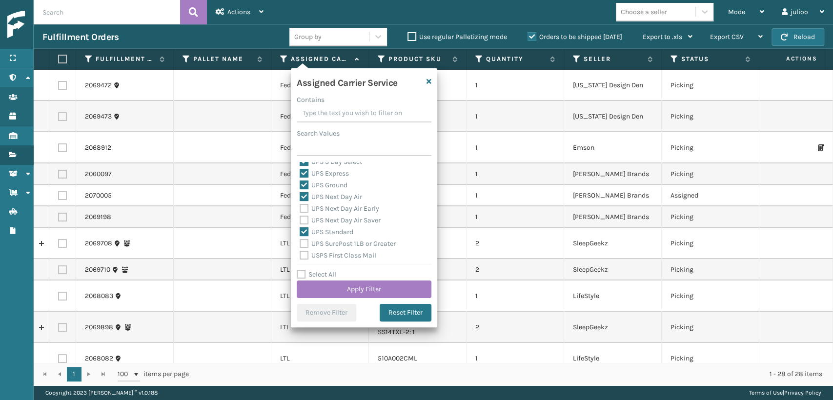
click at [302, 223] on label "UPS Next Day Air Saver" at bounding box center [339, 220] width 81 height 8
click at [300, 221] on input "UPS Next Day Air Saver" at bounding box center [299, 218] width 0 height 6
checkbox input "true"
click at [304, 208] on label "UPS Next Day Air Early" at bounding box center [338, 208] width 79 height 8
click at [300, 208] on input "UPS Next Day Air Early" at bounding box center [299, 206] width 0 height 6
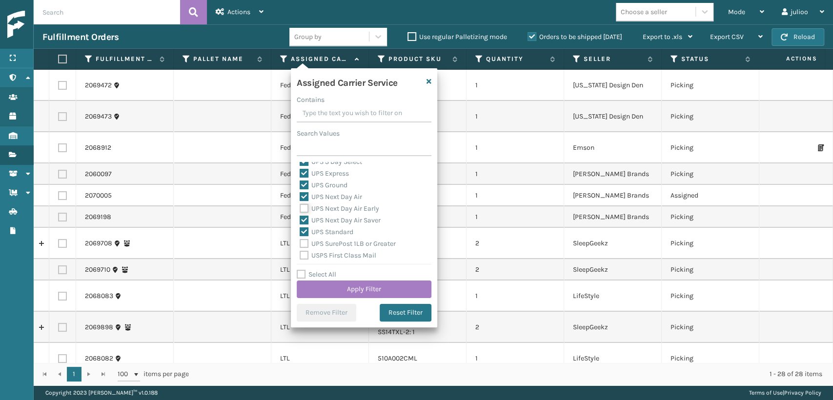
checkbox input "true"
click at [304, 246] on label "UPS SurePost 1LB or Greater" at bounding box center [347, 243] width 96 height 8
click at [300, 244] on input "UPS SurePost 1LB or Greater" at bounding box center [299, 241] width 0 height 6
checkbox input "true"
click at [320, 290] on button "Apply Filter" at bounding box center [364, 289] width 135 height 18
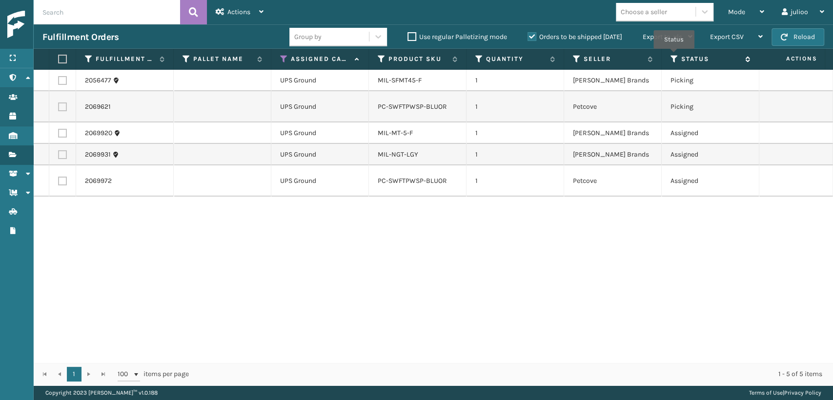
click at [674, 56] on icon at bounding box center [674, 59] width 8 height 9
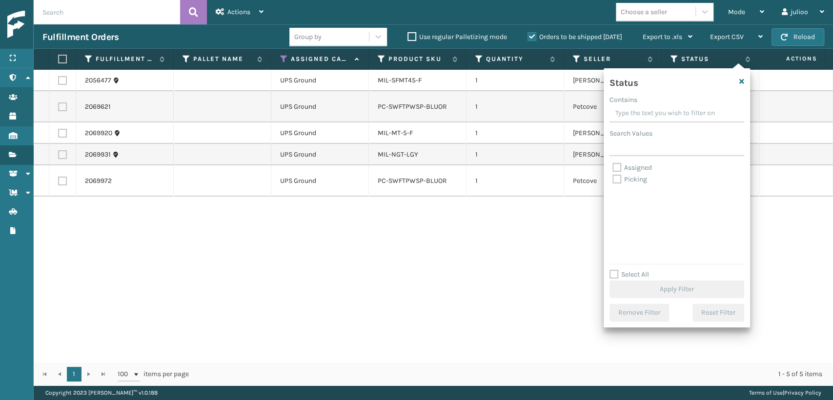
click at [614, 180] on label "Picking" at bounding box center [629, 179] width 35 height 8
click at [613, 180] on input "Picking" at bounding box center [612, 177] width 0 height 6
checkbox input "true"
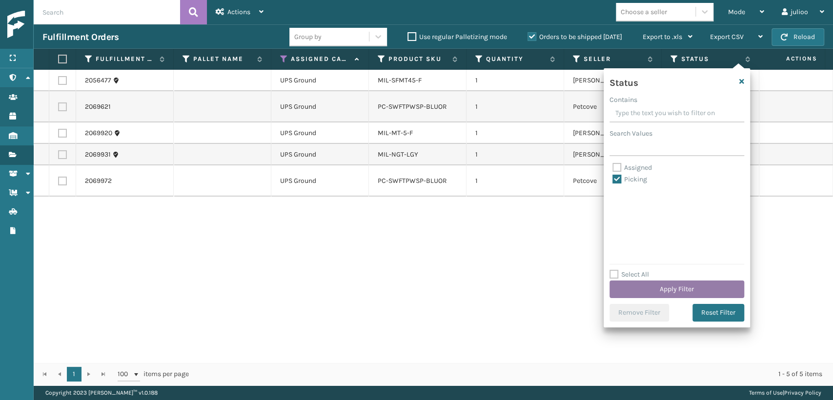
click at [628, 289] on button "Apply Filter" at bounding box center [676, 289] width 135 height 18
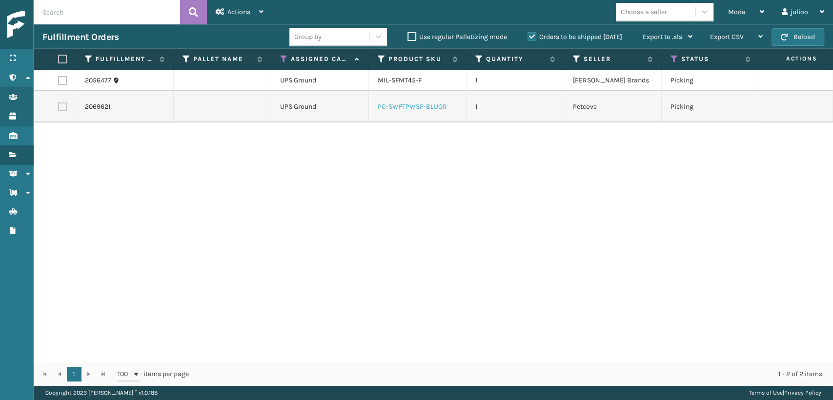
click at [442, 107] on link "PC-SWFTPWSP-BLUOR" at bounding box center [411, 106] width 69 height 8
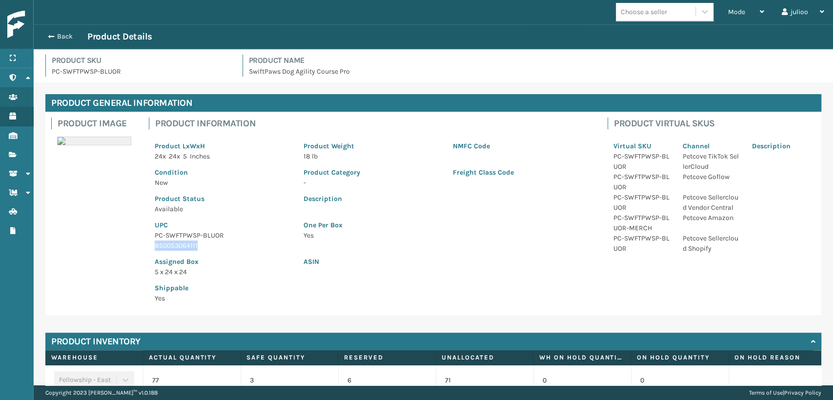
drag, startPoint x: 211, startPoint y: 246, endPoint x: 145, endPoint y: 244, distance: 65.9
click at [145, 244] on div "Product Information Product LxWxH 24 x 24 x 5 Inches Product Weight 18 lb NMFC …" at bounding box center [372, 213] width 458 height 203
copy p "850053064111"
click at [48, 36] on span "button" at bounding box center [50, 36] width 6 height 7
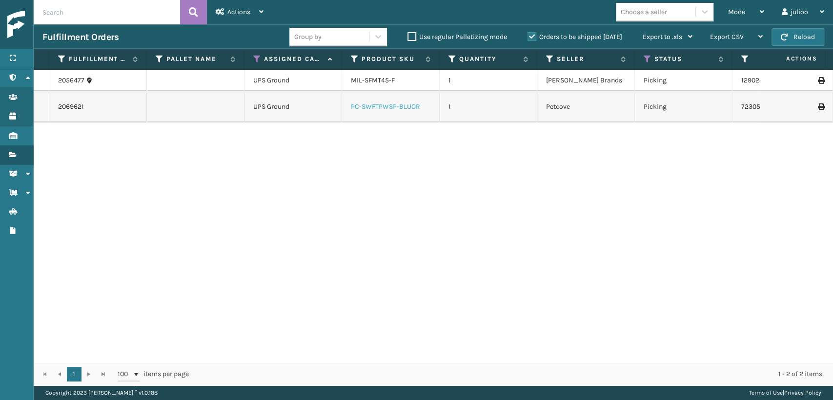
click at [371, 109] on link "PC-SWFTPWSP-BLUOR" at bounding box center [385, 106] width 69 height 8
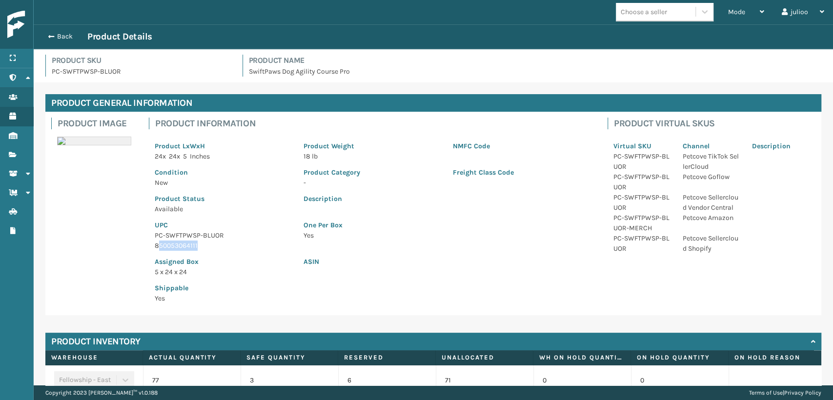
drag, startPoint x: 202, startPoint y: 248, endPoint x: 157, endPoint y: 243, distance: 45.6
click at [157, 243] on p "850053064111" at bounding box center [223, 245] width 137 height 10
drag, startPoint x: 194, startPoint y: 255, endPoint x: 189, endPoint y: 254, distance: 5.5
click at [193, 255] on div "Assigned Box 5 x 24 x 24" at bounding box center [223, 264] width 149 height 26
click at [45, 37] on button "Back" at bounding box center [64, 36] width 45 height 9
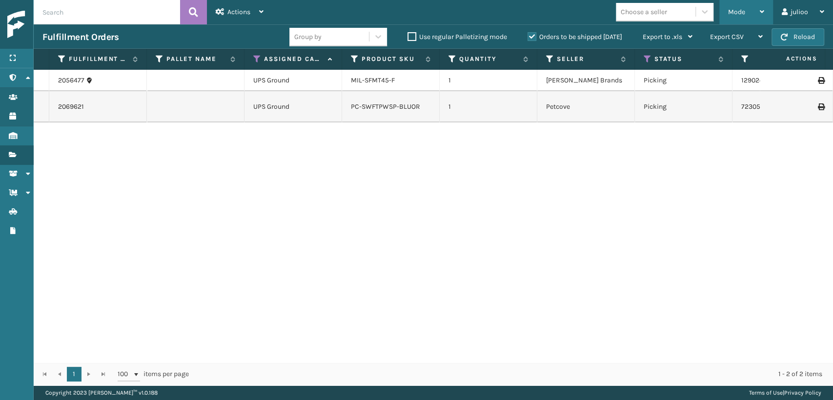
click at [729, 9] on span "Mode" at bounding box center [736, 12] width 17 height 8
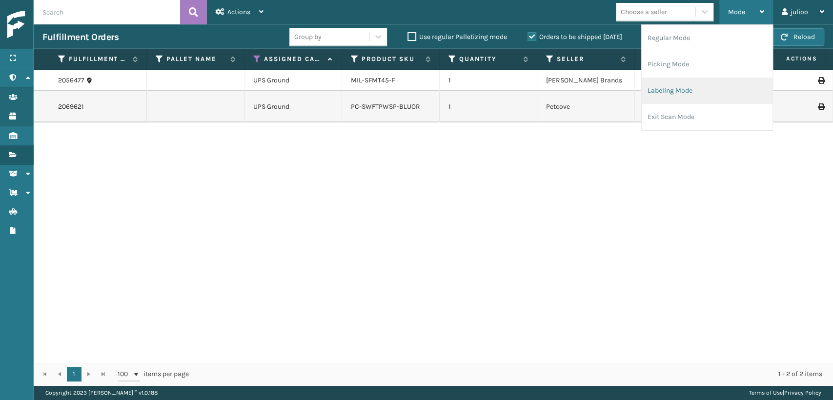
click at [644, 93] on li "Labeling Mode" at bounding box center [706, 91] width 131 height 26
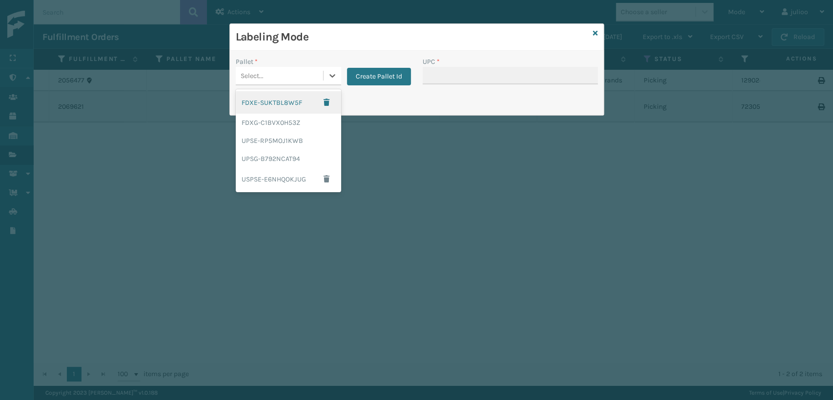
click at [264, 80] on div "Select..." at bounding box center [279, 76] width 87 height 16
click at [267, 159] on div "UPSG-B792NCAT94" at bounding box center [288, 159] width 105 height 18
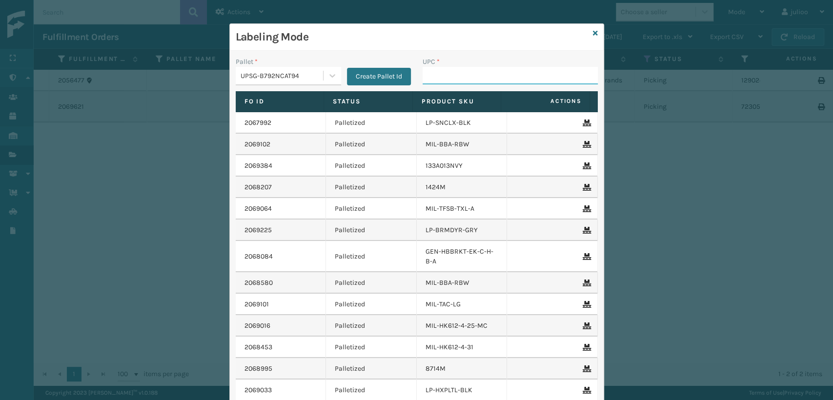
click at [425, 81] on input "UPC *" at bounding box center [509, 76] width 175 height 18
paste input "850053064111"
type input "850053064111"
